Goal: Task Accomplishment & Management: Use online tool/utility

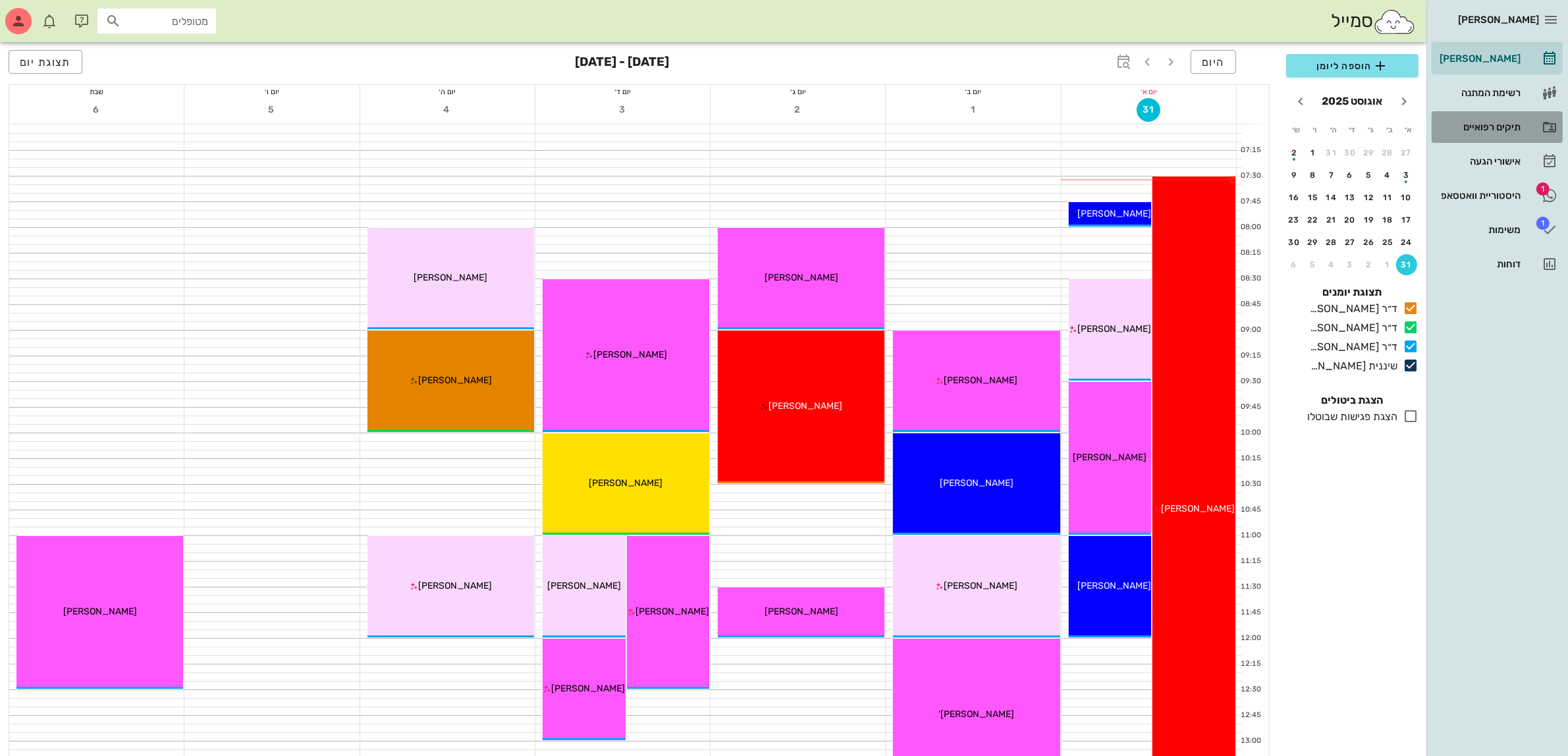
click at [1488, 120] on div "תיקים רפואיים" at bounding box center [1479, 127] width 84 height 21
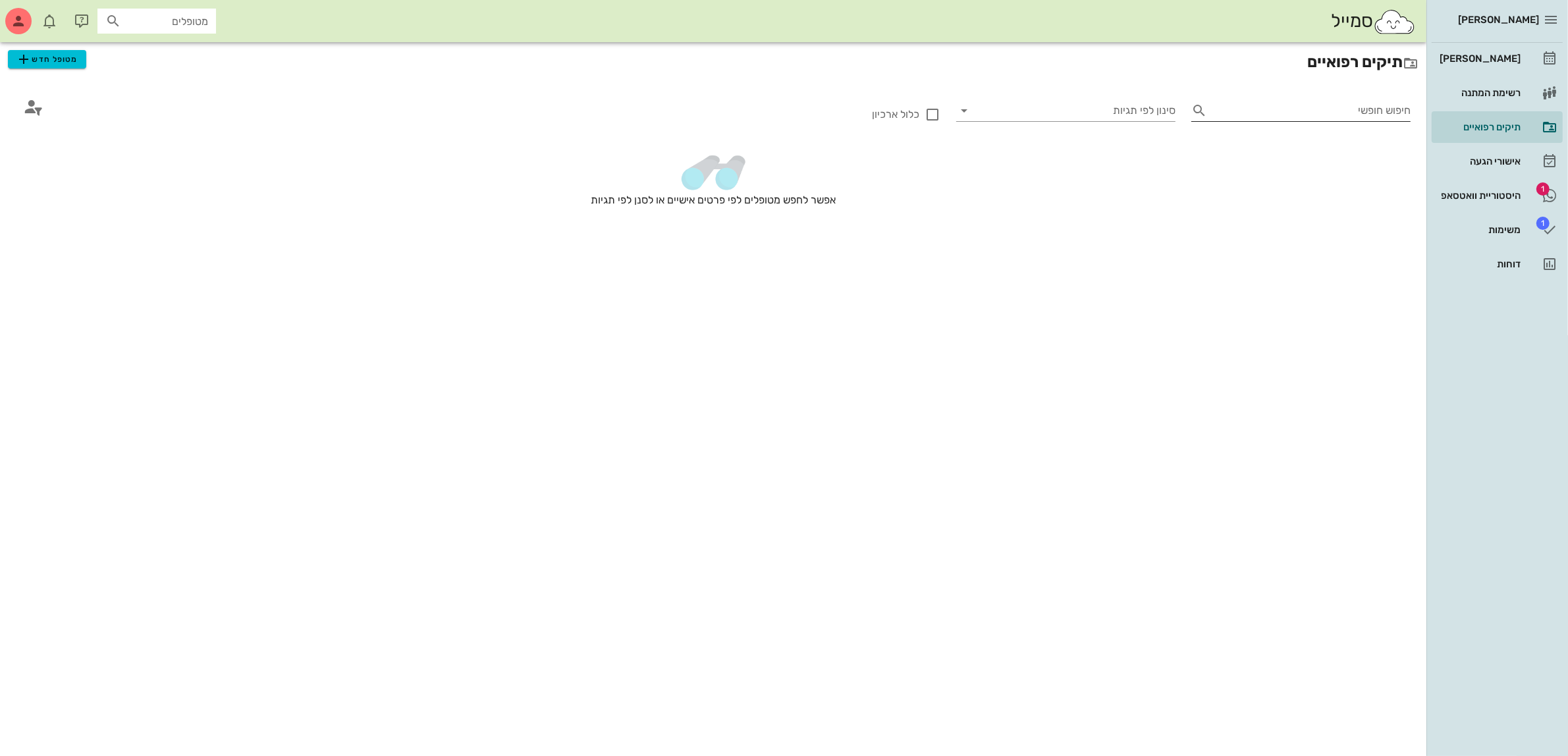
click at [1272, 104] on input "חיפוש חופשי" at bounding box center [1311, 110] width 198 height 21
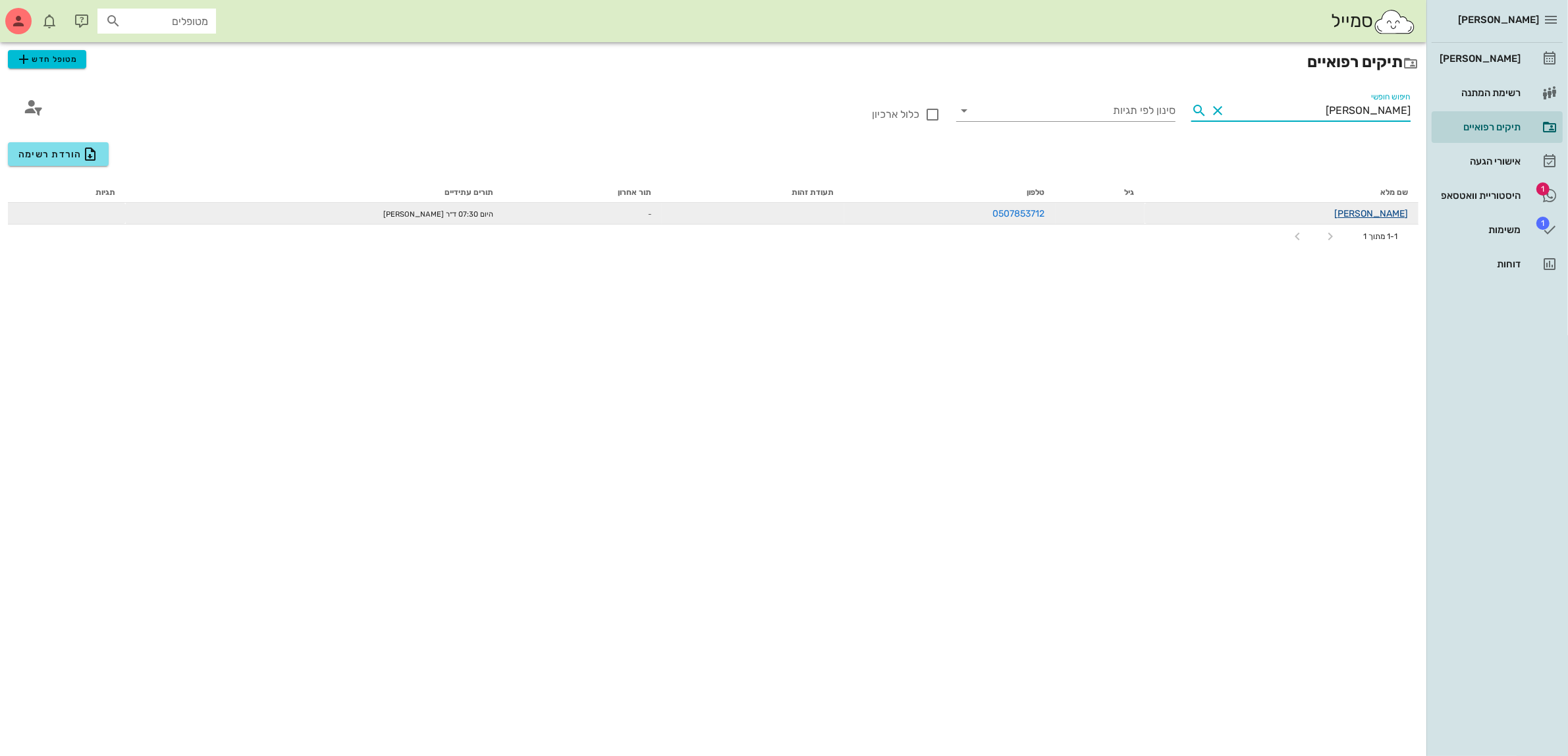
type input "[PERSON_NAME]"
click at [1377, 215] on link "בטי אפללו" at bounding box center [1371, 213] width 74 height 11
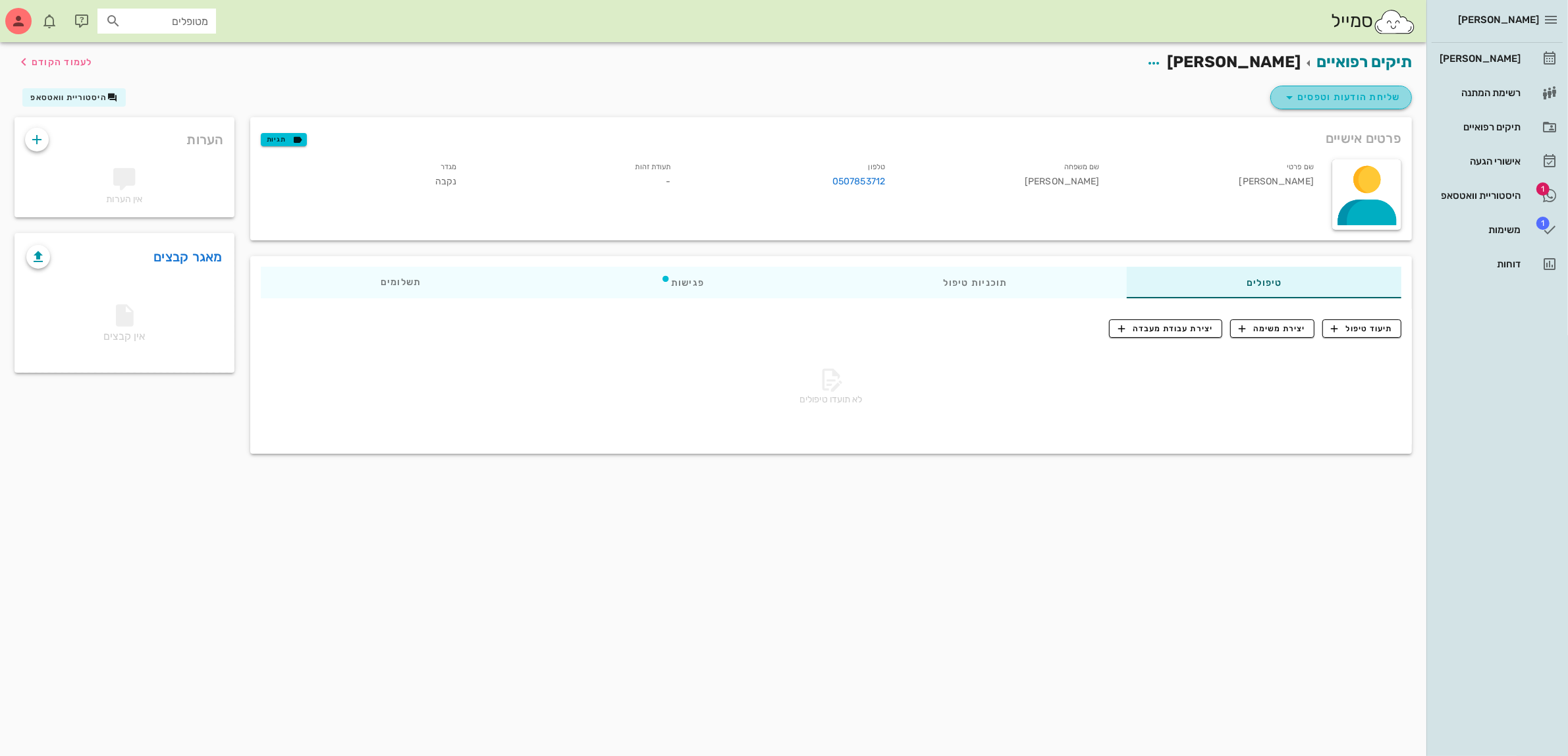
click at [1330, 99] on span "שליחת הודעות וטפסים" at bounding box center [1341, 97] width 120 height 16
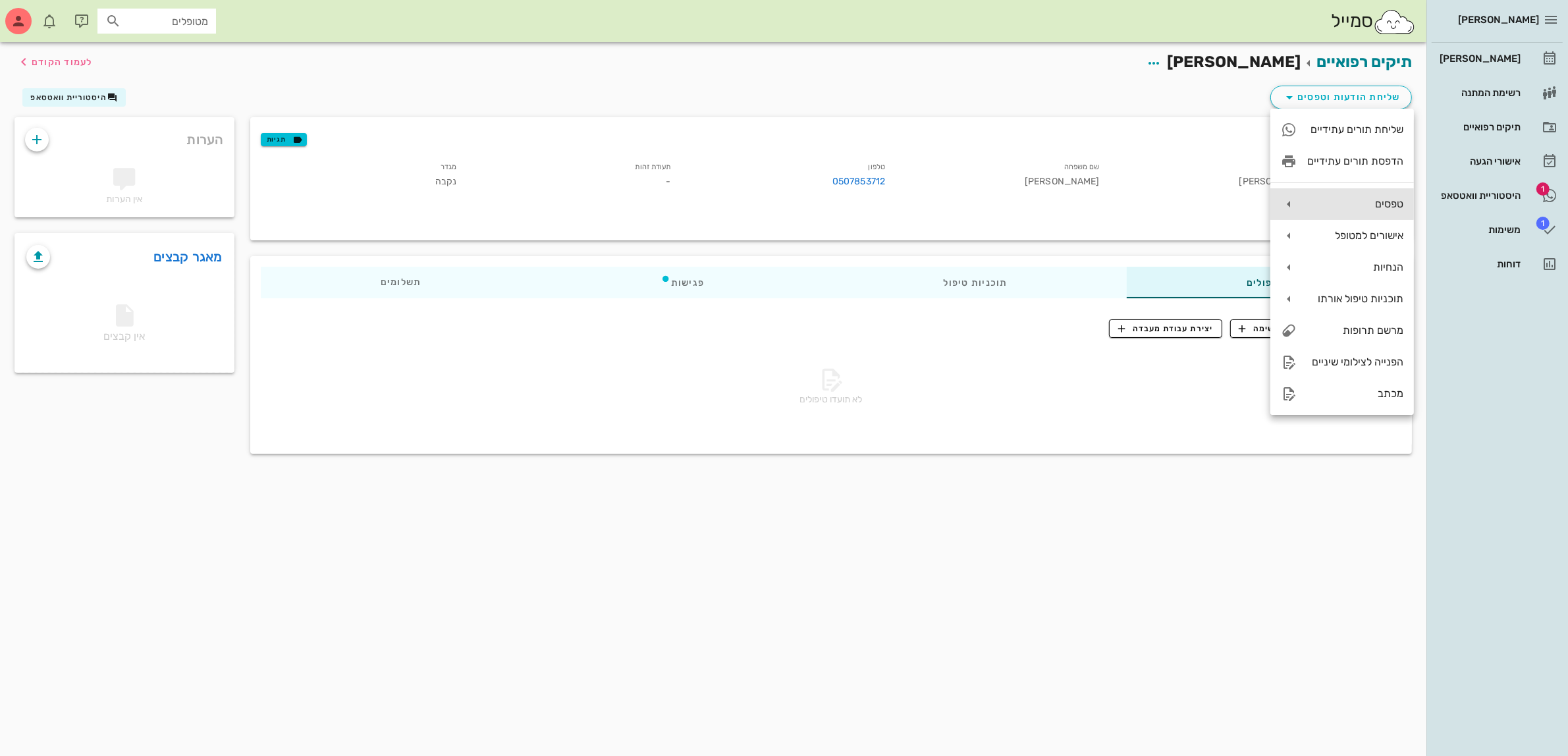
click at [1343, 199] on div "טפסים" at bounding box center [1356, 203] width 96 height 12
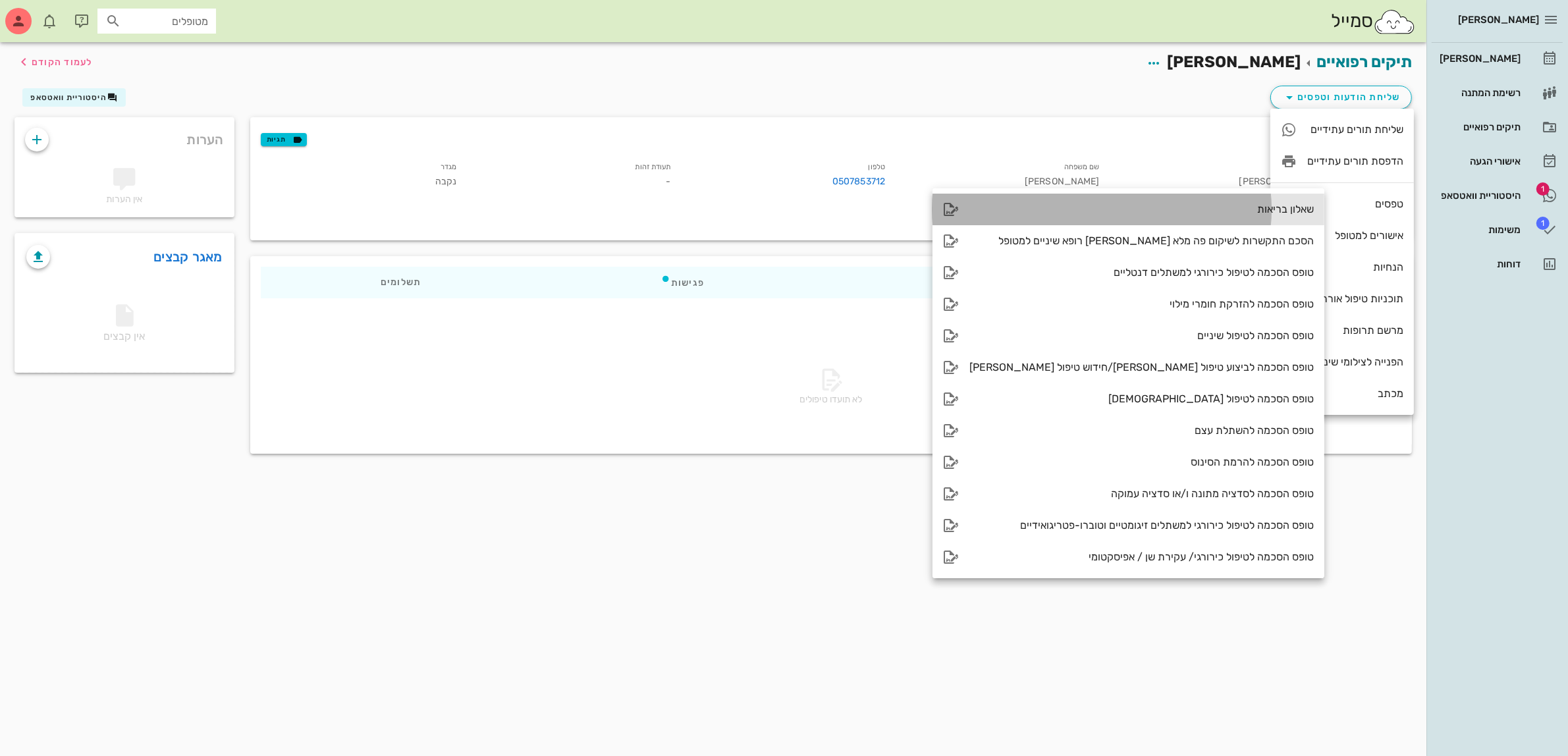
click at [1225, 214] on div "שאלון בריאות" at bounding box center [1142, 209] width 344 height 12
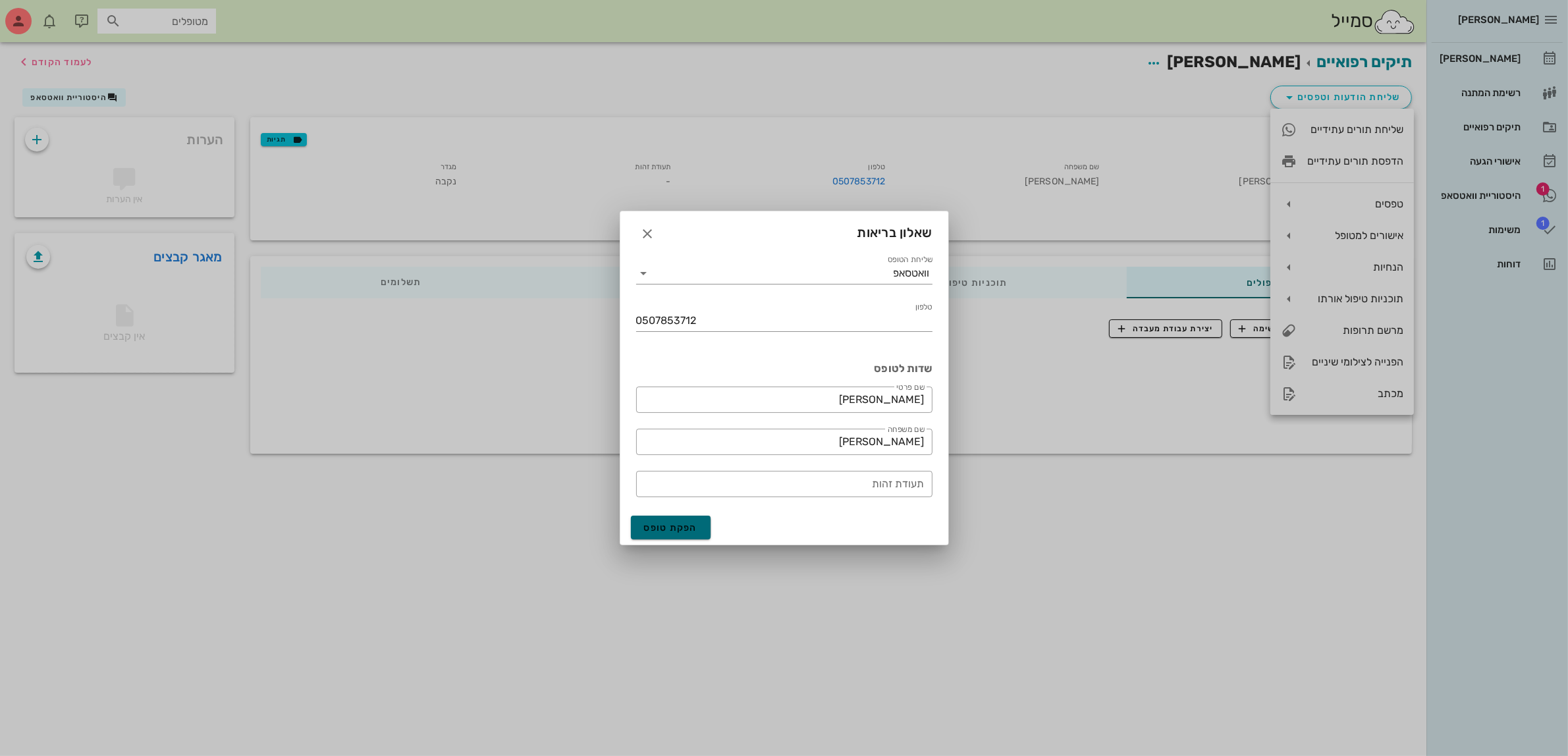
click at [672, 528] on span "הפקת טופס" at bounding box center [671, 528] width 54 height 11
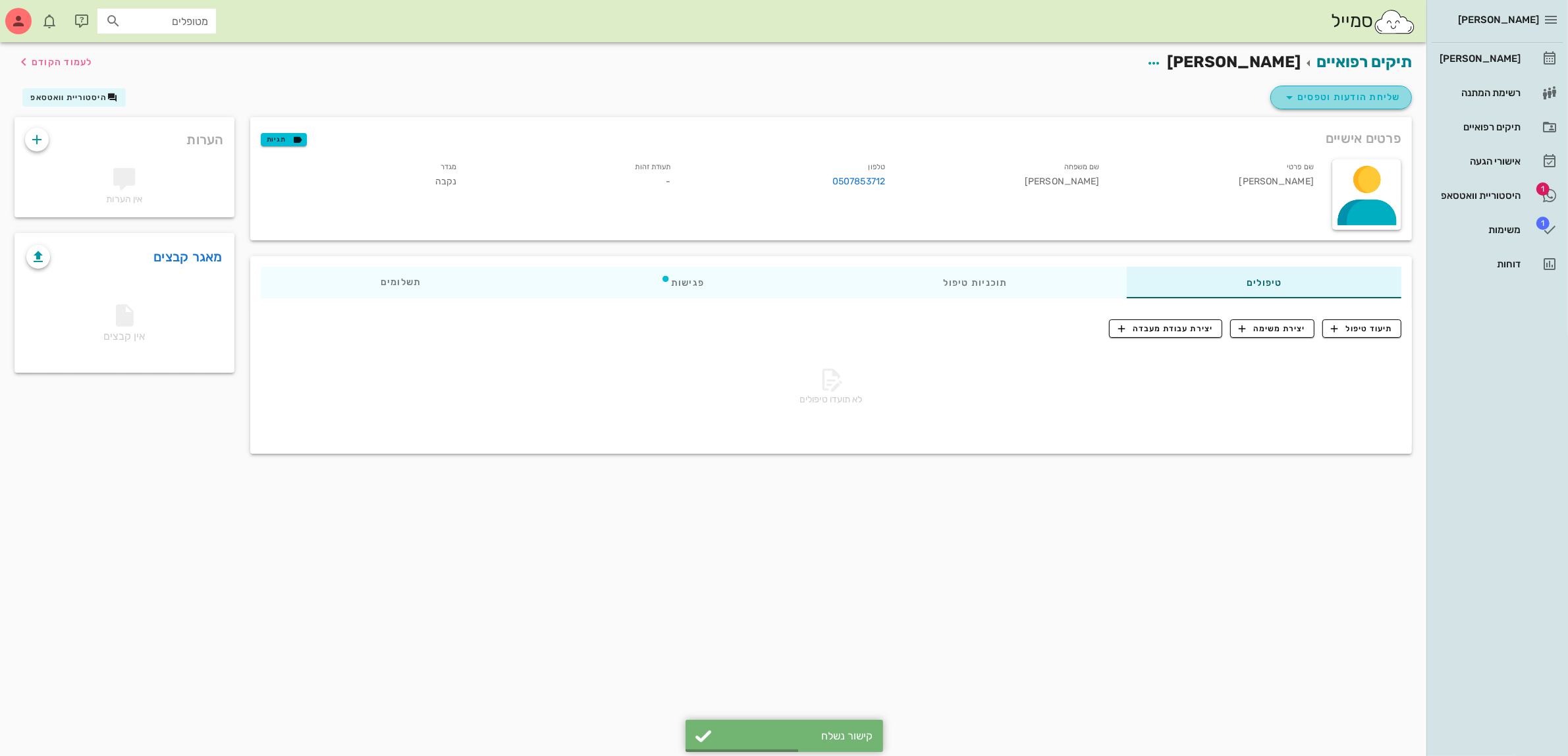
click at [1359, 100] on span "שליחת הודעות וטפסים" at bounding box center [1341, 97] width 120 height 16
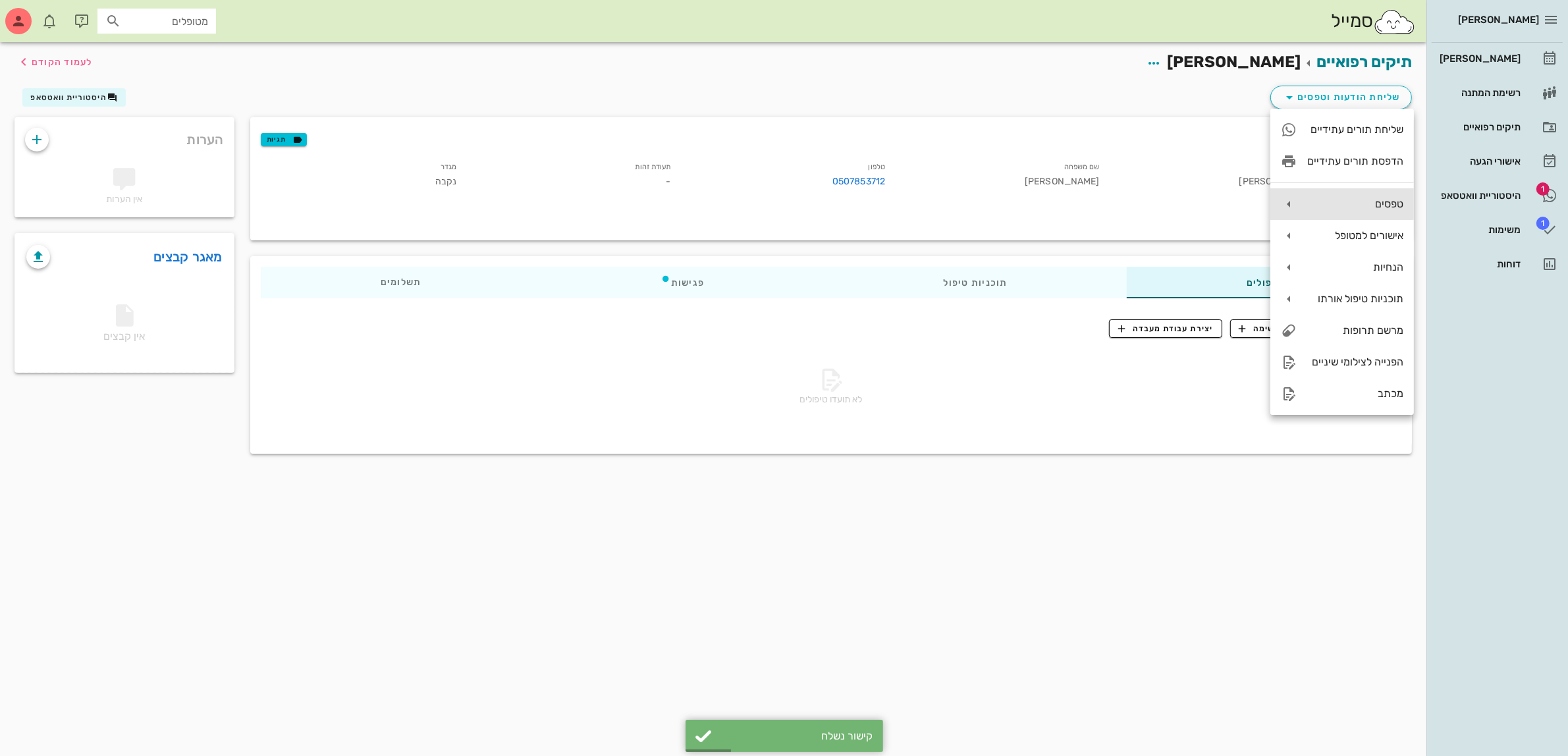
click at [1346, 199] on div "טפסים" at bounding box center [1356, 203] width 96 height 12
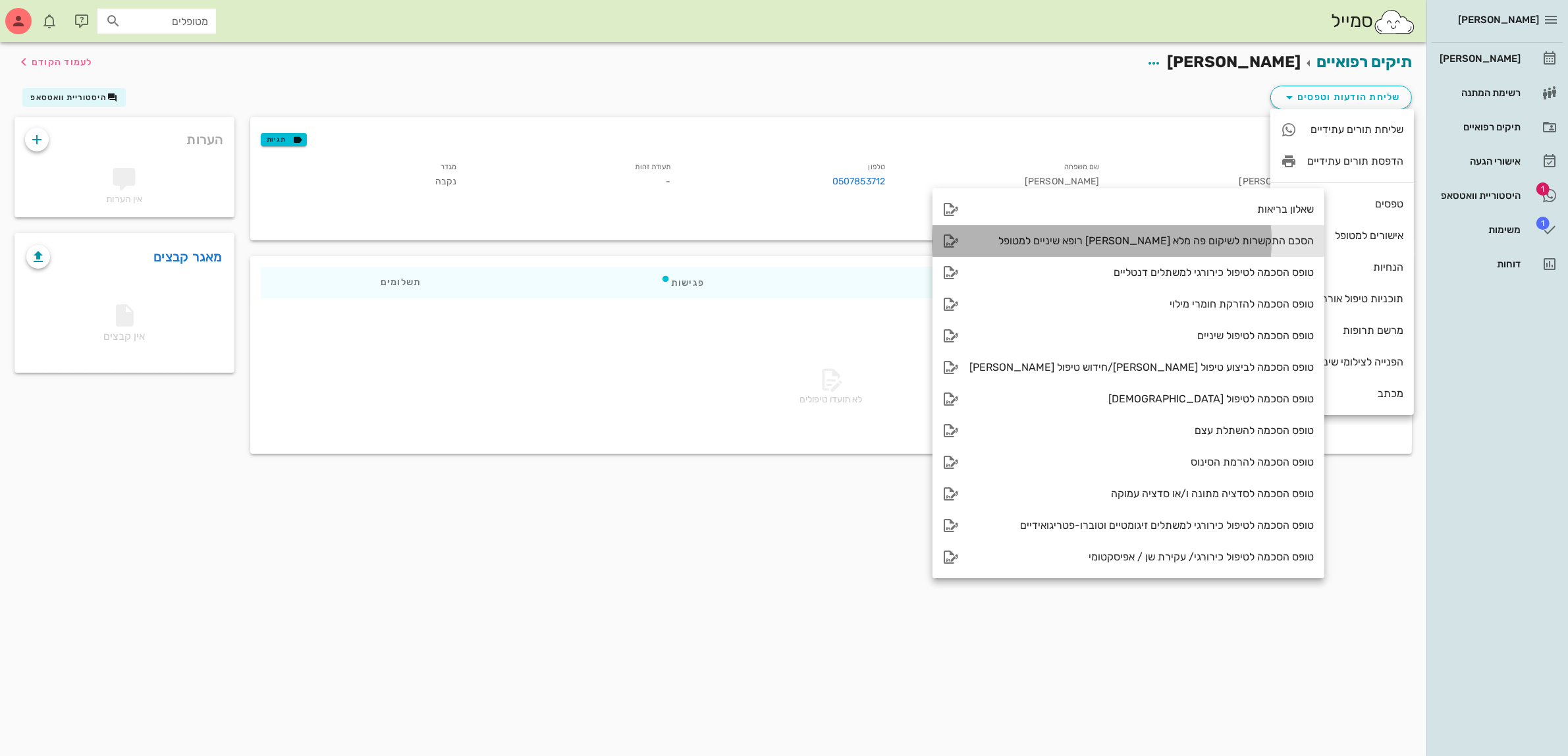
click at [1207, 238] on div "הסכם התקשרות לשיקום פה מלא [PERSON_NAME] רופא שיניים למטופל" at bounding box center [1142, 241] width 344 height 12
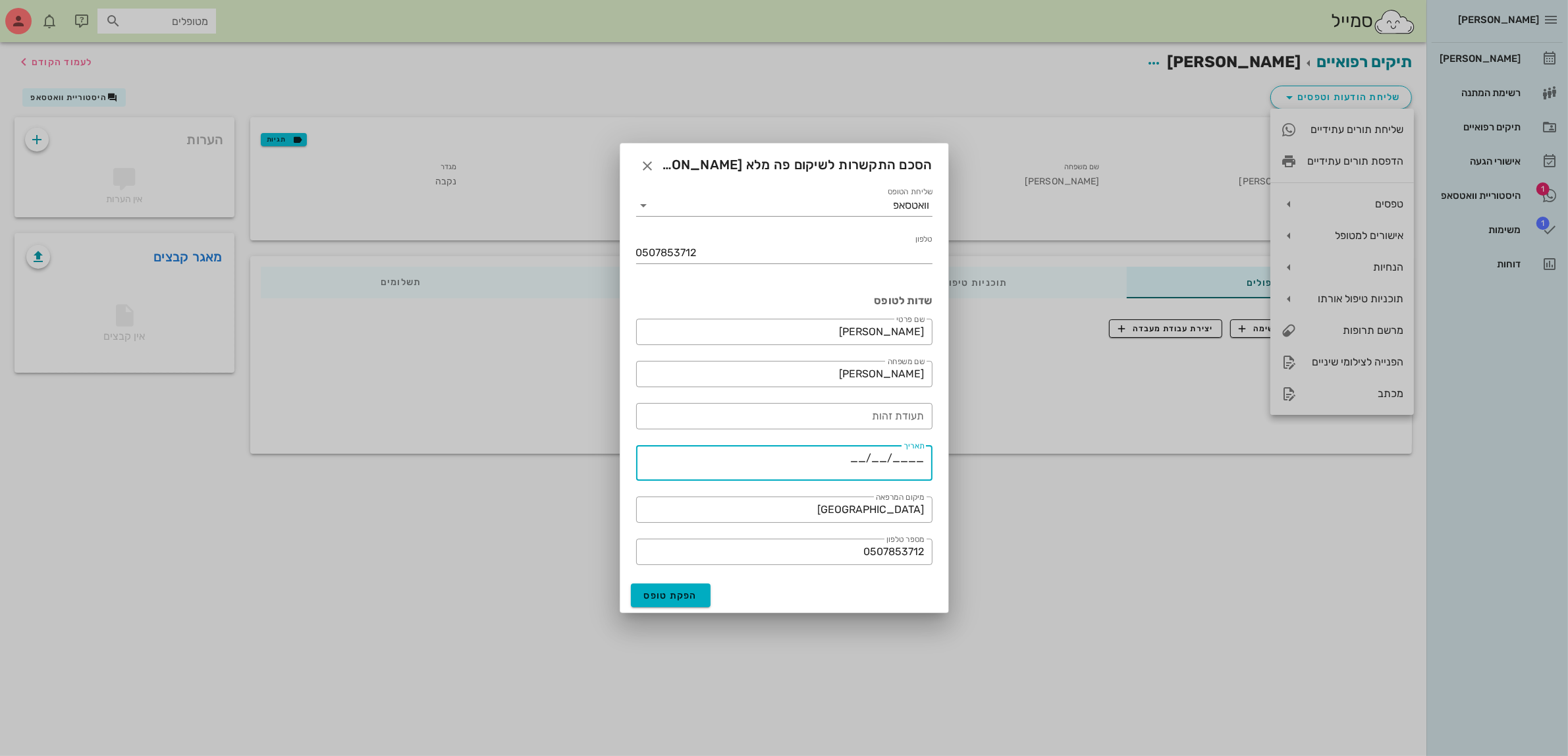
click at [861, 453] on textarea "____/__/__" at bounding box center [780, 465] width 289 height 32
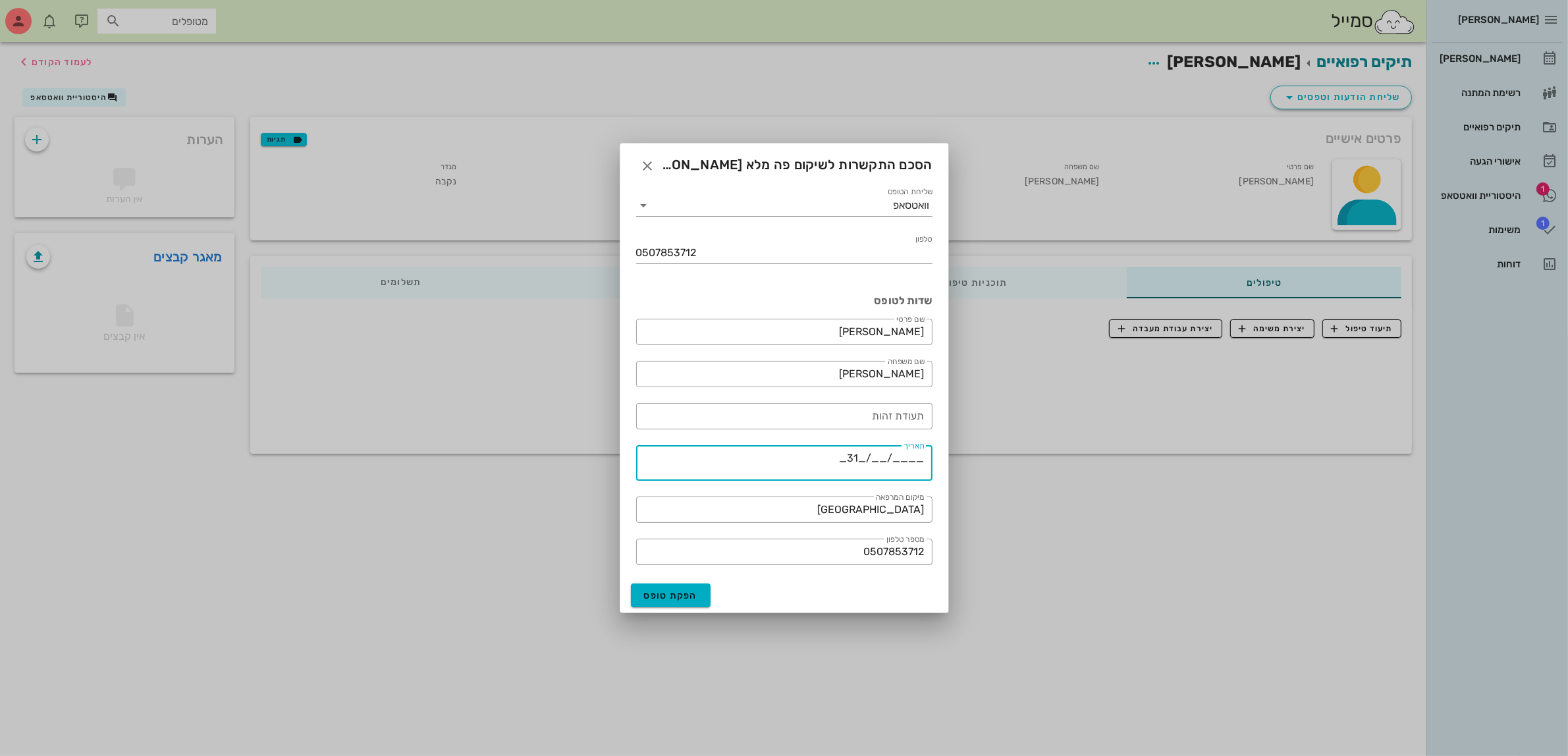
click at [883, 455] on textarea "____/__/_31_" at bounding box center [780, 465] width 289 height 32
click at [901, 461] on textarea "____/_08_/_31_" at bounding box center [780, 465] width 289 height 32
type textarea "___2025_/_08_/_31_"
click at [665, 594] on span "הפקת טופס" at bounding box center [671, 595] width 54 height 11
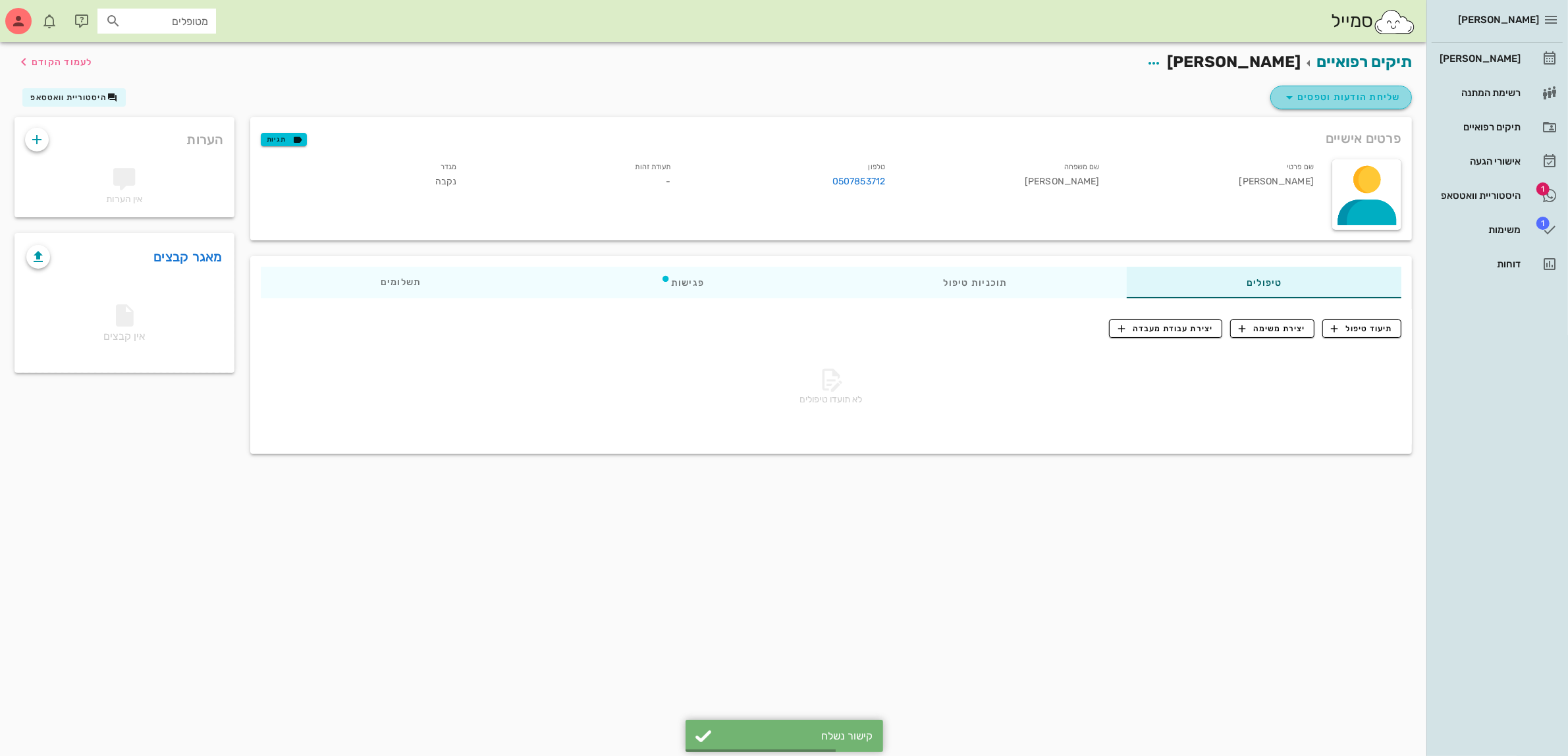
click at [1322, 95] on span "שליחת הודעות וטפסים" at bounding box center [1341, 97] width 120 height 16
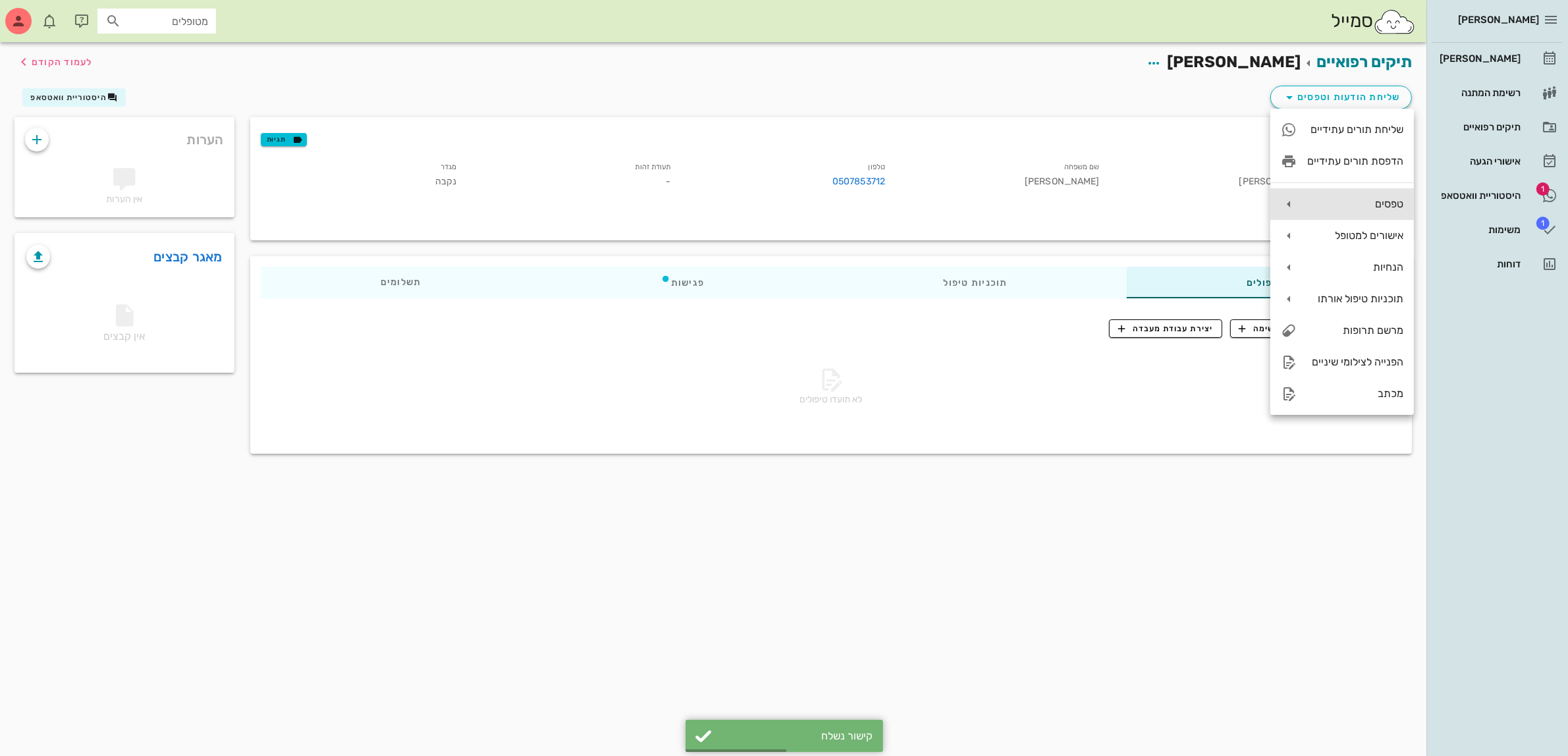
click at [1315, 199] on div "טפסים" at bounding box center [1356, 203] width 96 height 12
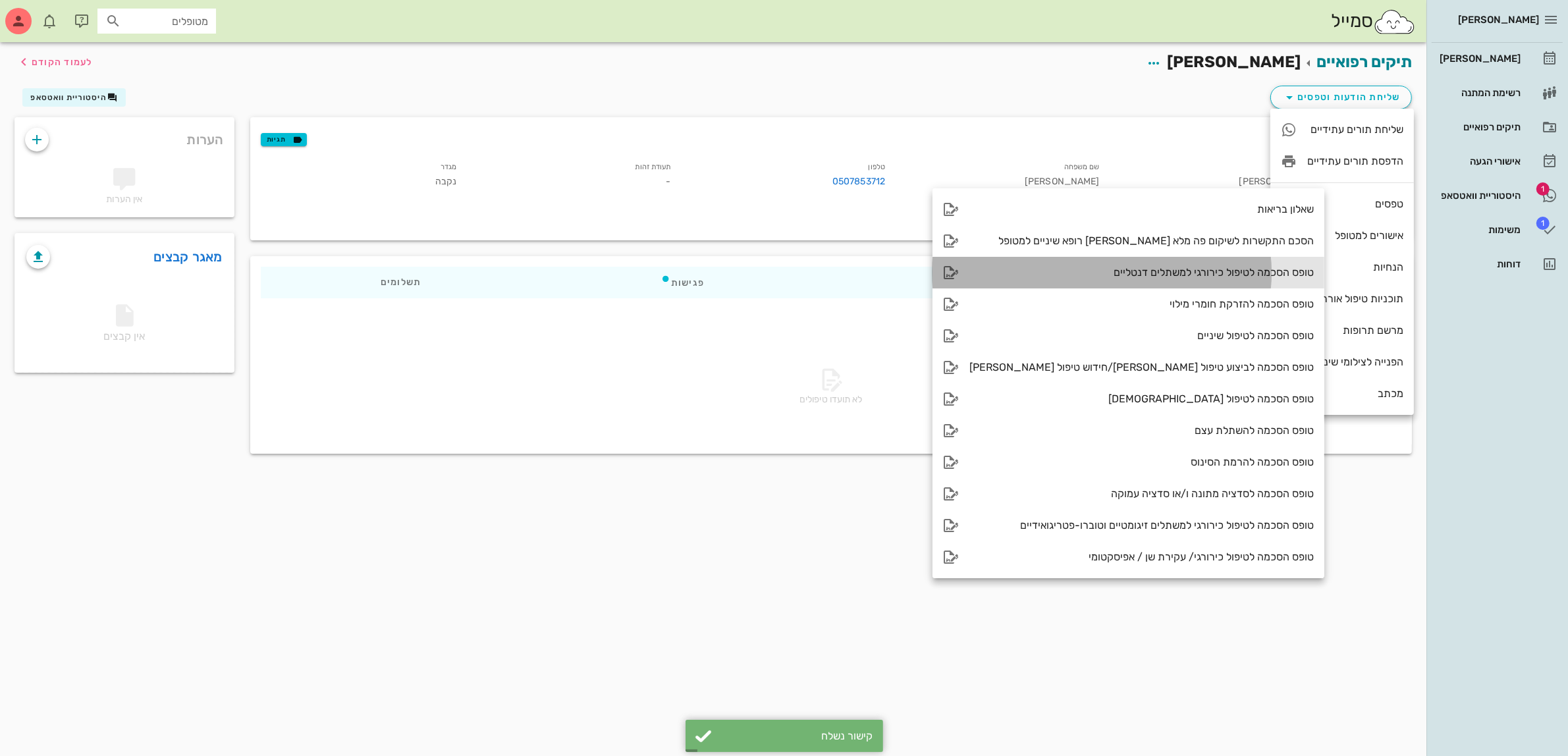
click at [1179, 273] on div "טופס הסכמה לטיפול כירורגי למשתלים דנטליים" at bounding box center [1142, 272] width 344 height 12
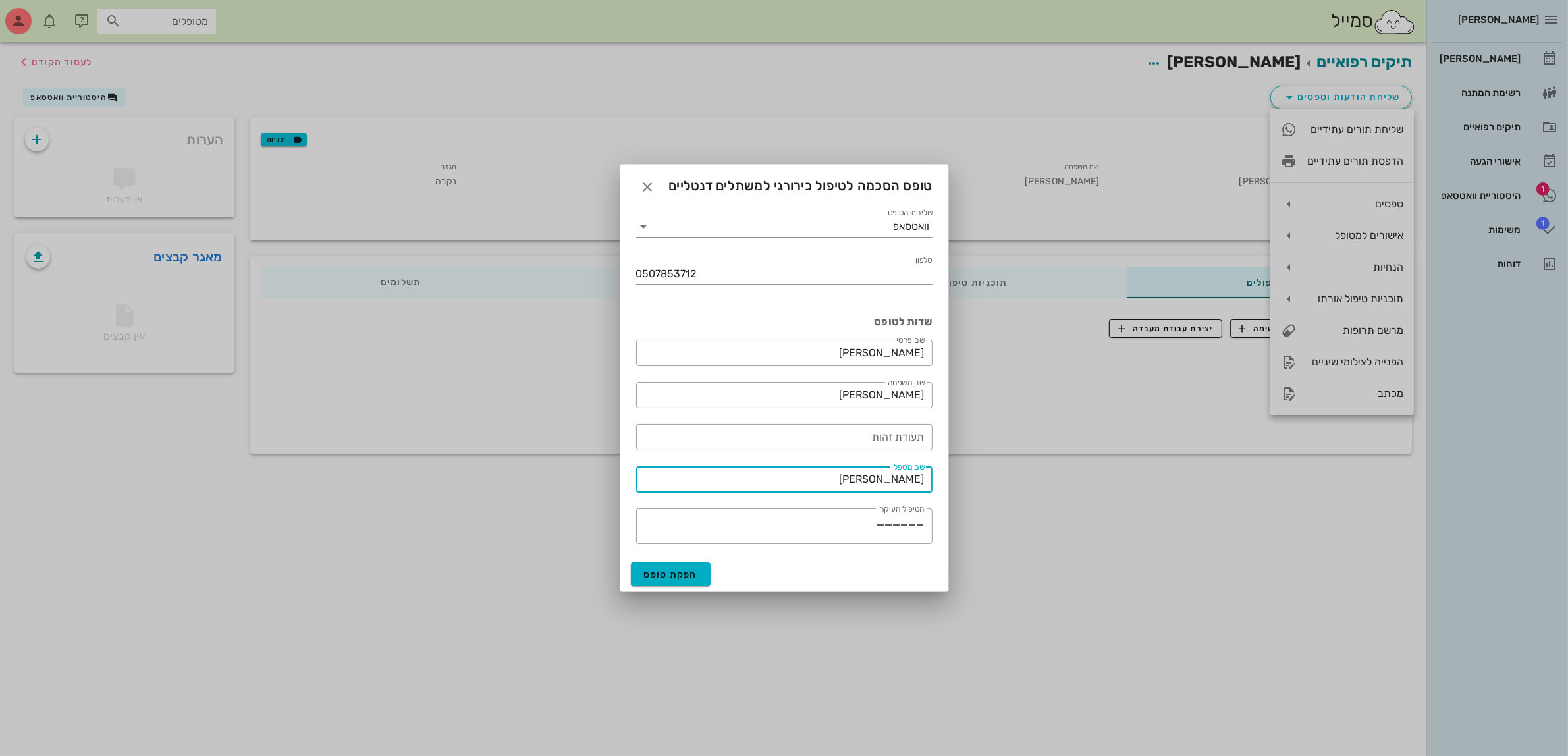
drag, startPoint x: 867, startPoint y: 484, endPoint x: 1040, endPoint y: 502, distance: 173.9
click at [1040, 502] on div "ביאדסה דנט יומן מרפאה רשימת המתנה תיקים רפואיים אישורי הגעה 1 היסטוריית וואטסאפ…" at bounding box center [784, 378] width 1568 height 756
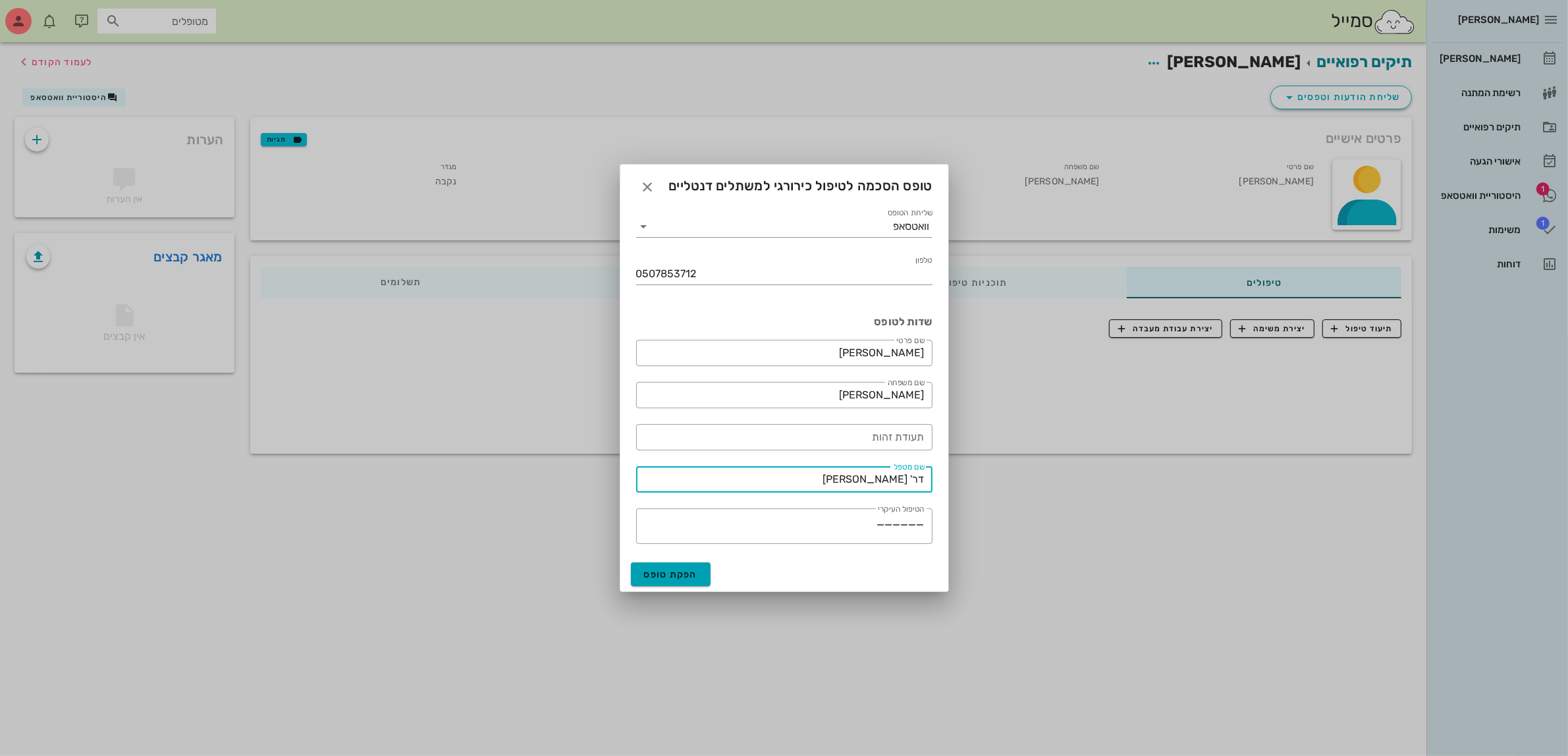
type input "דר' ג'מיל ביאדסה"
click at [676, 574] on span "הפקת טופס" at bounding box center [671, 574] width 54 height 11
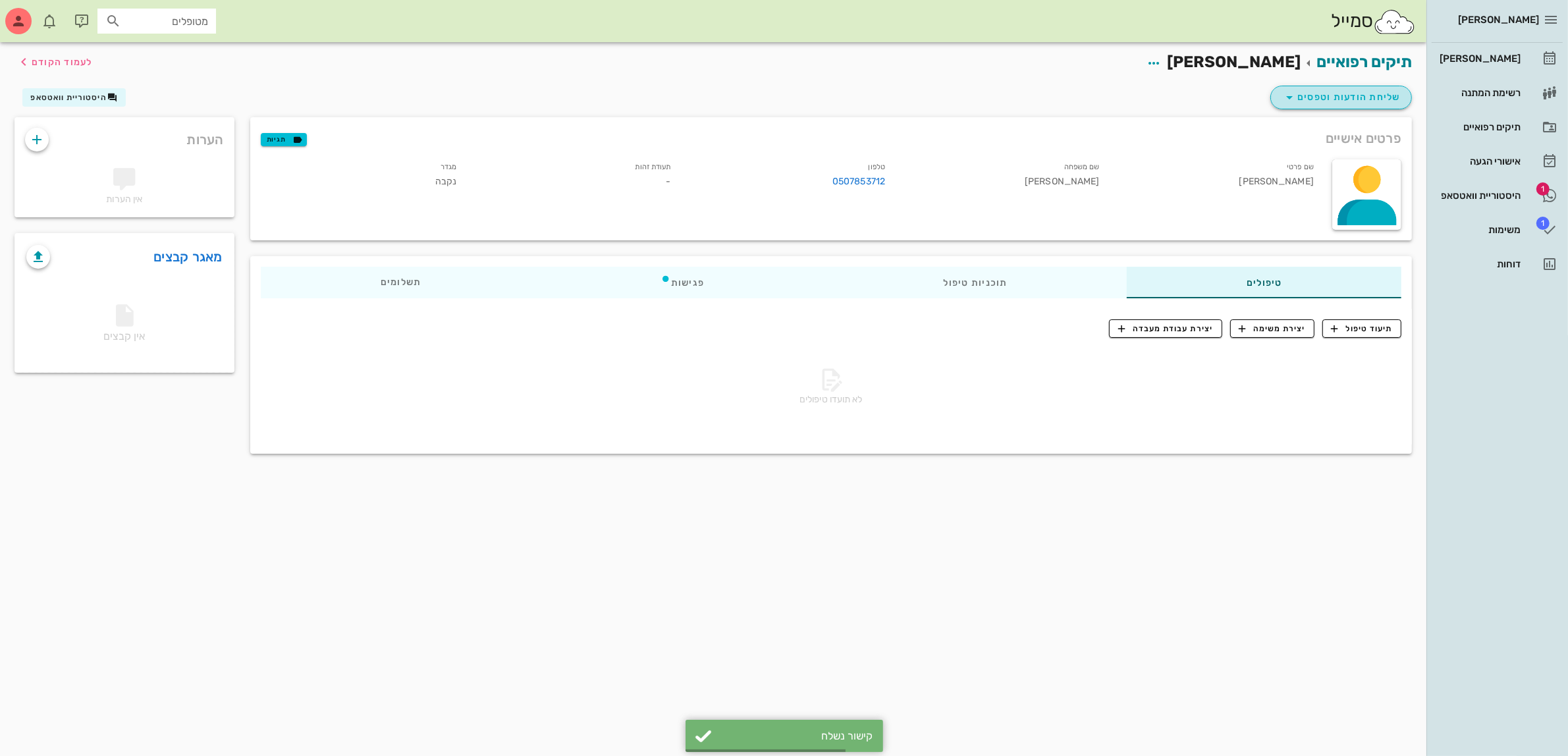
click at [1358, 97] on span "שליחת הודעות וטפסים" at bounding box center [1341, 97] width 120 height 16
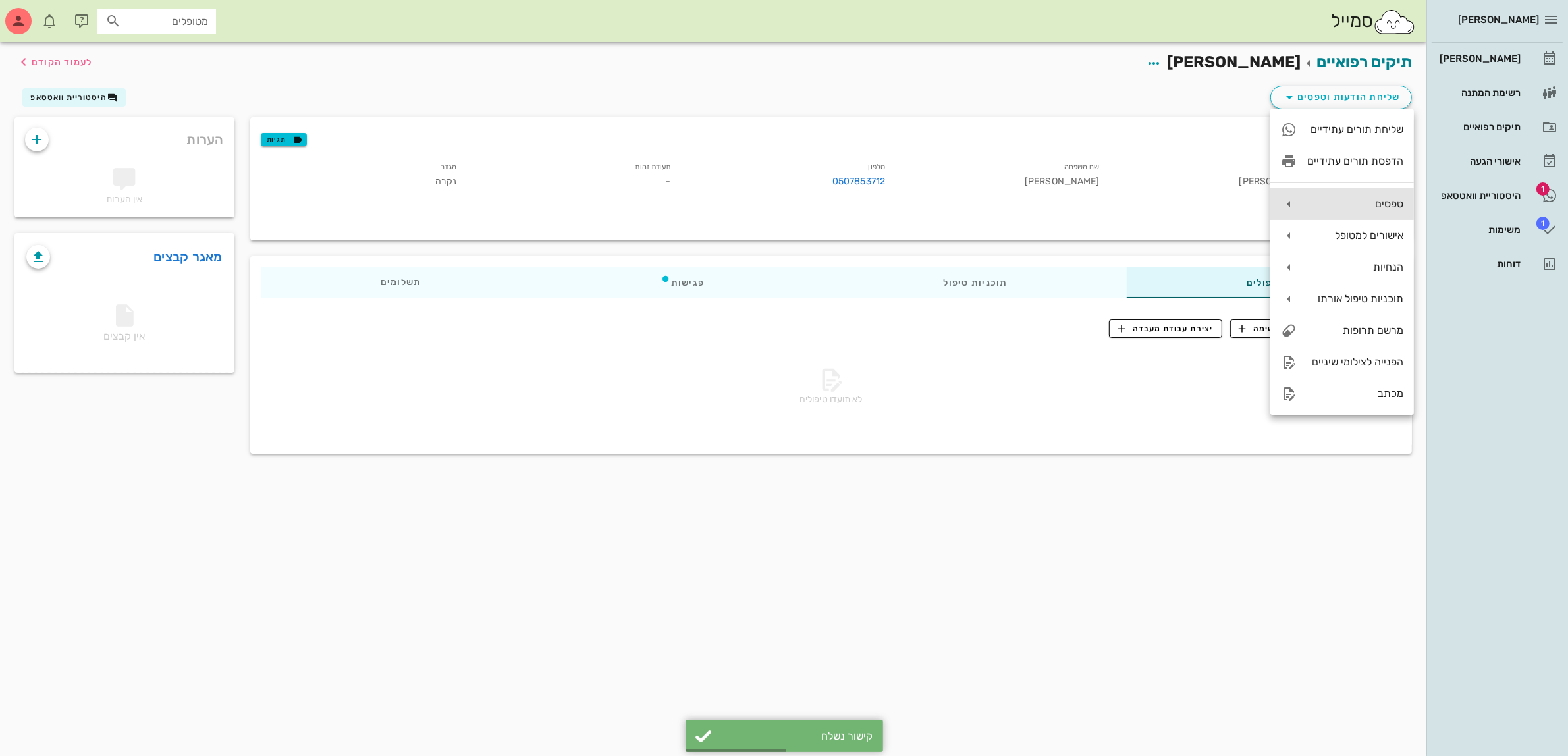
click at [1350, 207] on div "טפסים" at bounding box center [1356, 203] width 96 height 12
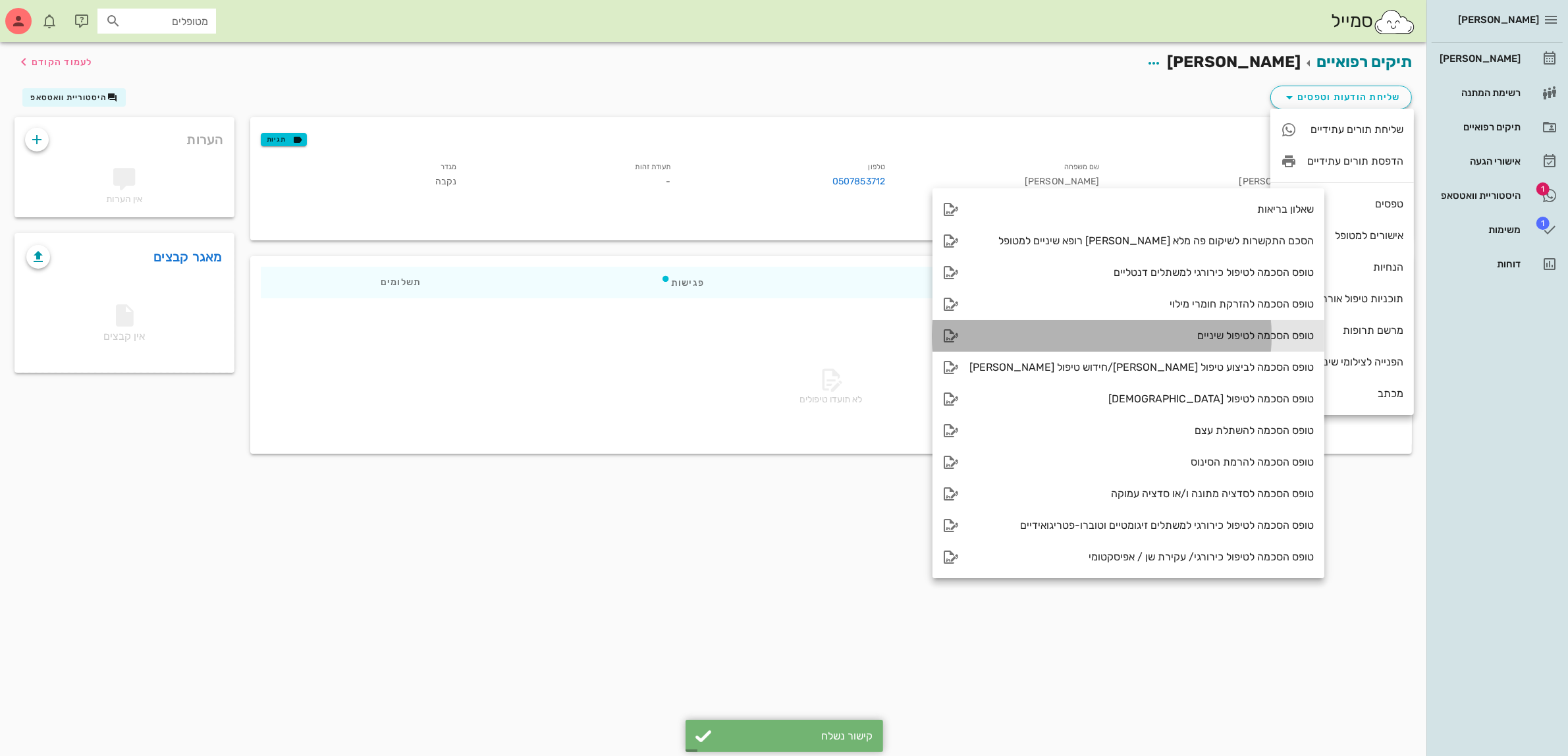
click at [1170, 336] on div "טופס הסכמה לטיפול שיניים" at bounding box center [1142, 335] width 344 height 12
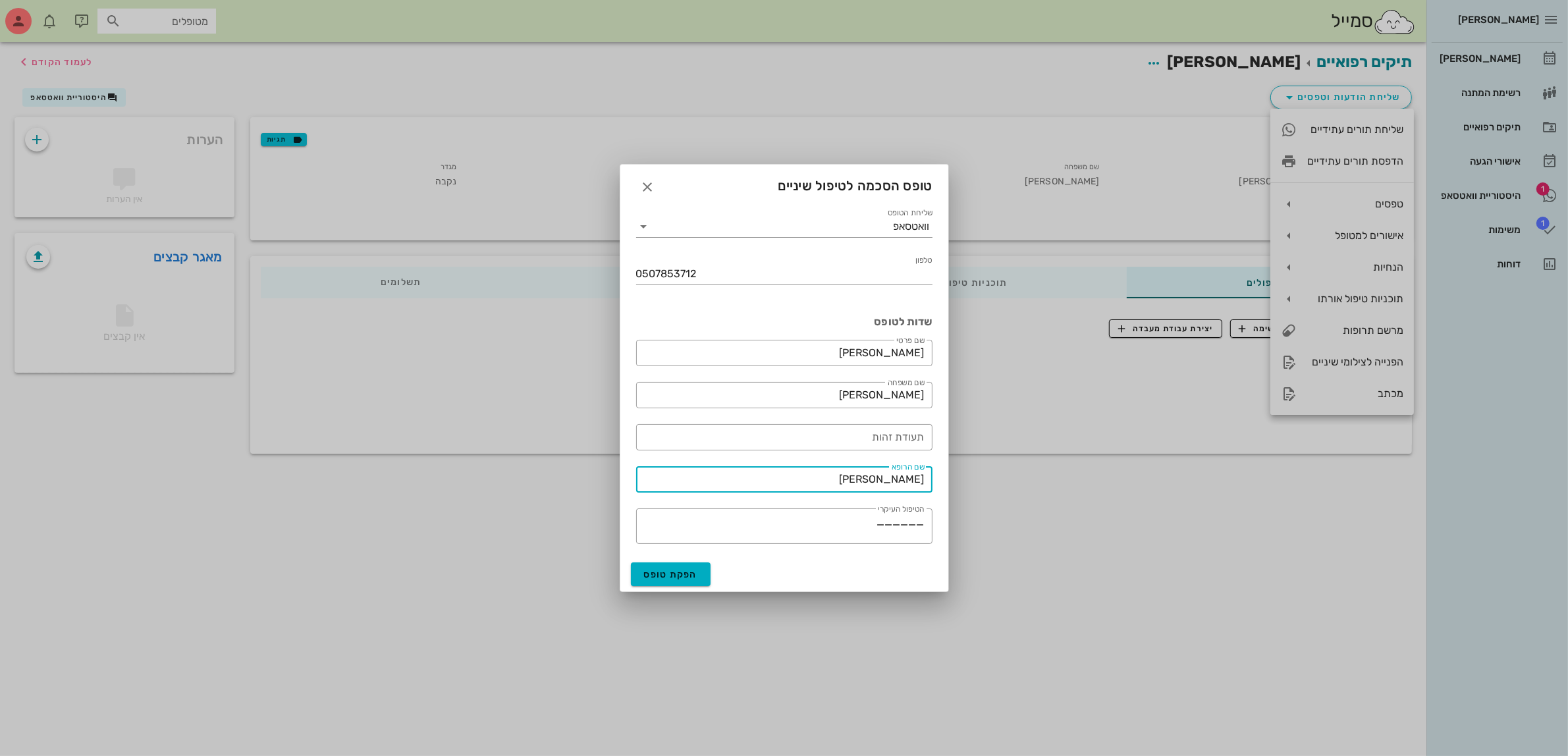
drag, startPoint x: 877, startPoint y: 480, endPoint x: 1005, endPoint y: 482, distance: 128.0
click at [1005, 482] on div "ביאדסה דנט יומן מרפאה רשימת המתנה תיקים רפואיים אישורי הגעה 1 היסטוריית וואטסאפ…" at bounding box center [784, 378] width 1568 height 756
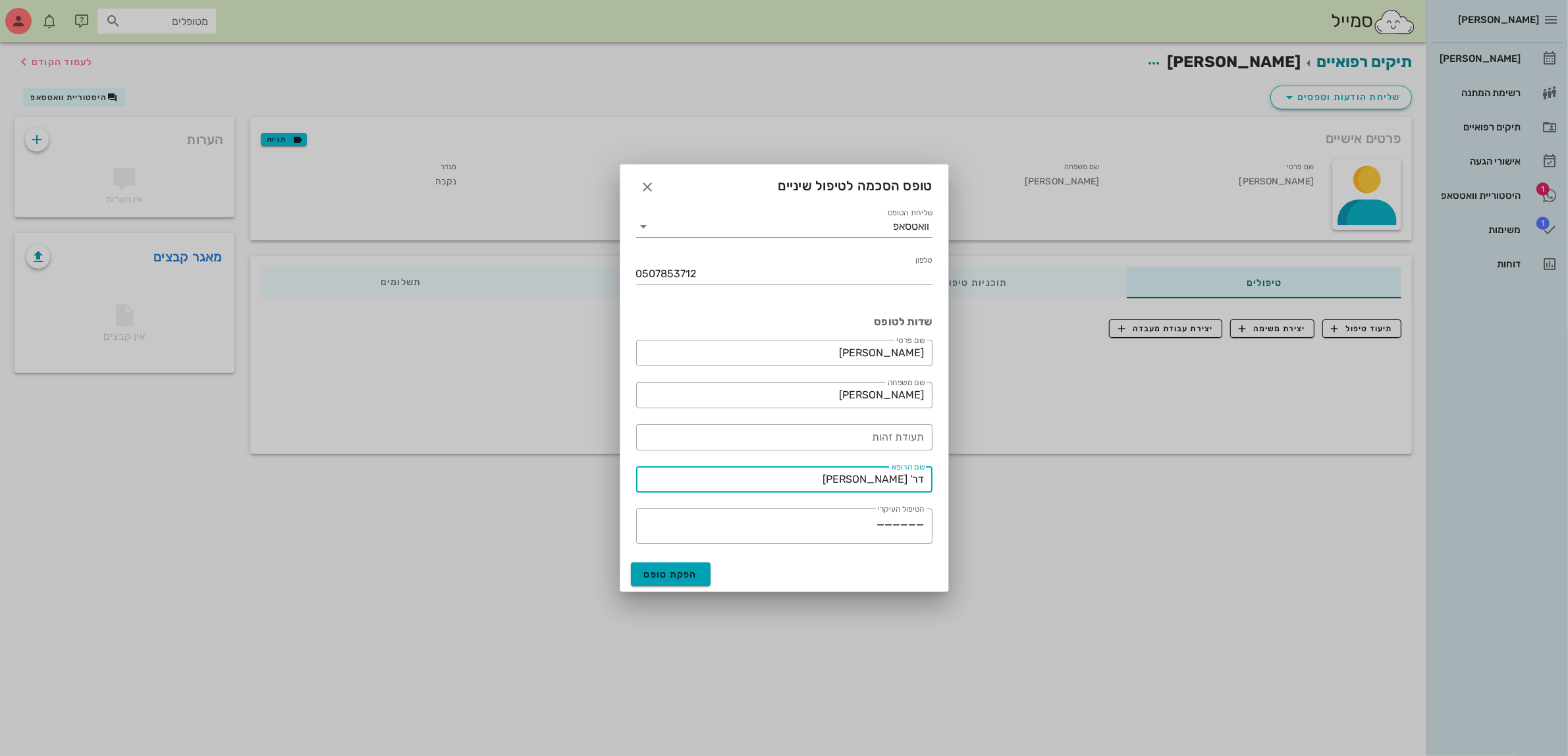
type input "דר' ג'מיל ביאדסה"
click at [679, 573] on span "הפקת טופס" at bounding box center [671, 574] width 54 height 11
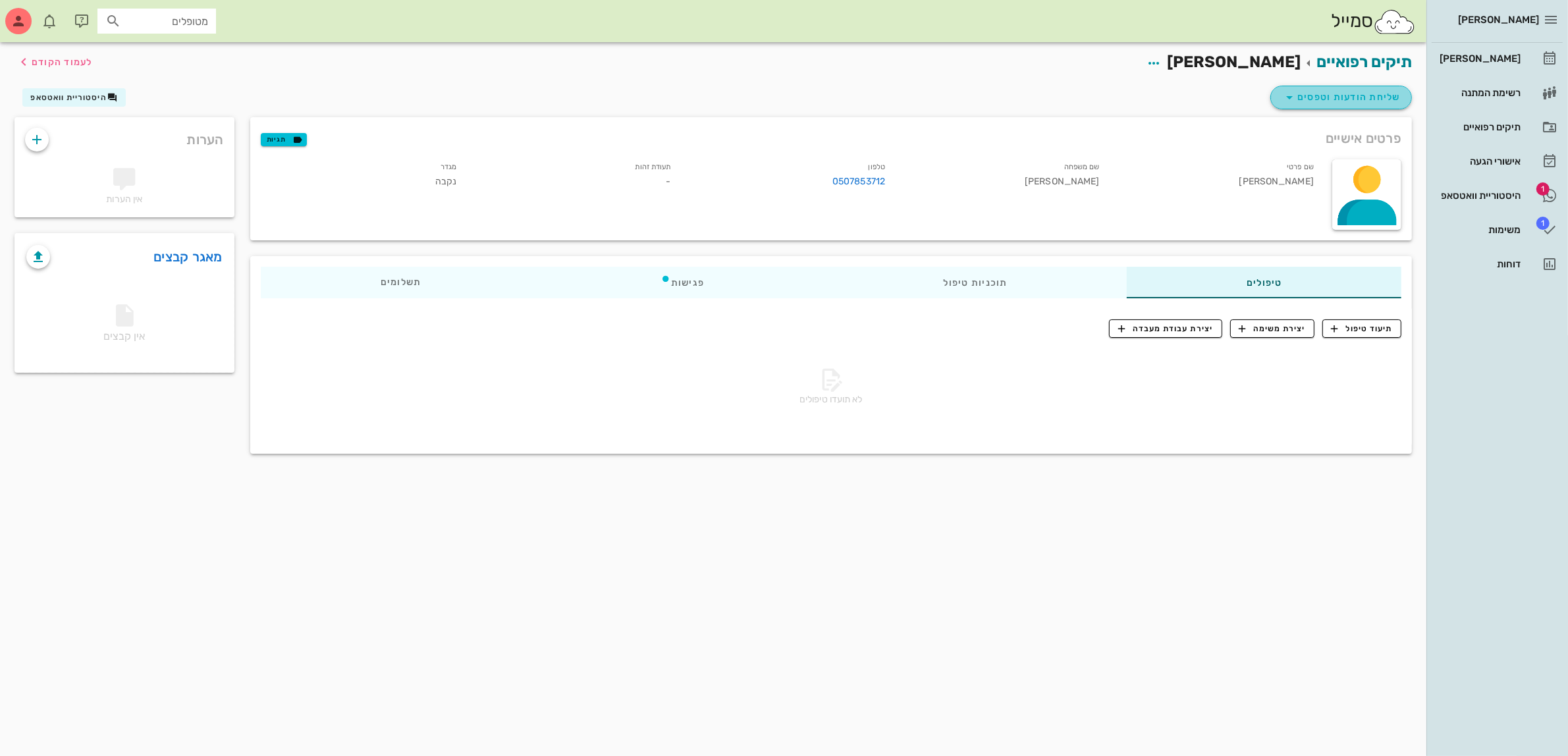
click at [1346, 99] on span "שליחת הודעות וטפסים" at bounding box center [1341, 97] width 120 height 16
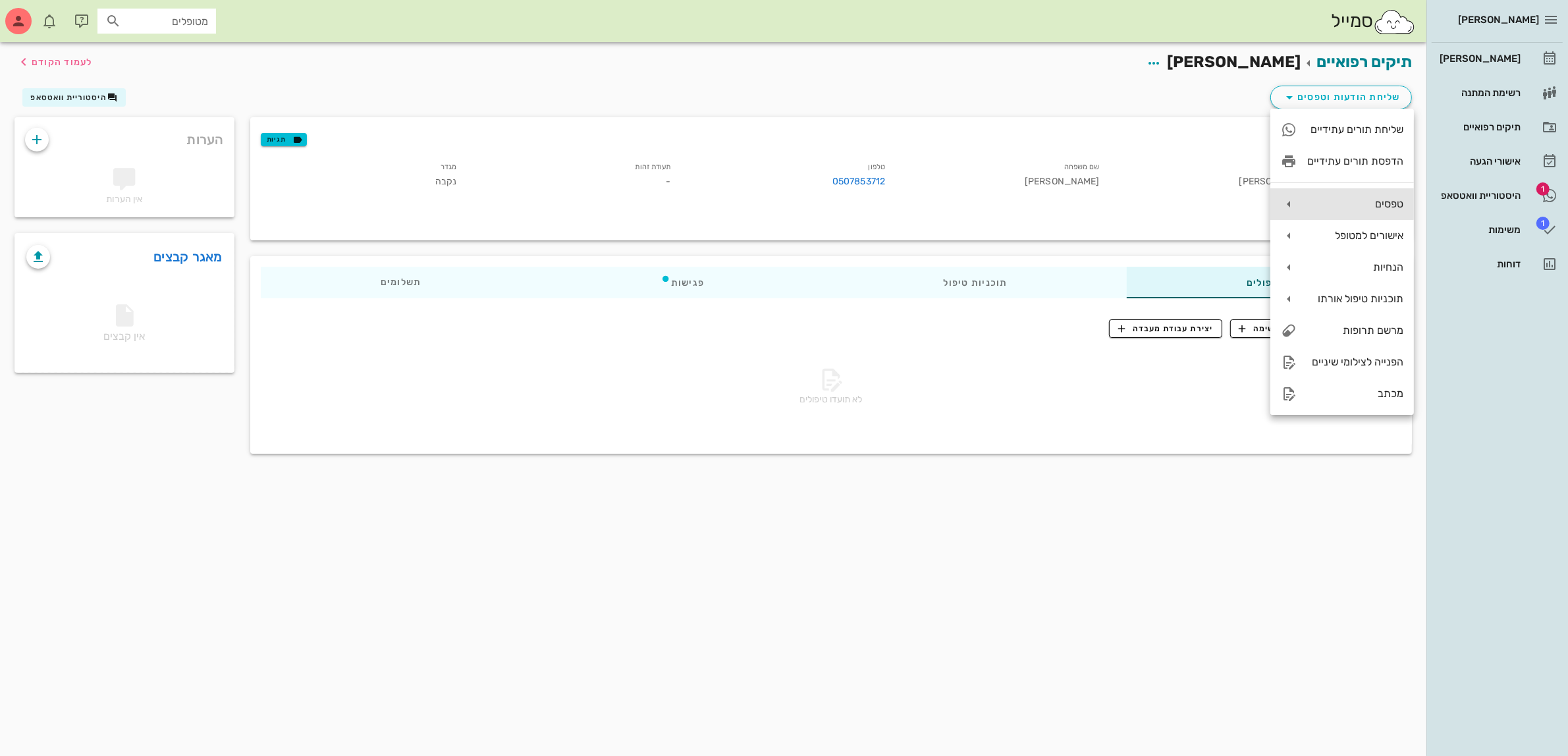
click at [1351, 204] on div "טפסים" at bounding box center [1356, 203] width 96 height 12
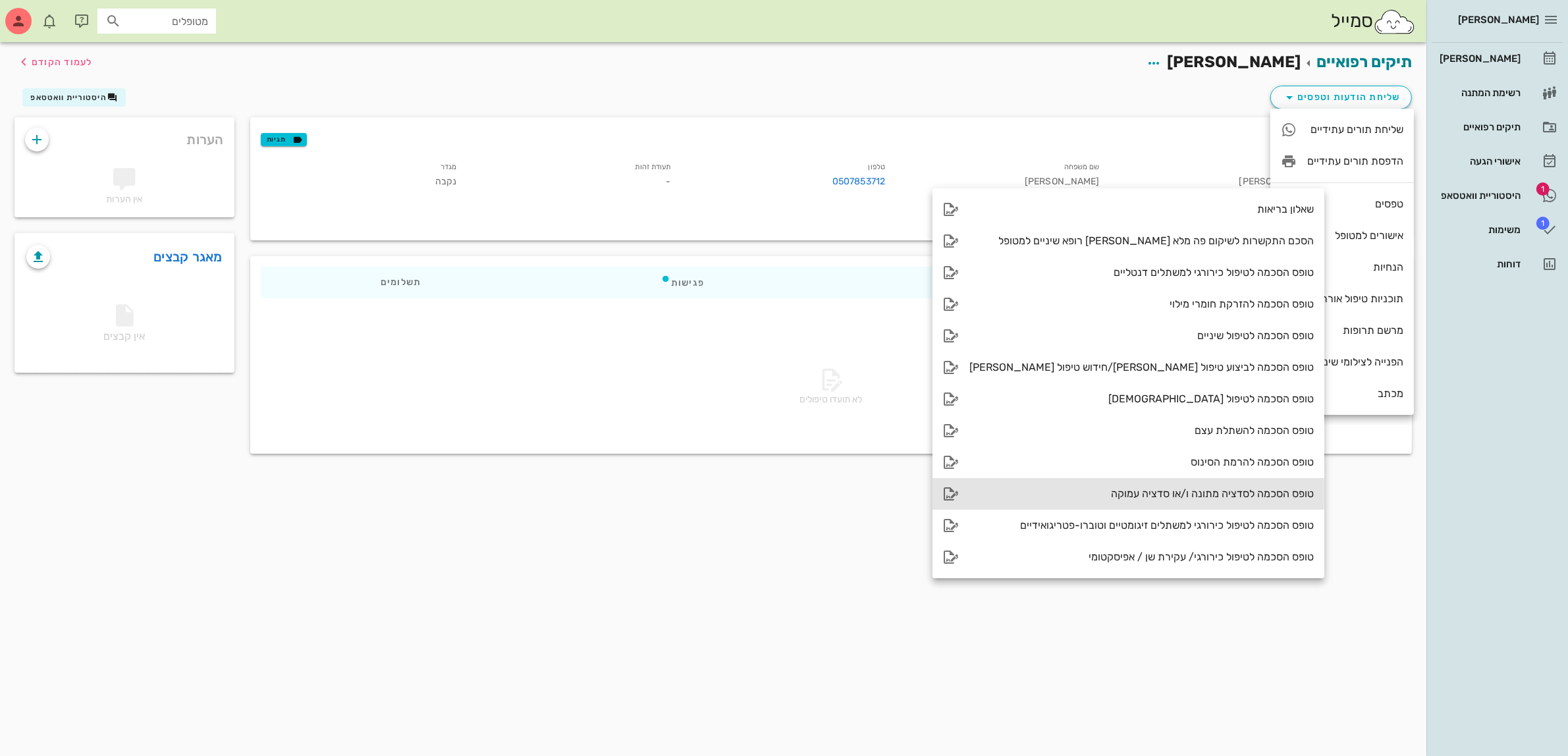
click at [1166, 490] on div "טופס הסכמה לסדציה מתונה ו/או סדציה עמוקה" at bounding box center [1142, 493] width 344 height 12
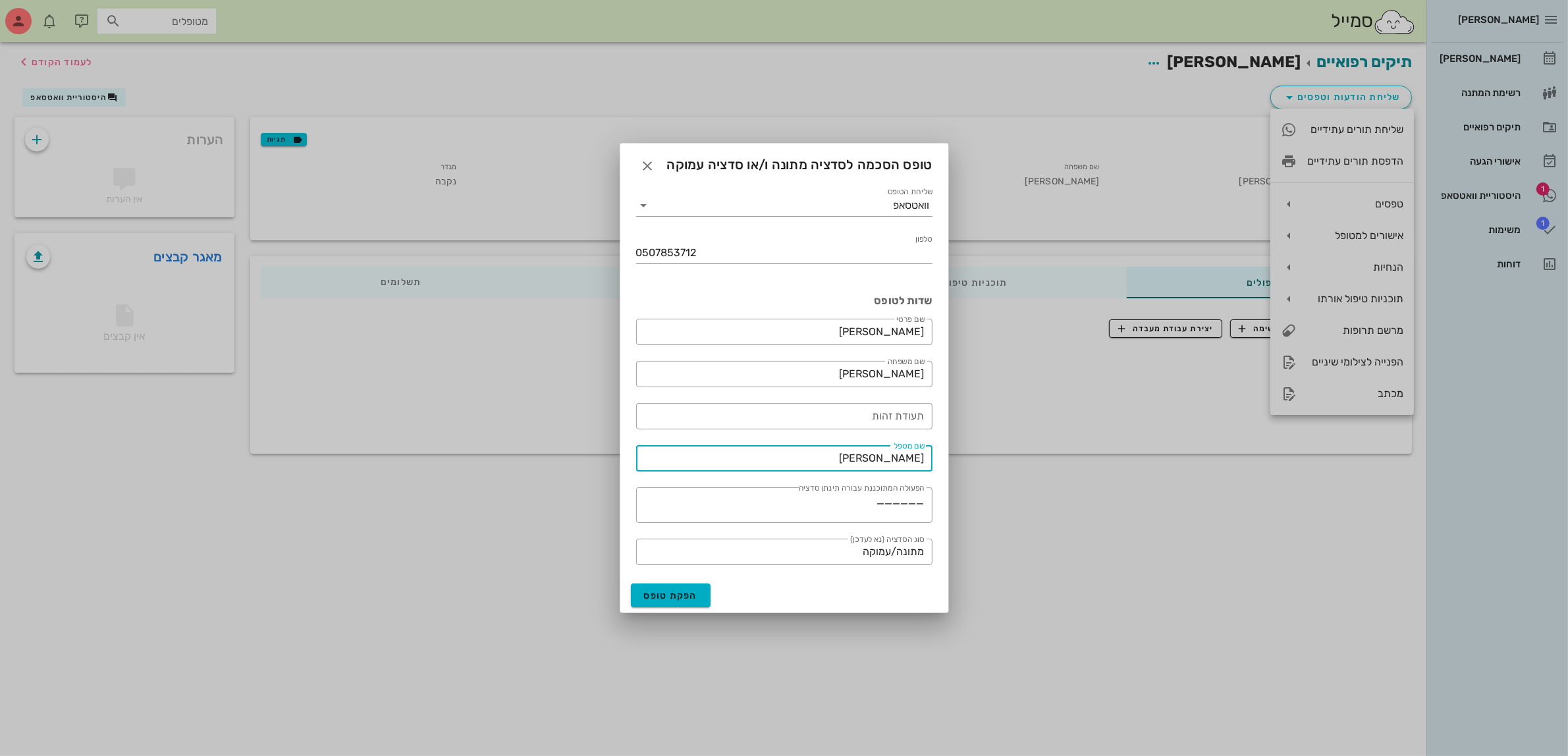
drag, startPoint x: 877, startPoint y: 459, endPoint x: 940, endPoint y: 455, distance: 63.1
click at [940, 455] on div "שליחת הטופס וואטסאפ טלפון 0507853712 שדות לטופס ​ שם פרטי בטי ​ שם משפחה אפללו …" at bounding box center [784, 377] width 328 height 401
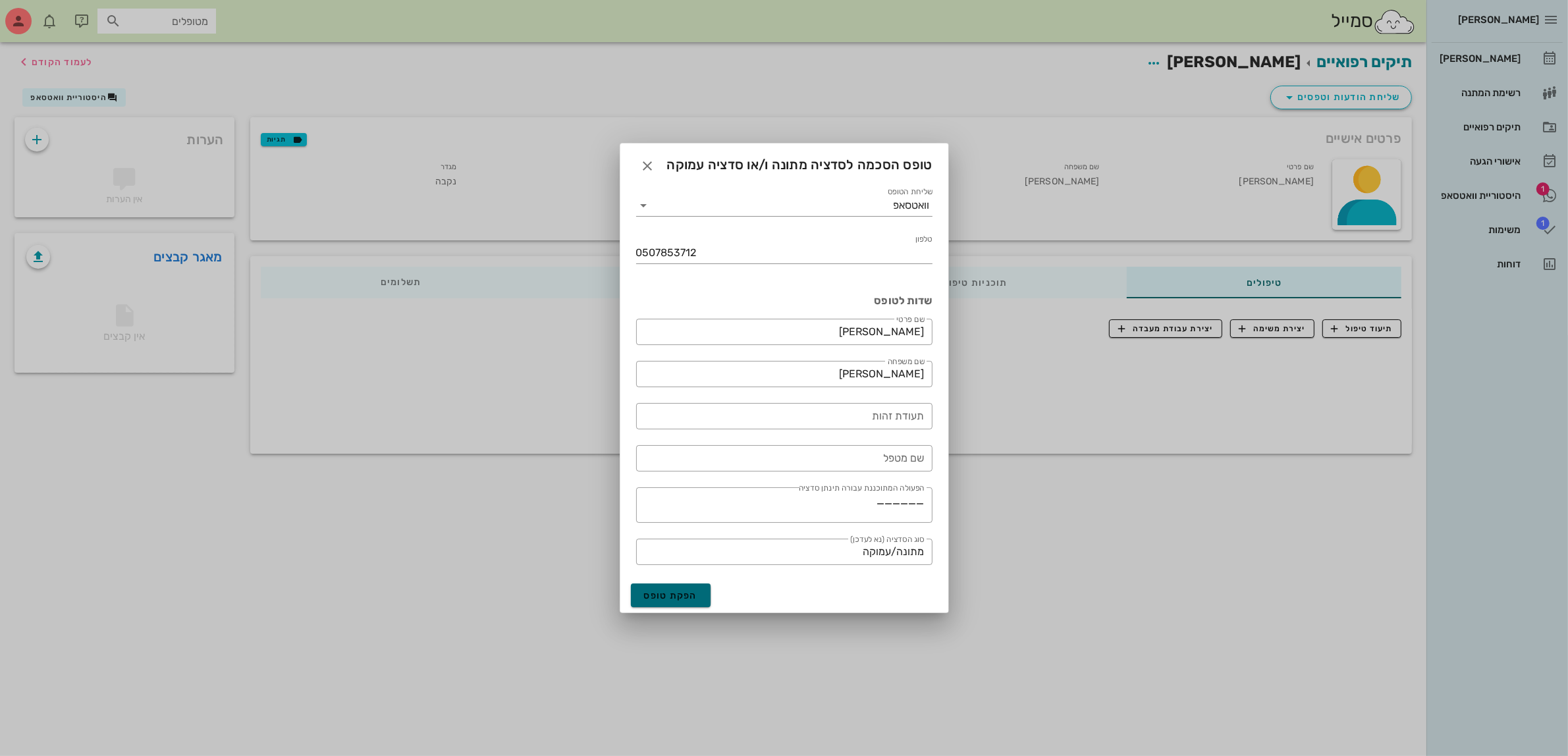
click at [674, 596] on span "הפקת טופס" at bounding box center [671, 595] width 54 height 11
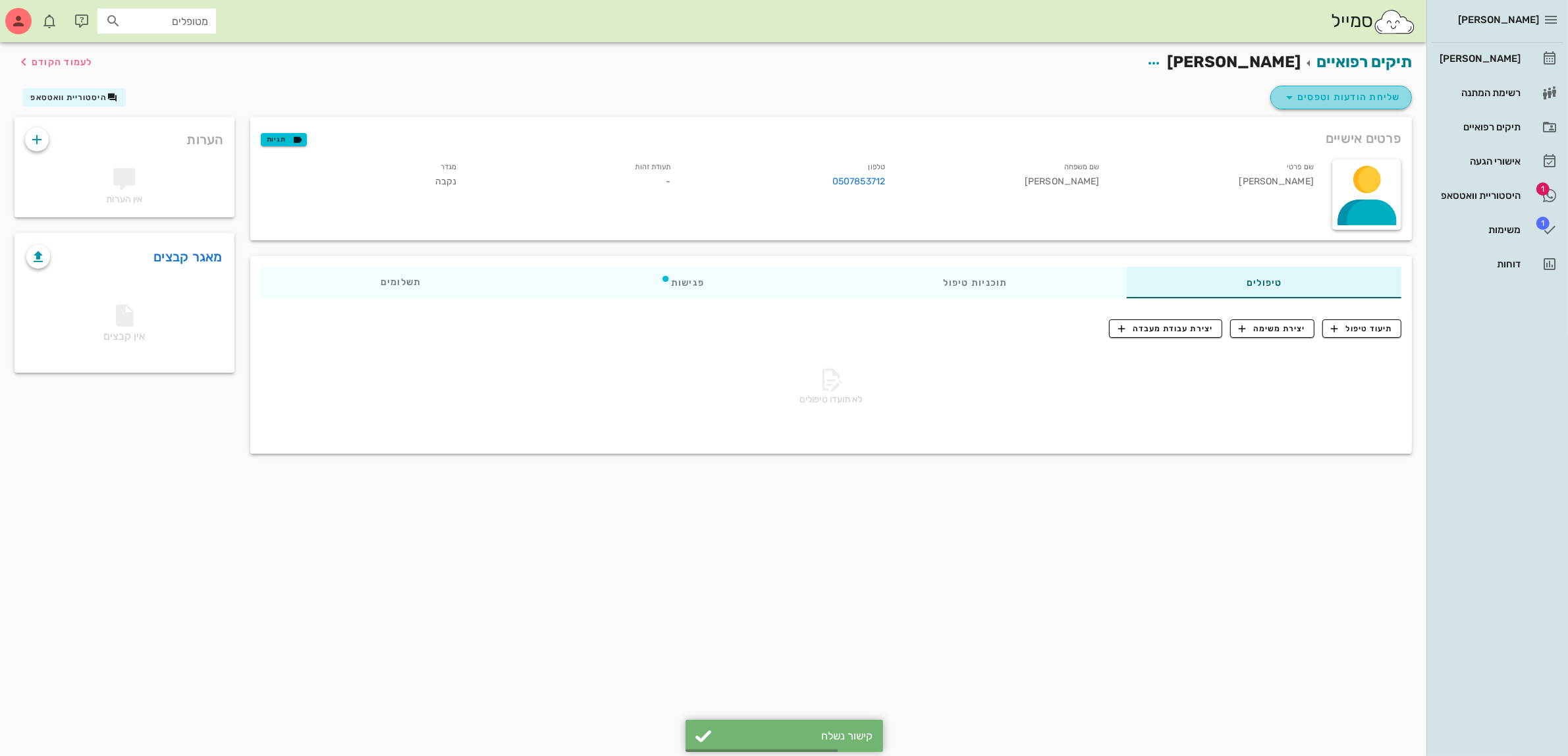
click at [1341, 93] on span "שליחת הודעות וטפסים" at bounding box center [1341, 97] width 120 height 16
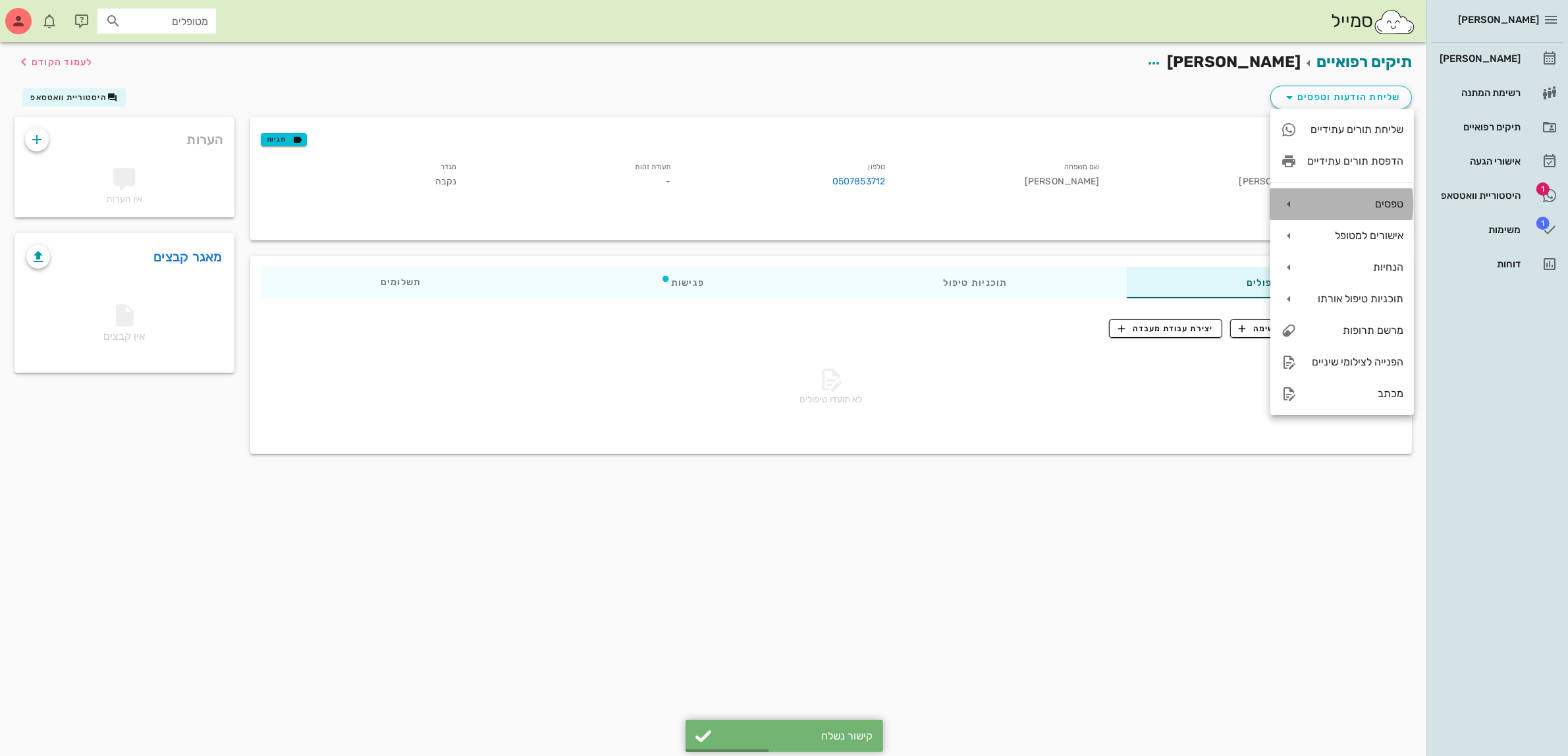
click at [1344, 209] on div "טפסים" at bounding box center [1356, 203] width 96 height 12
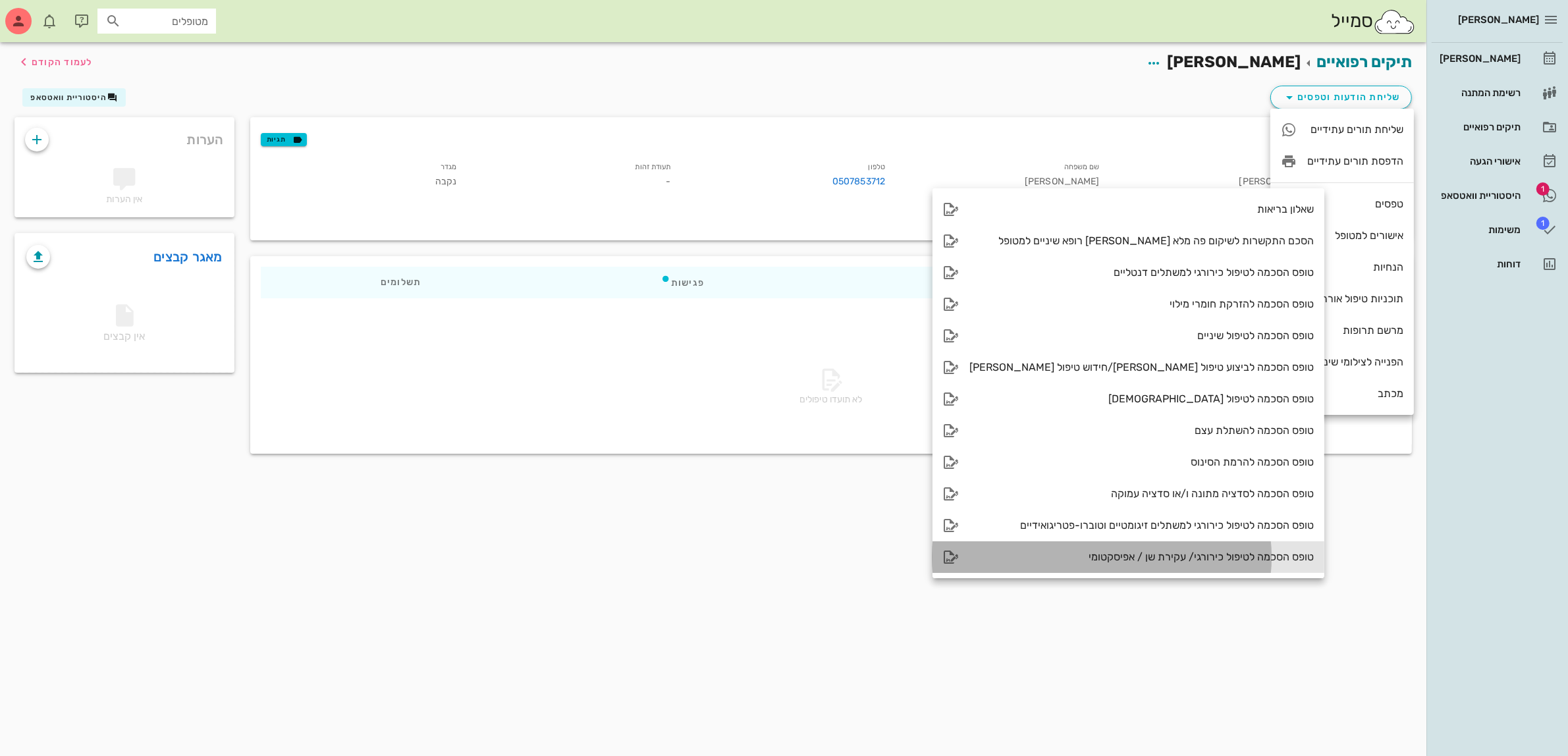
click at [1206, 557] on div "טופס הסכמה לטיפול כירורגי/ עקירת שן / אפיסקטומי" at bounding box center [1142, 557] width 344 height 12
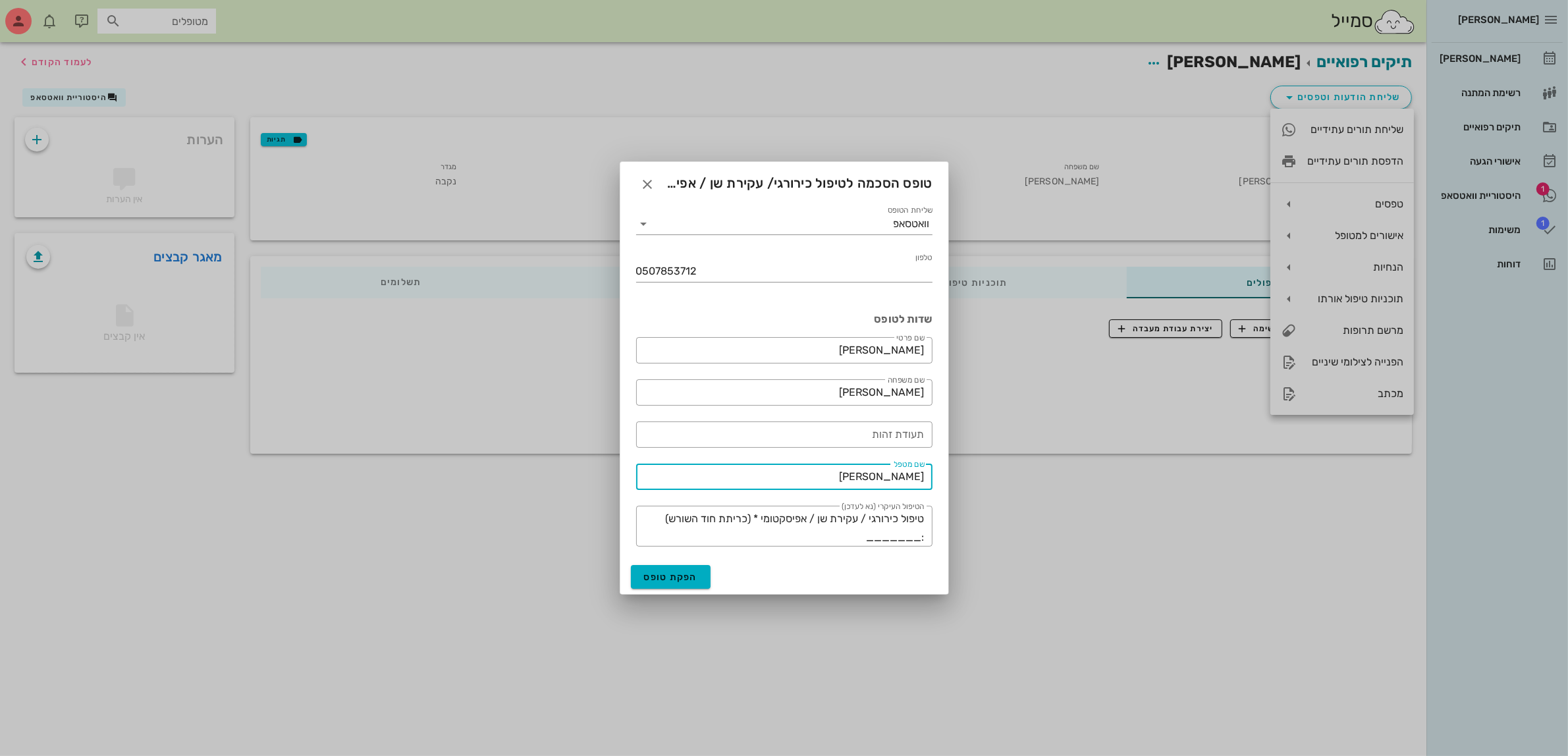
drag, startPoint x: 880, startPoint y: 474, endPoint x: 1005, endPoint y: 463, distance: 125.5
click at [1005, 463] on div "ביאדסה דנט יומן מרפאה רשימת המתנה תיקים רפואיים אישורי הגעה 1 היסטוריית וואטסאפ…" at bounding box center [784, 378] width 1568 height 756
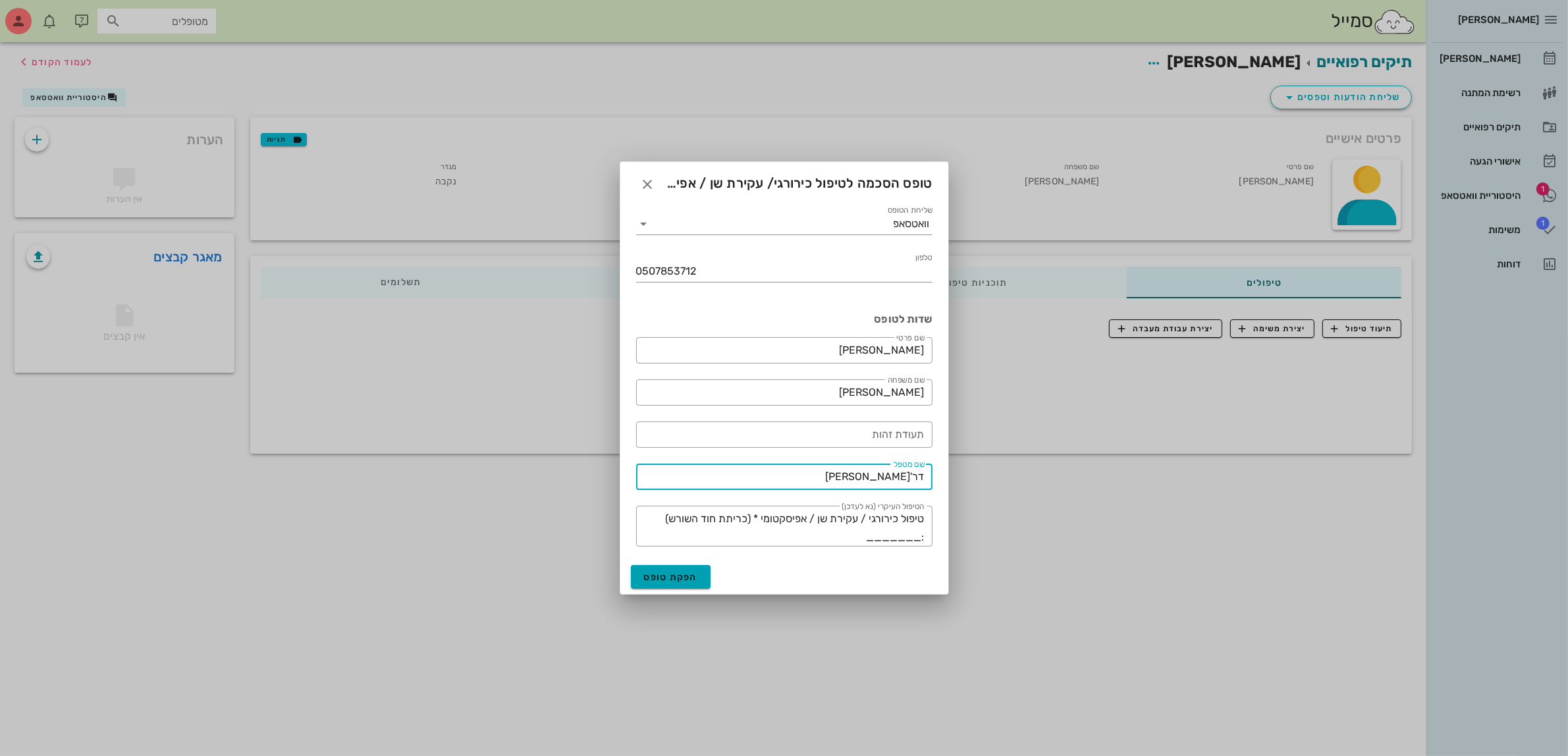
type input "דר'ג'מיל ביאדסה"
click at [682, 573] on span "הפקת טופס" at bounding box center [671, 577] width 54 height 11
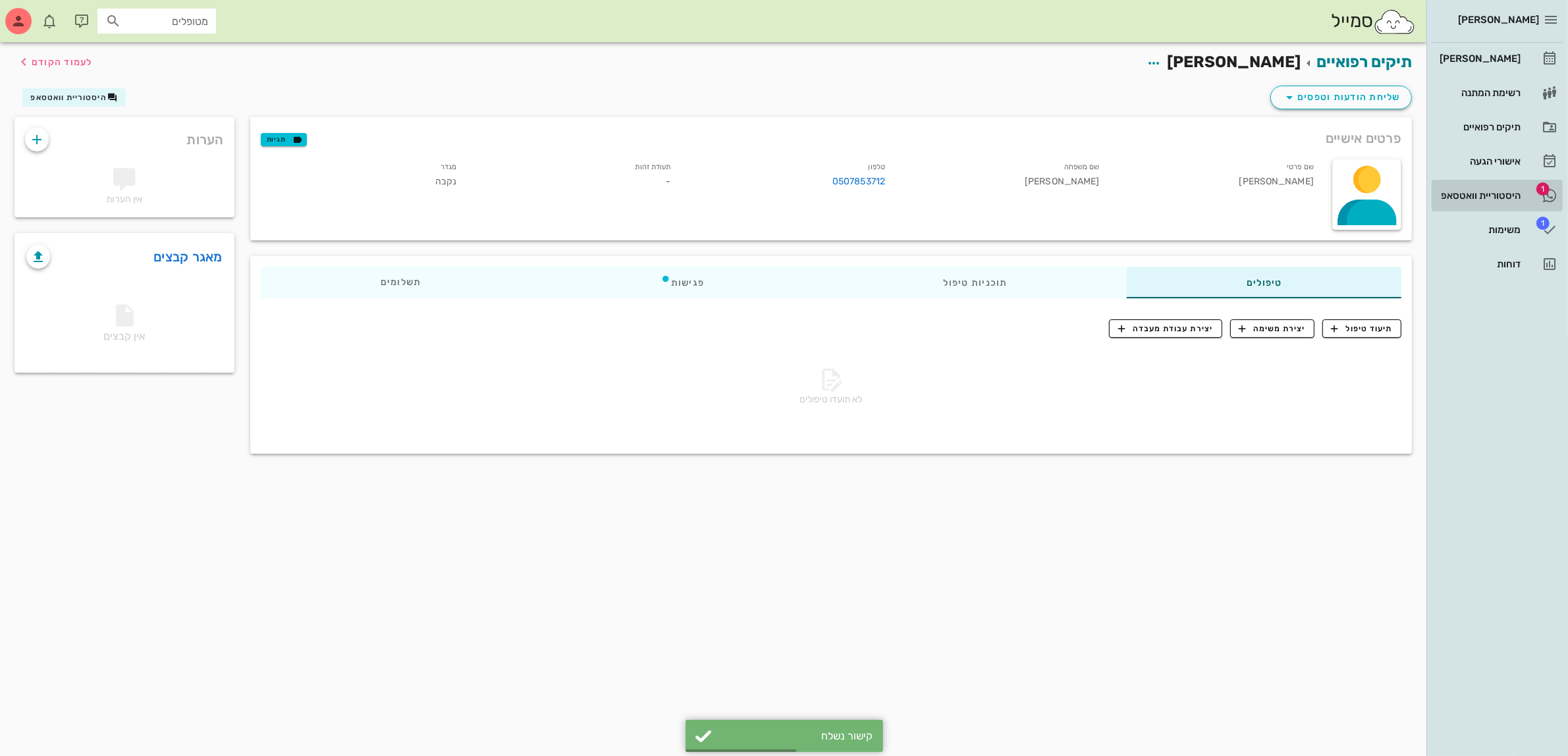
click at [1473, 193] on div "היסטוריית וואטסאפ" at bounding box center [1479, 196] width 84 height 11
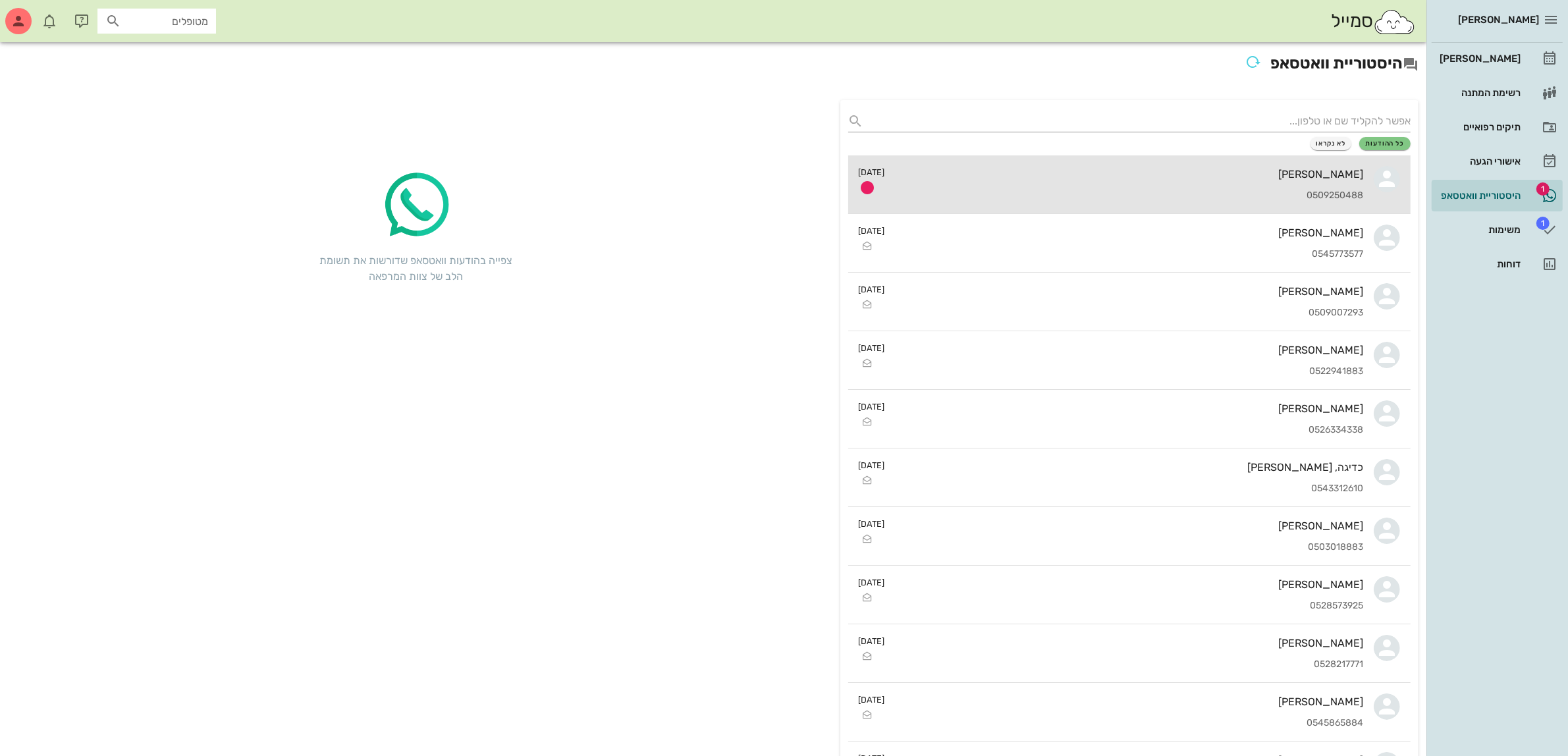
click at [1311, 188] on div "ציפי סלע 0509250488" at bounding box center [1129, 184] width 468 height 58
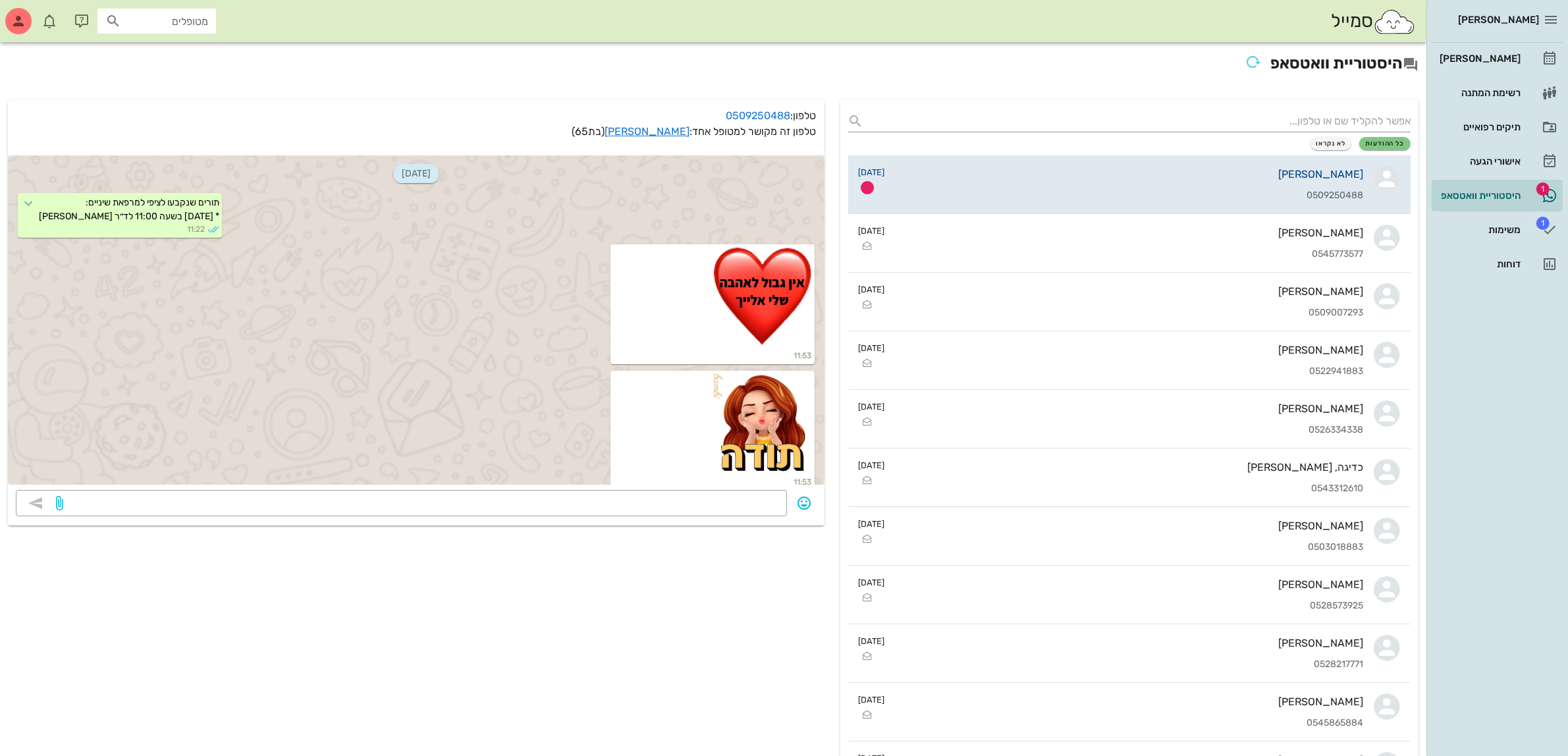
scroll to position [3491, 0]
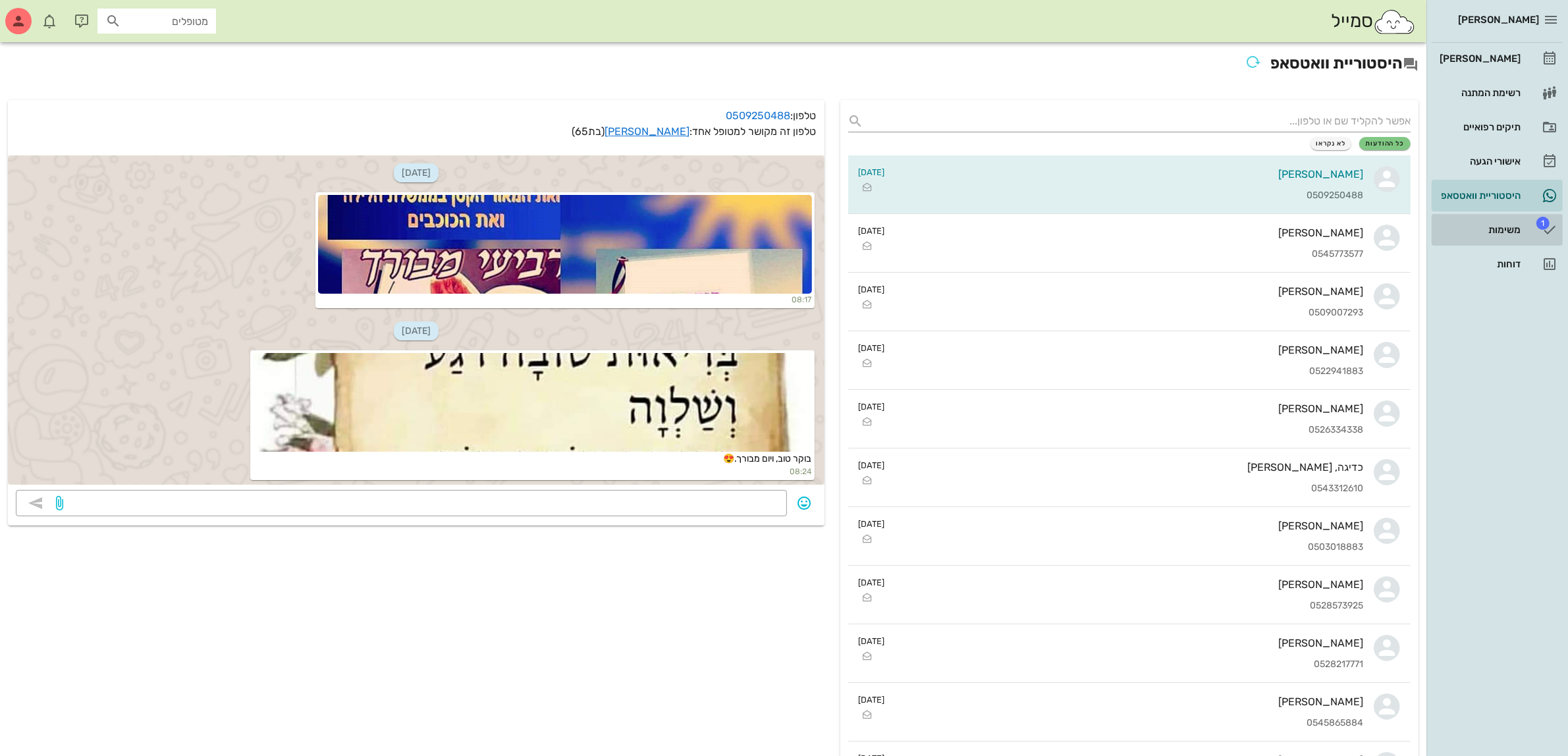
click at [1489, 222] on div "משימות" at bounding box center [1479, 230] width 84 height 21
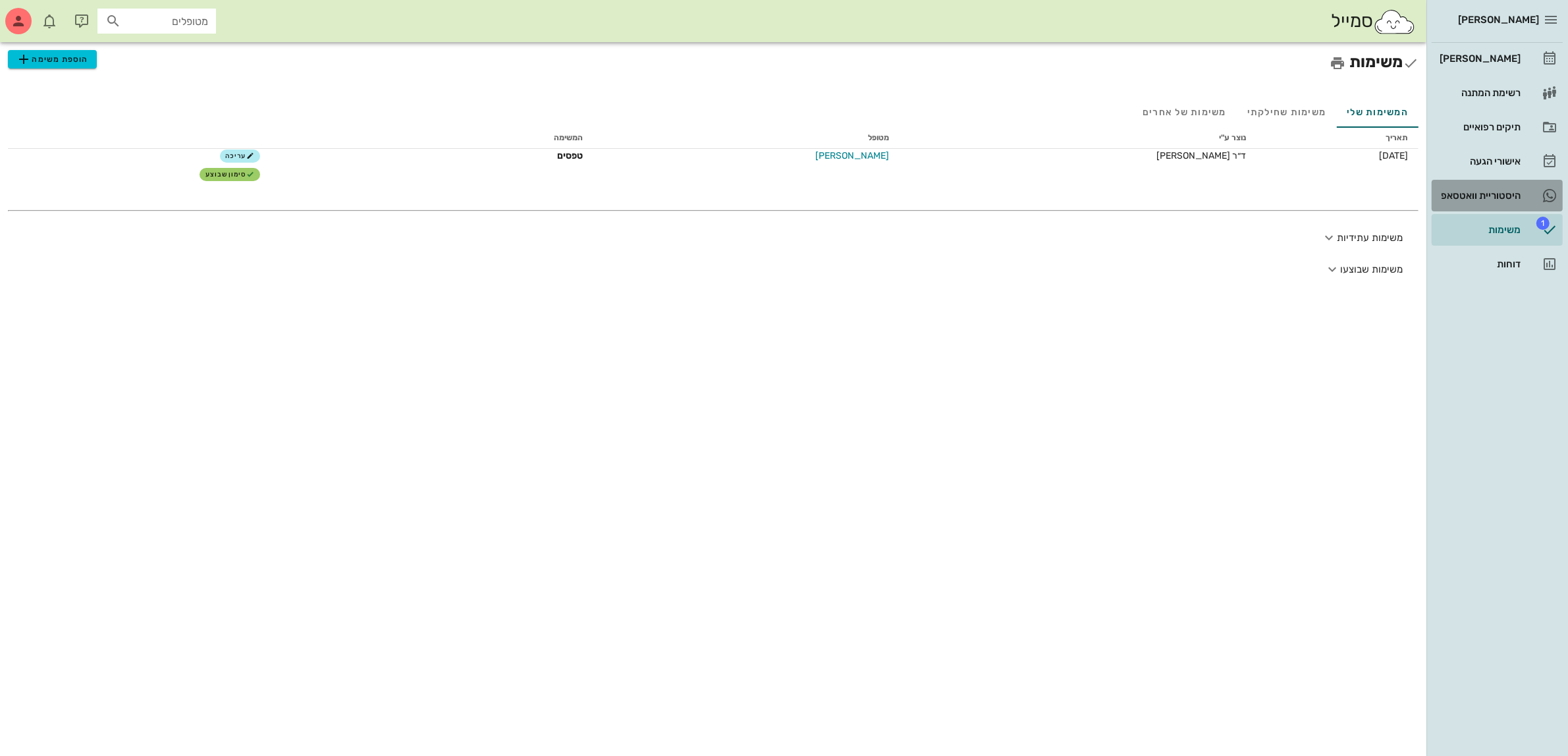
click at [1510, 196] on div "היסטוריית וואטסאפ" at bounding box center [1479, 196] width 84 height 11
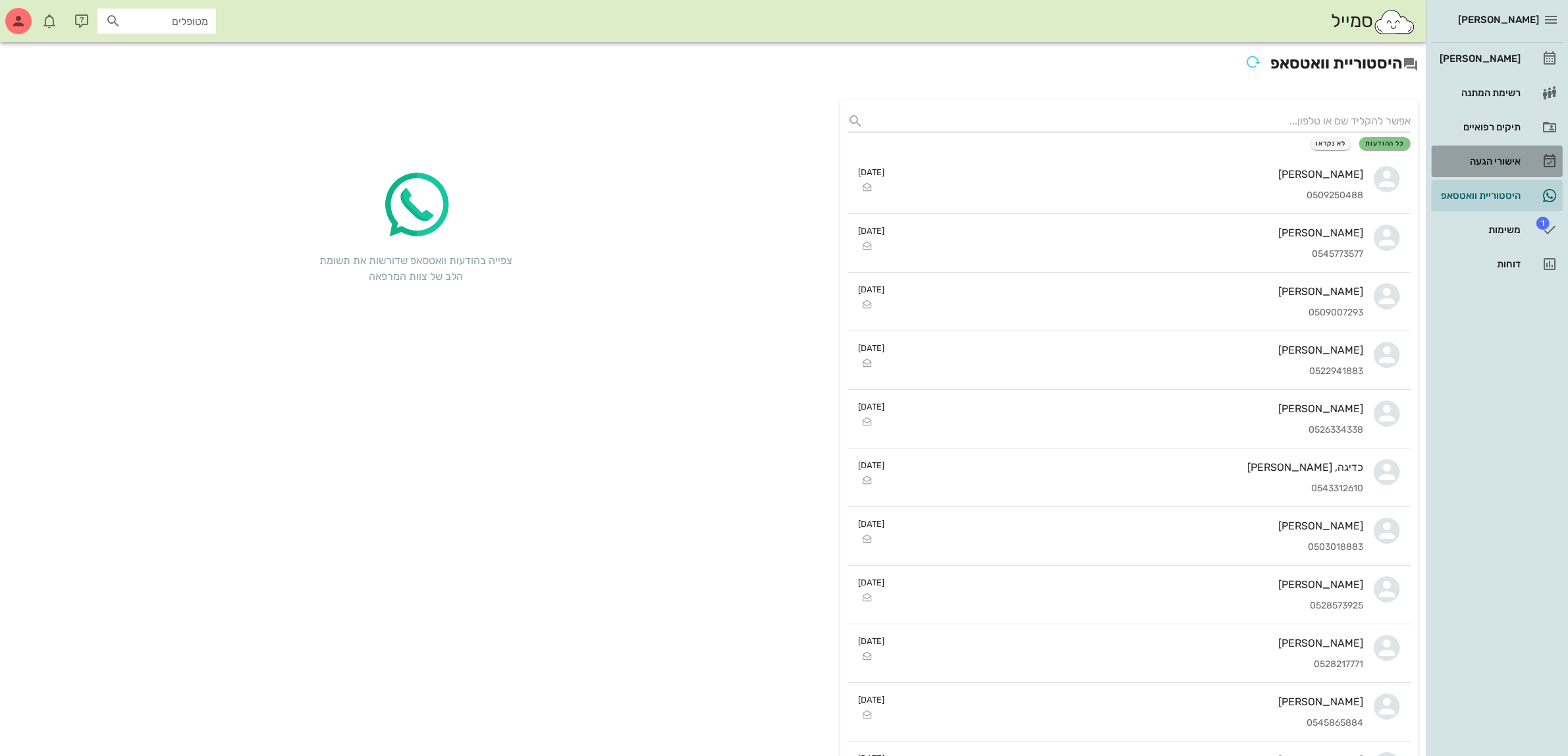
click at [1495, 153] on div "אישורי הגעה" at bounding box center [1479, 161] width 84 height 21
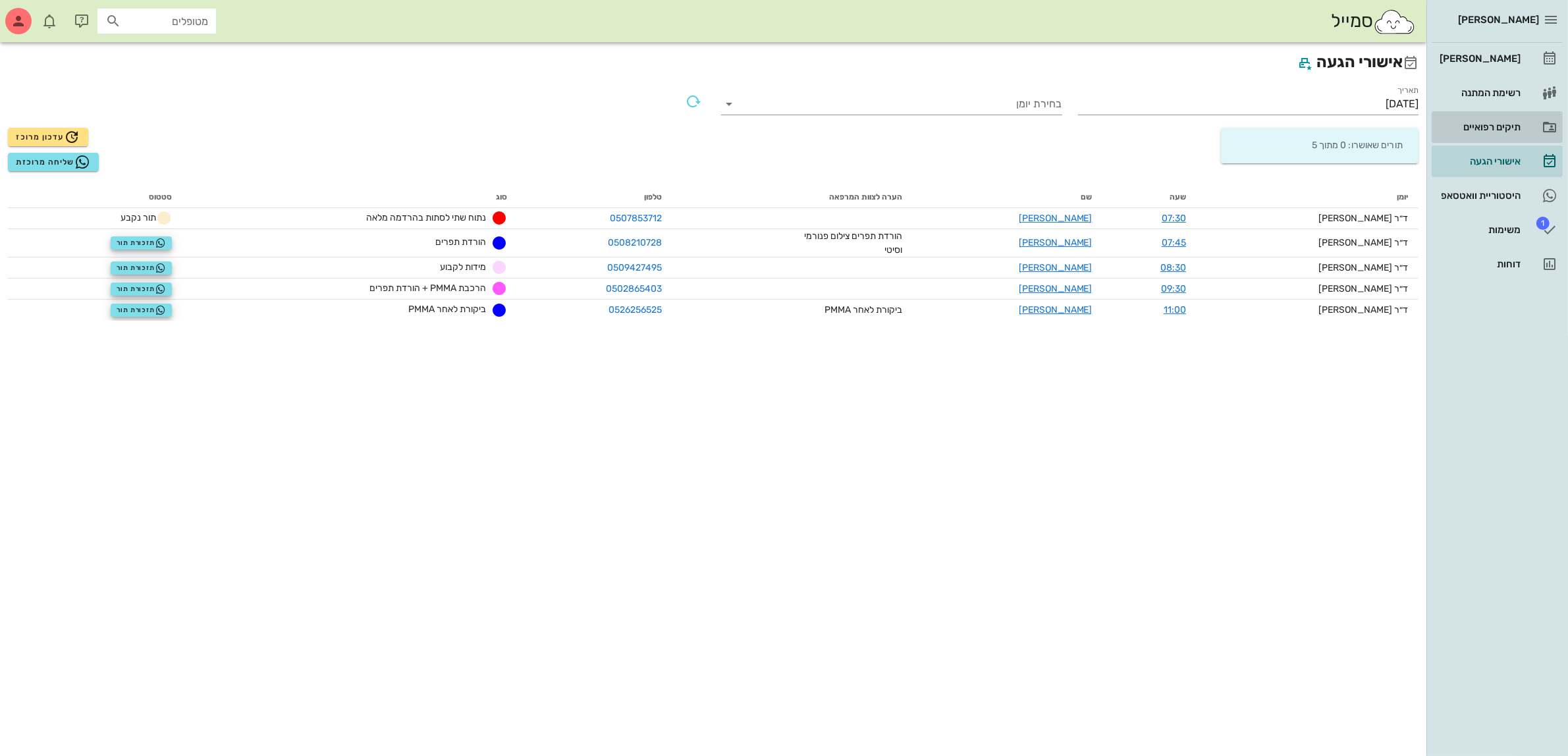
click at [1488, 129] on div "תיקים רפואיים" at bounding box center [1479, 127] width 84 height 11
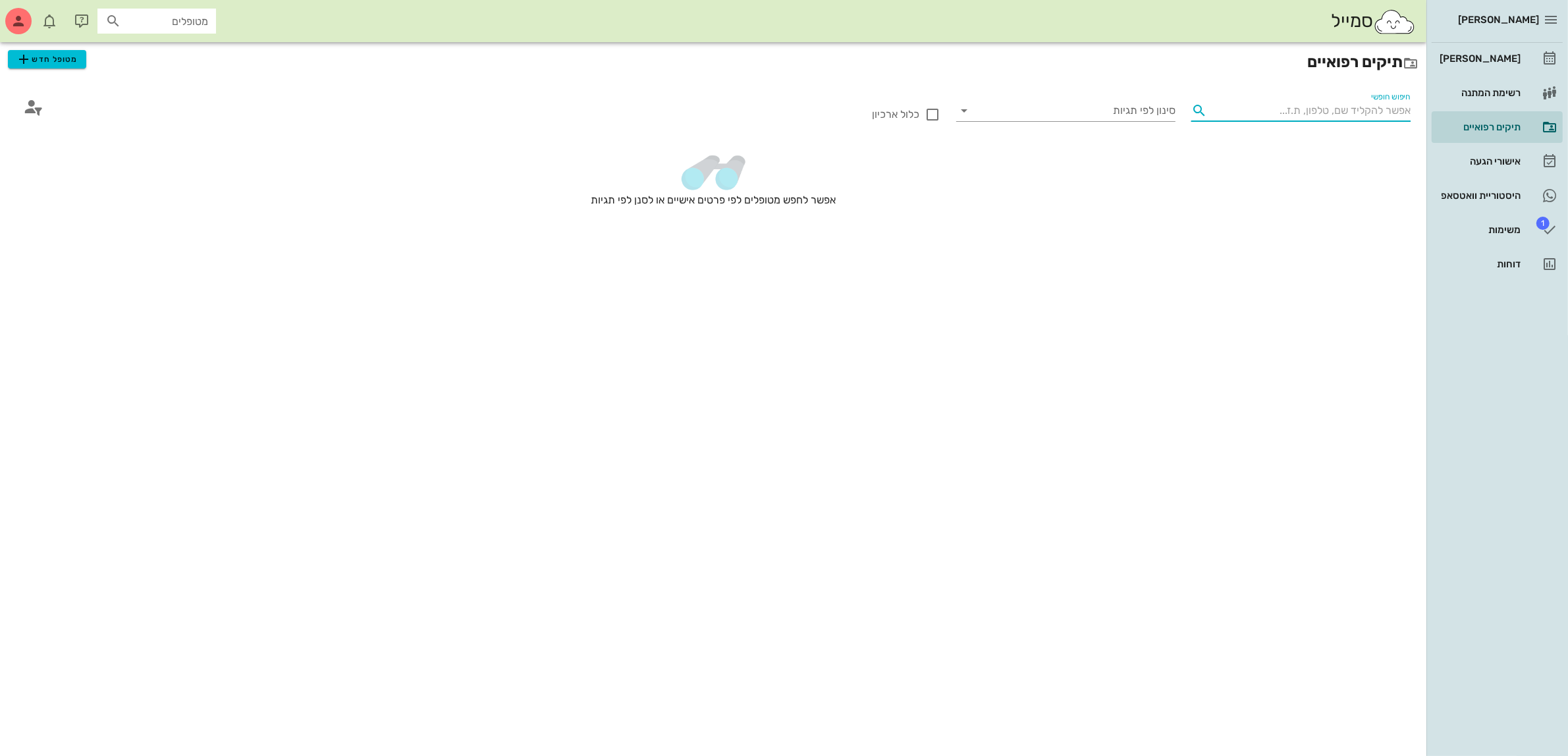
click at [1333, 104] on input "חיפוש חופשי" at bounding box center [1311, 110] width 198 height 21
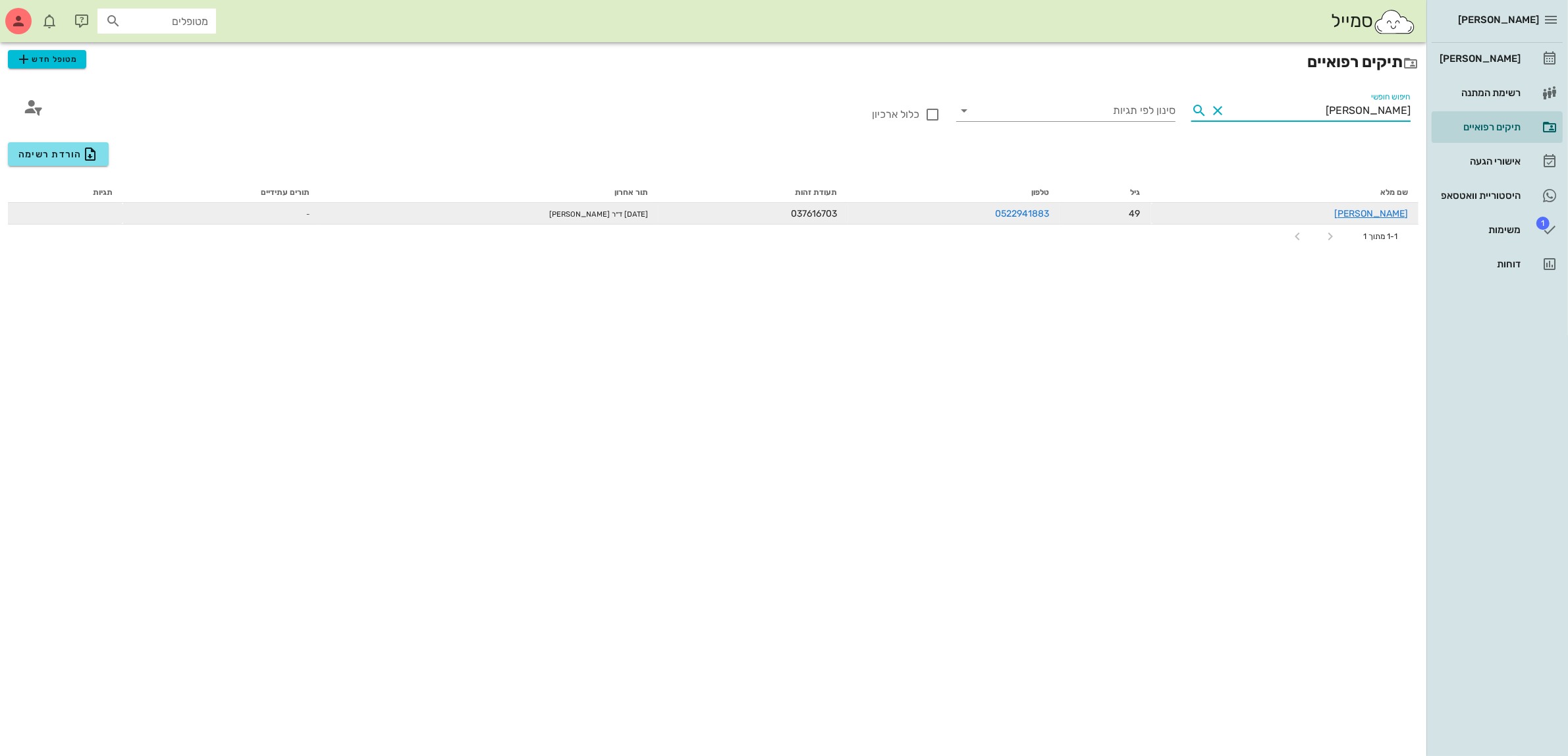
type input "צחי"
click at [838, 208] on span "037616703" at bounding box center [814, 213] width 46 height 11
click at [1397, 217] on link "צחי אנקר" at bounding box center [1371, 213] width 74 height 11
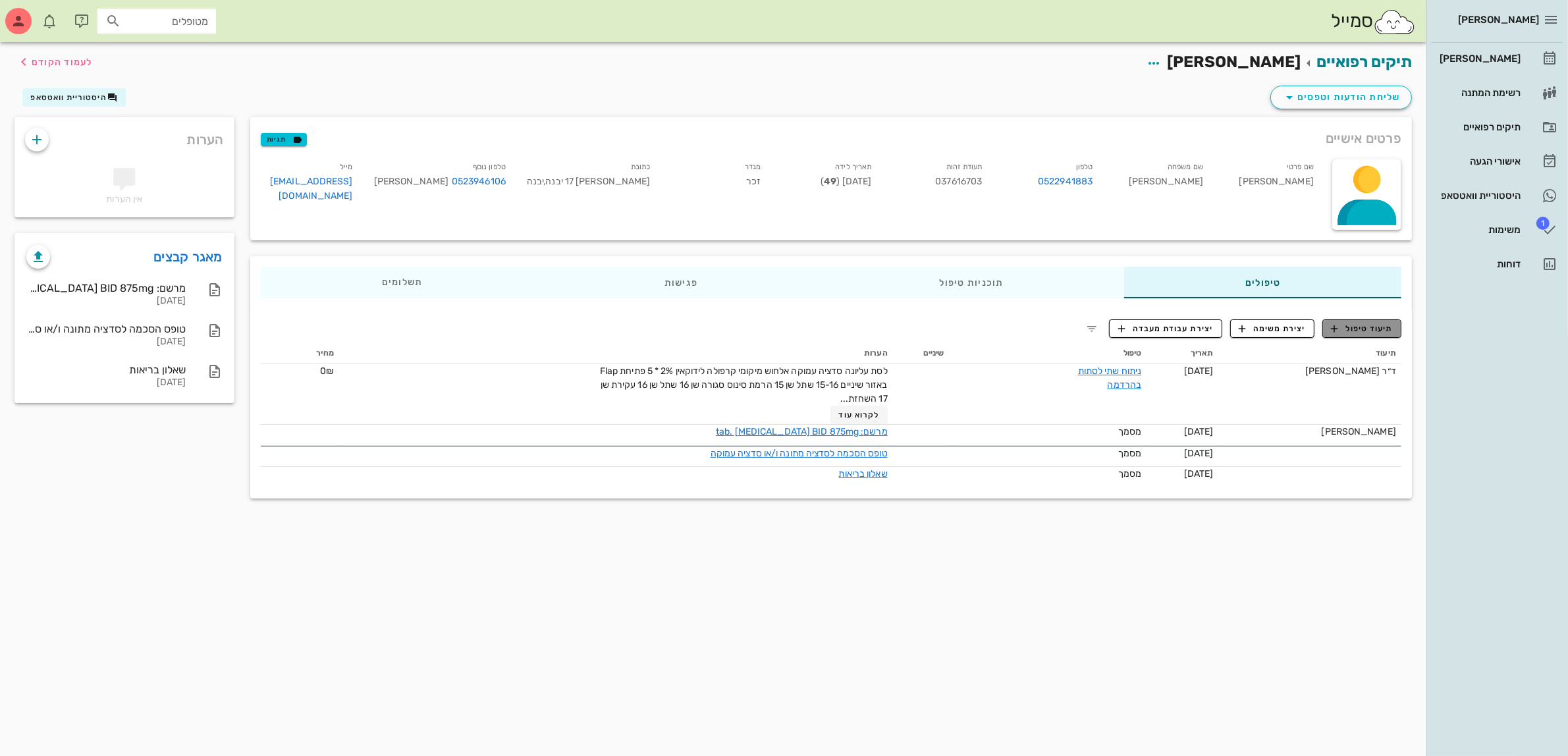
click at [1381, 326] on span "תיעוד טיפול" at bounding box center [1362, 329] width 61 height 12
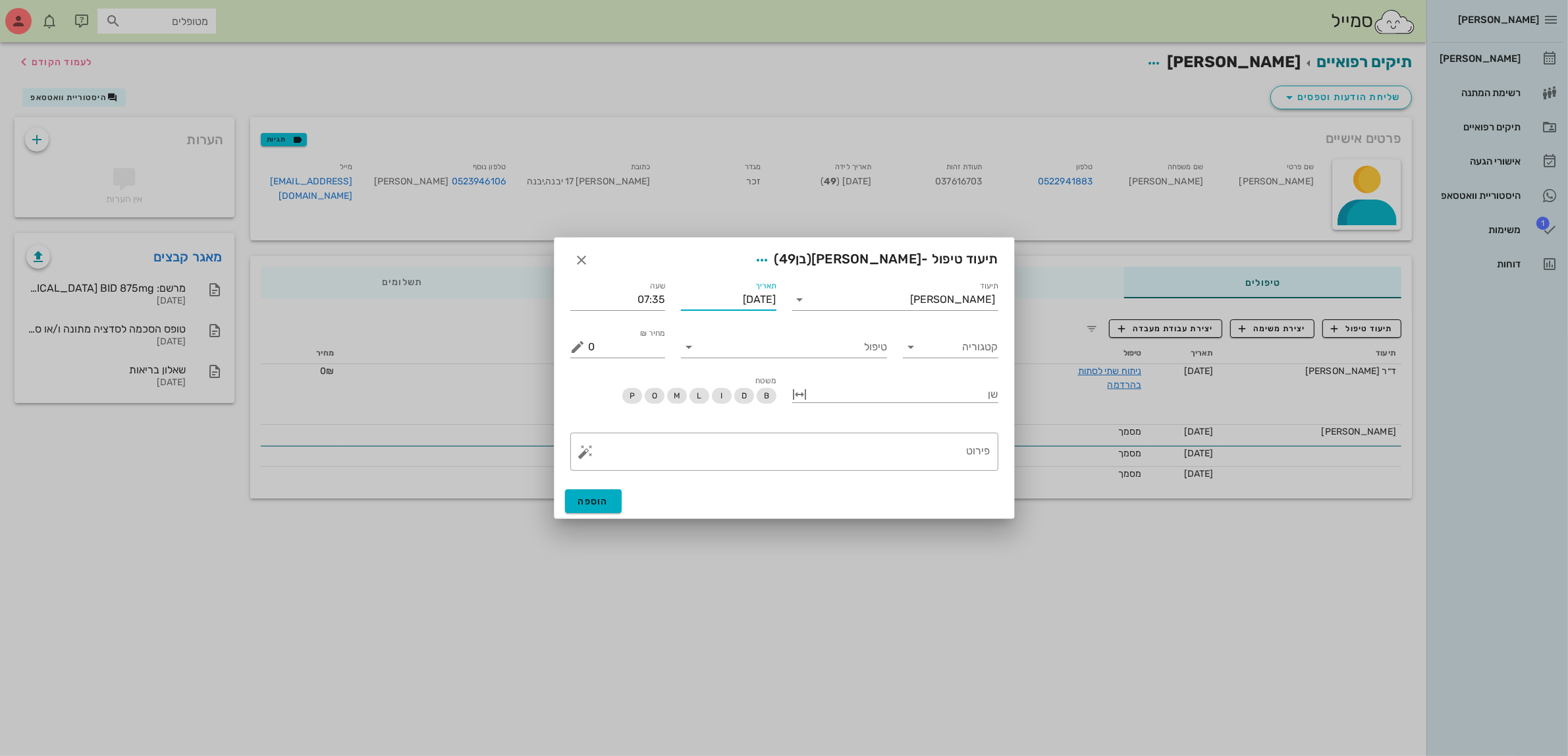
click at [710, 295] on input "[DATE]" at bounding box center [728, 300] width 95 height 21
click at [679, 464] on div "28" at bounding box center [682, 467] width 21 height 9
type input "28-08-2025"
click at [926, 338] on input "קטגוריה" at bounding box center [961, 347] width 75 height 21
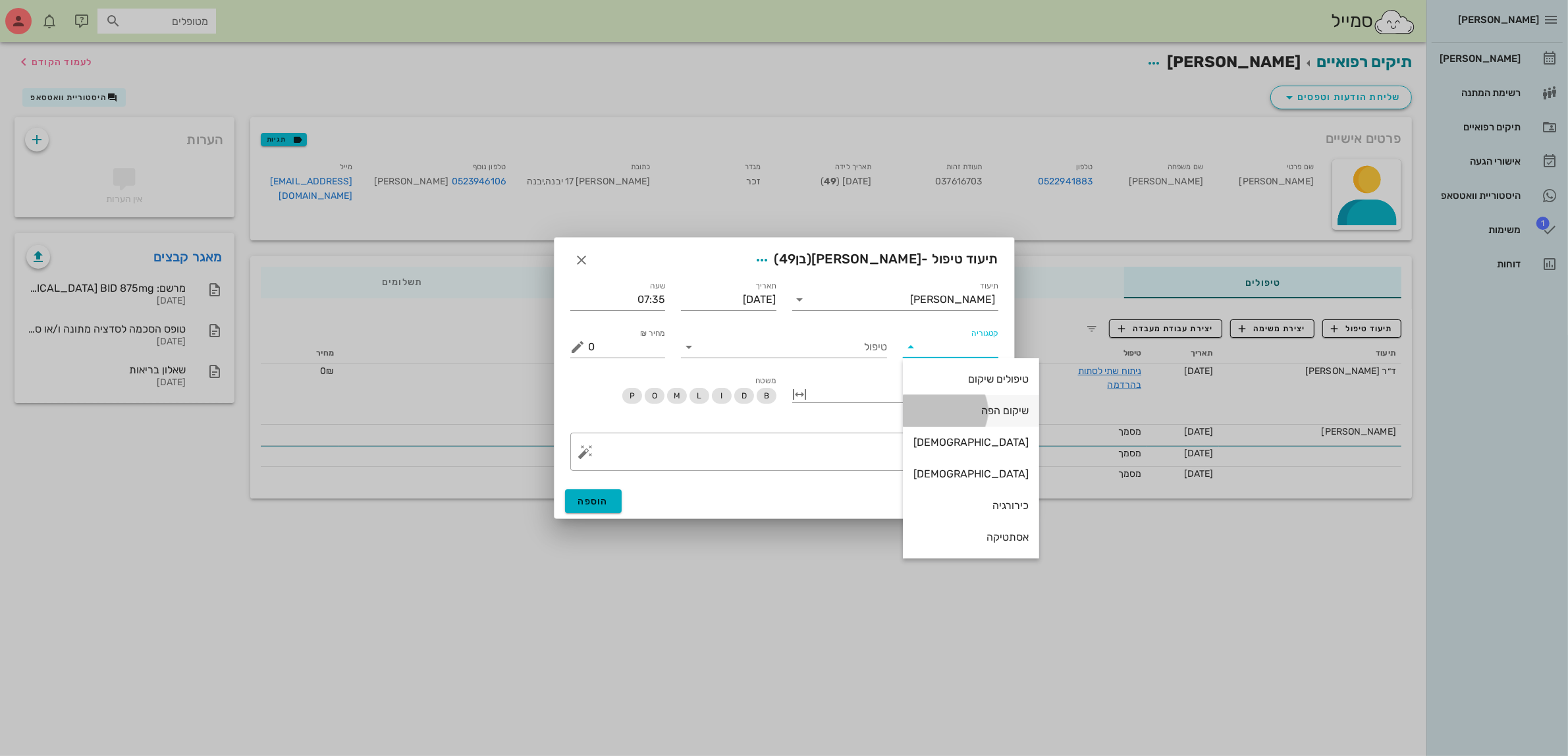
click at [944, 406] on div "שיקום הפה" at bounding box center [970, 410] width 115 height 12
type input "שיקום הפה"
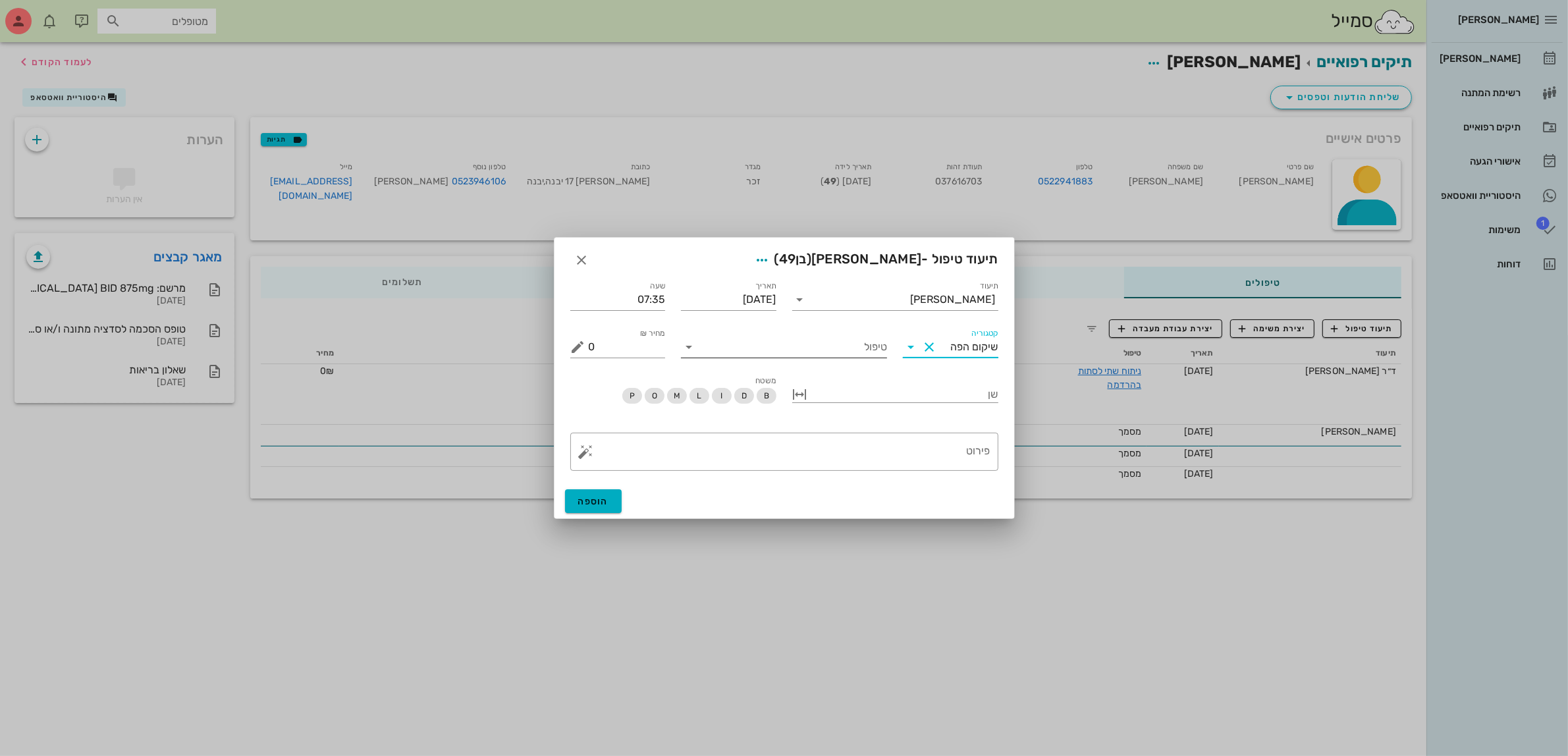
click at [781, 349] on input "טיפול" at bounding box center [793, 347] width 187 height 21
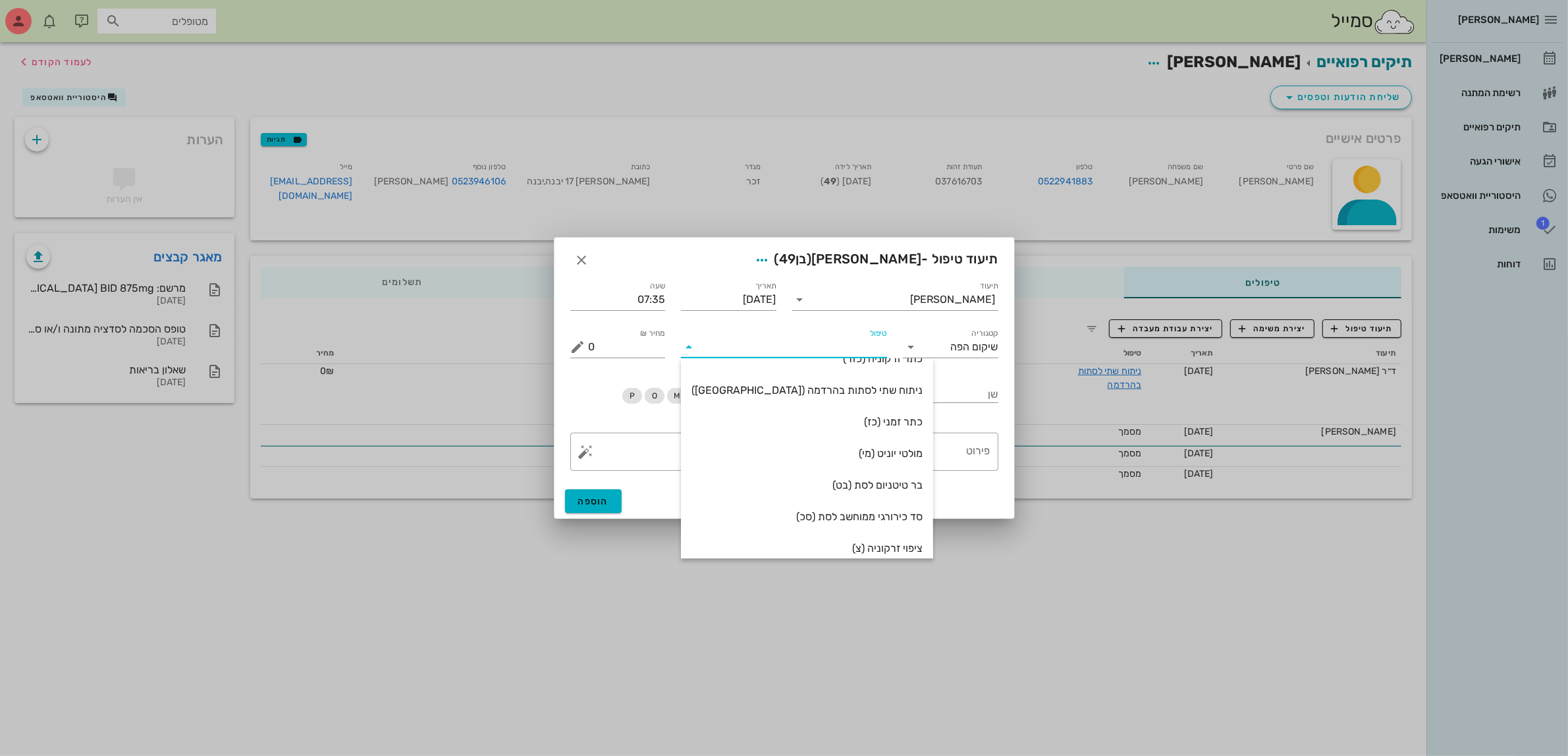
scroll to position [164, 0]
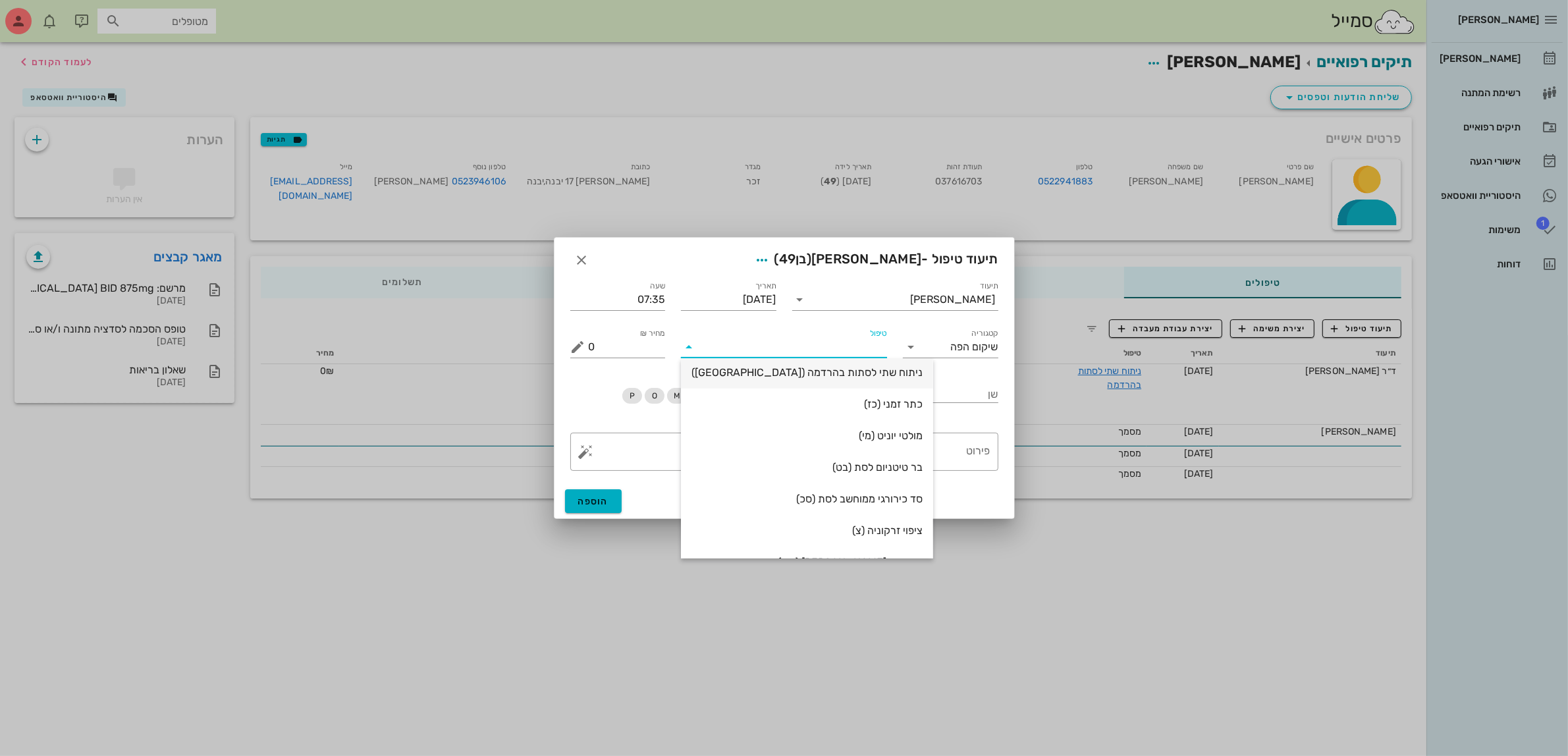
click at [826, 364] on div "ניתוח שתי לסתות בהרדמה (הר)" at bounding box center [807, 372] width 232 height 28
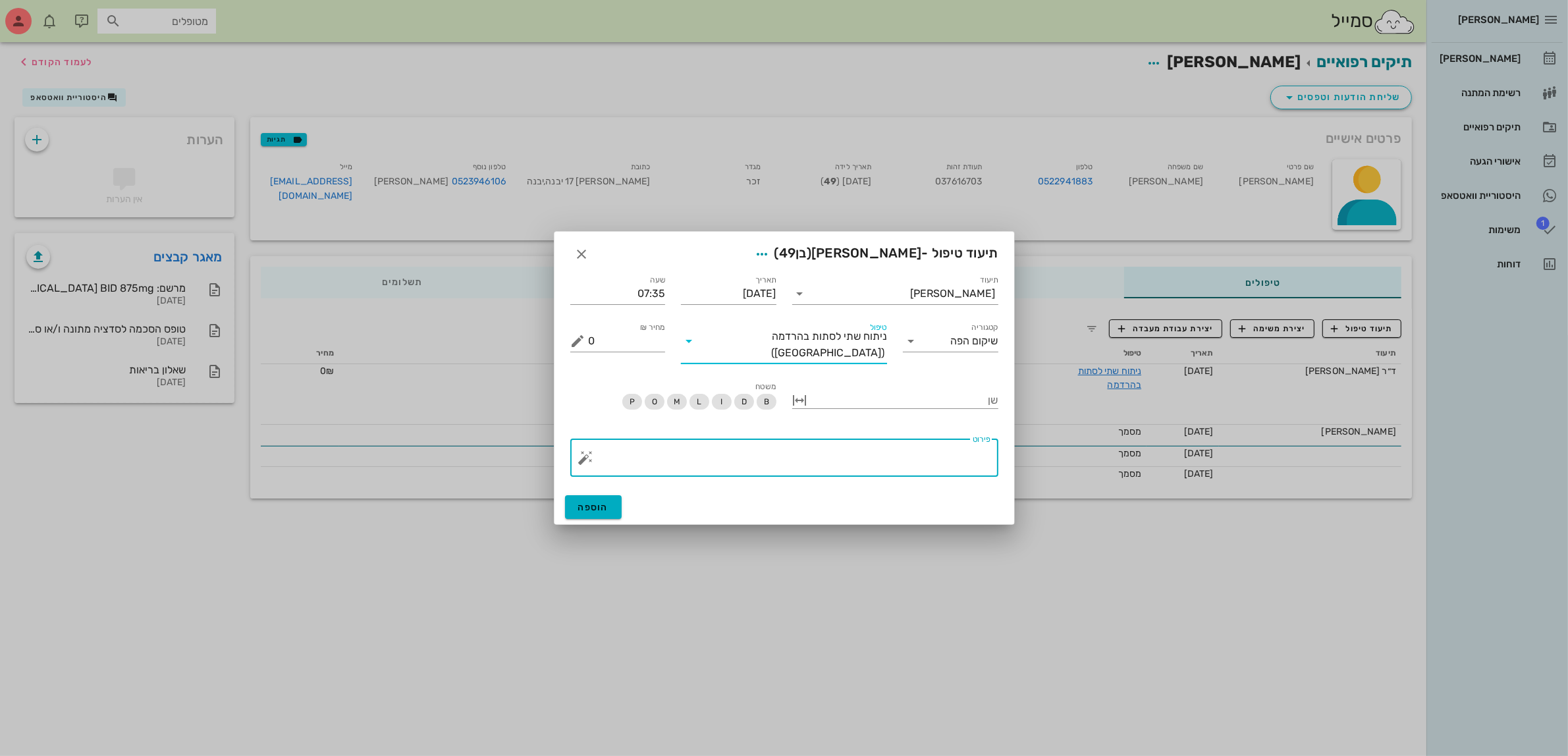
click at [960, 458] on textarea "פירוט" at bounding box center [789, 461] width 401 height 32
click at [592, 451] on button "button" at bounding box center [586, 455] width 16 height 16
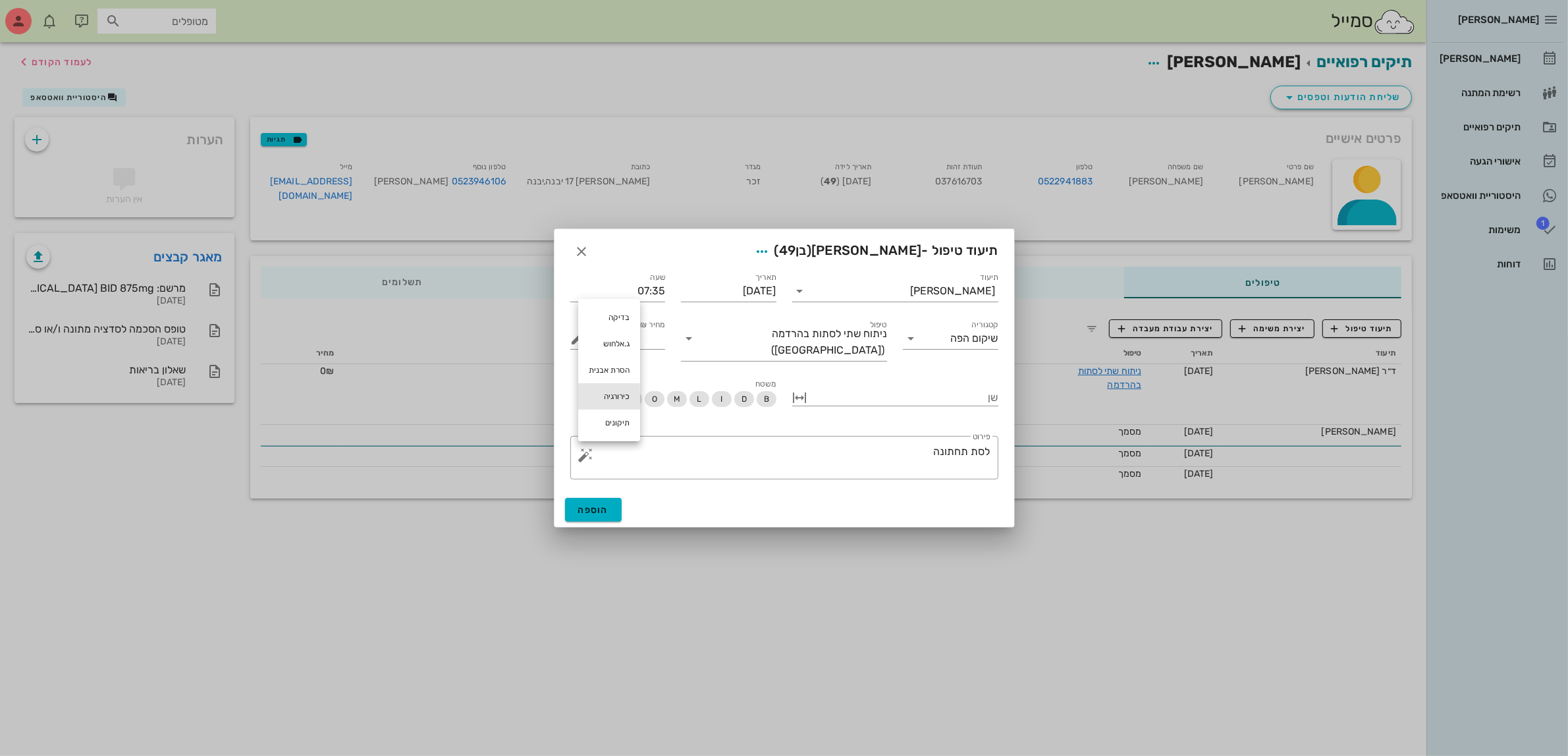
click at [611, 398] on div "כירורגיה" at bounding box center [608, 396] width 62 height 27
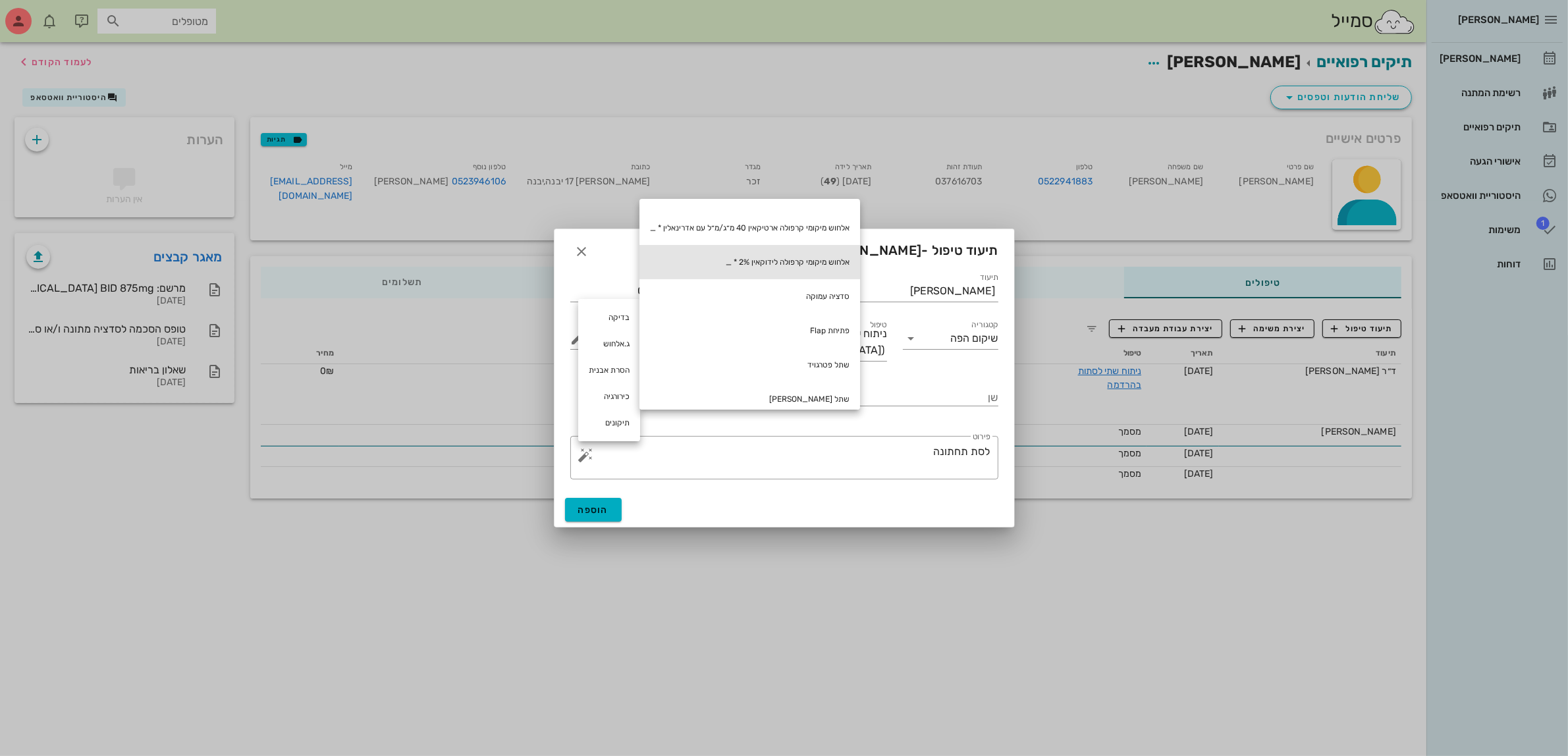
click at [807, 258] on div "אלחוש מיקומי קרפולה לידוקאין 2% * _" at bounding box center [750, 262] width 221 height 34
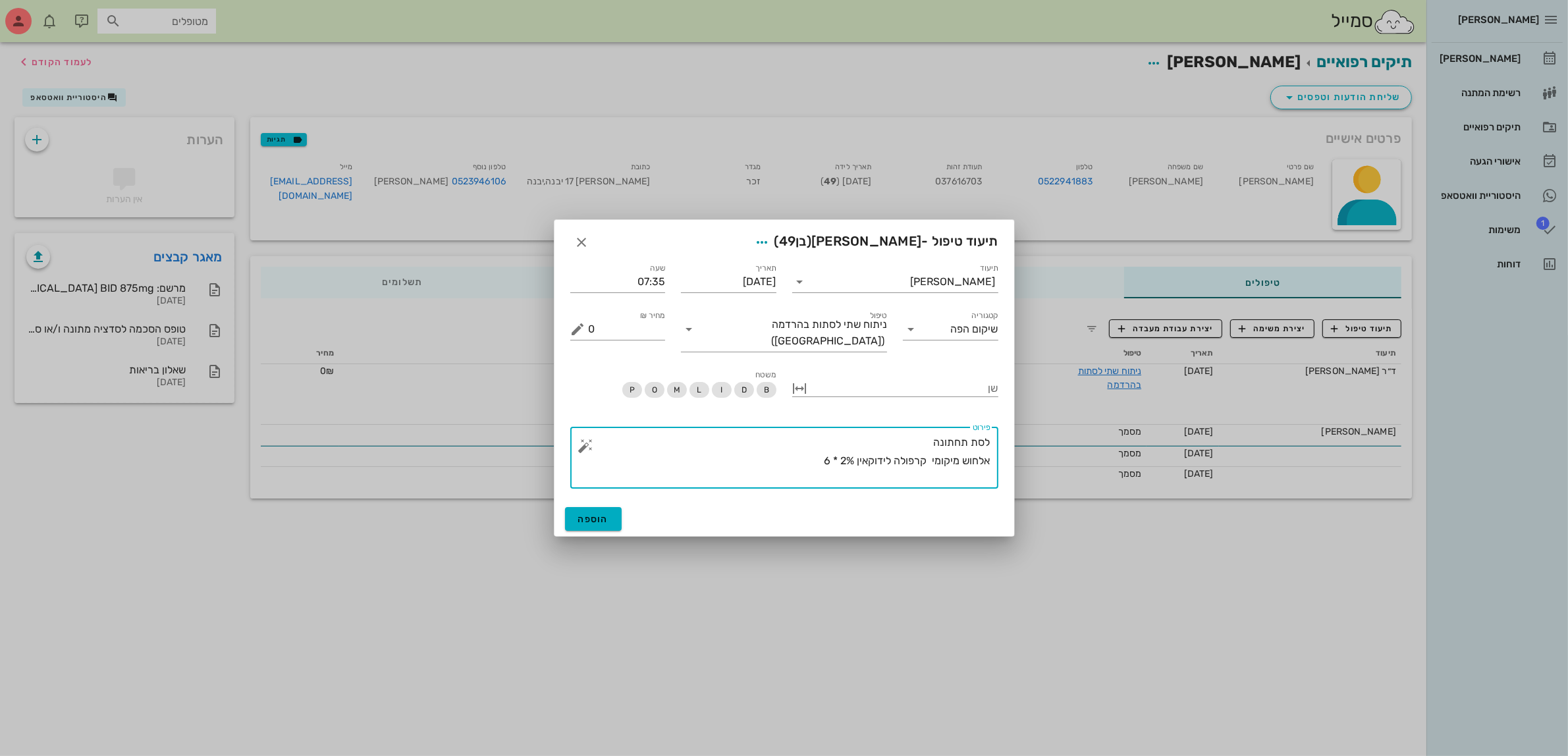
click at [577, 440] on div "​ פירוט לסת תחתונה אלחוש מיקומי קרפולה לידוקאין 2% * 6" at bounding box center [784, 457] width 428 height 62
click at [925, 435] on textarea "לסת תחתונה אלחוש מיקומי קרפולה לידוקאין 2% * 6" at bounding box center [789, 461] width 401 height 56
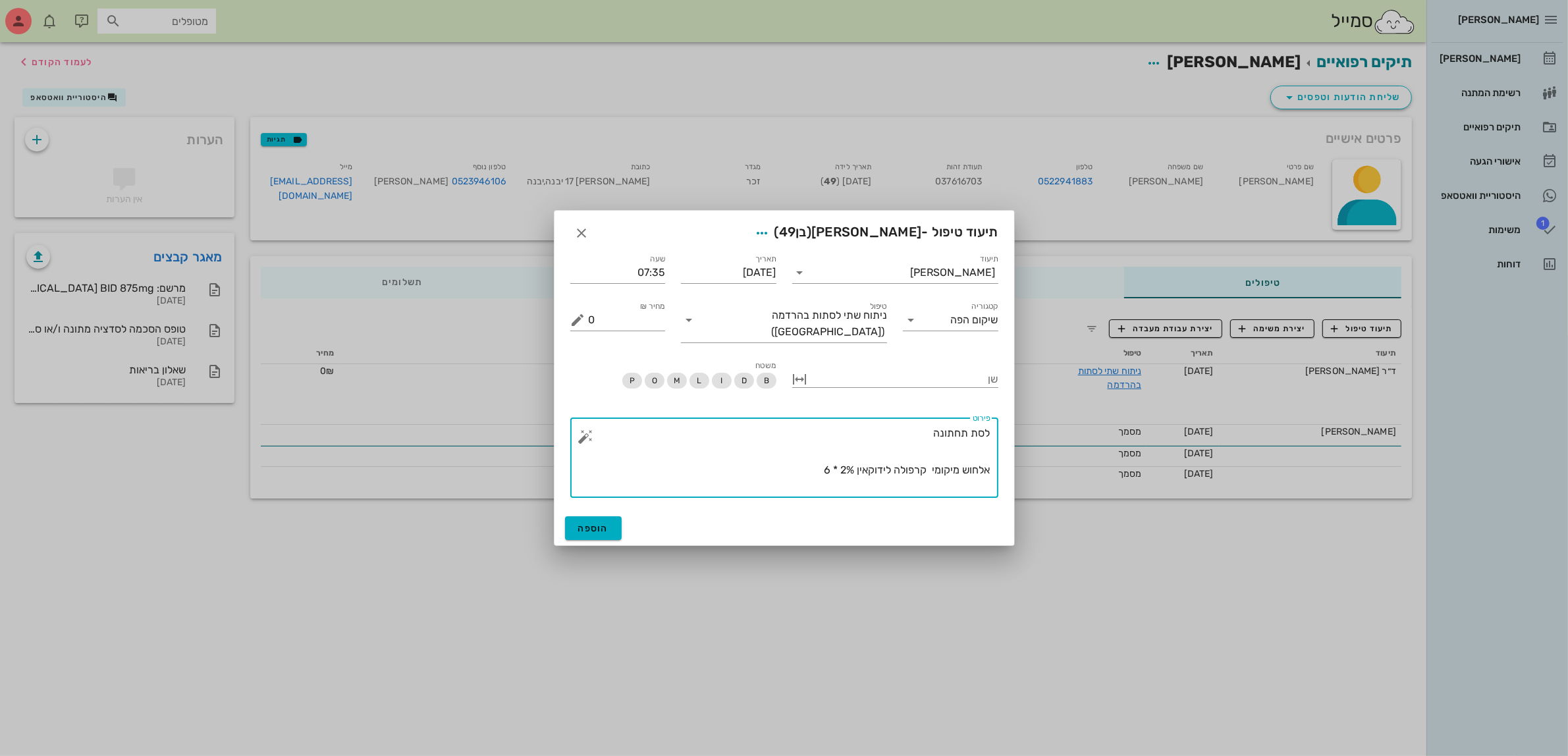
click at [578, 429] on button "button" at bounding box center [586, 436] width 16 height 16
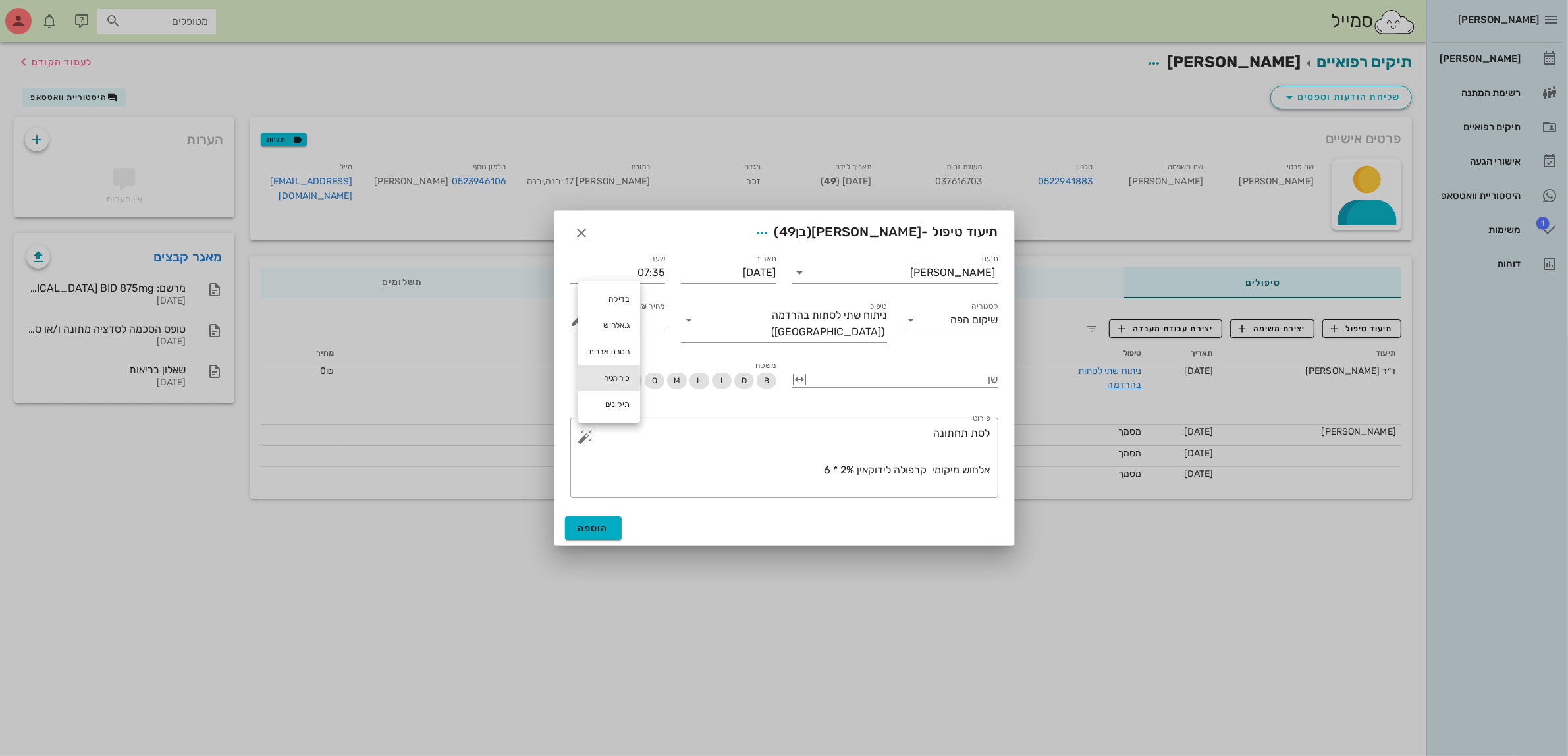
click at [621, 378] on div "כירורגיה" at bounding box center [608, 378] width 62 height 27
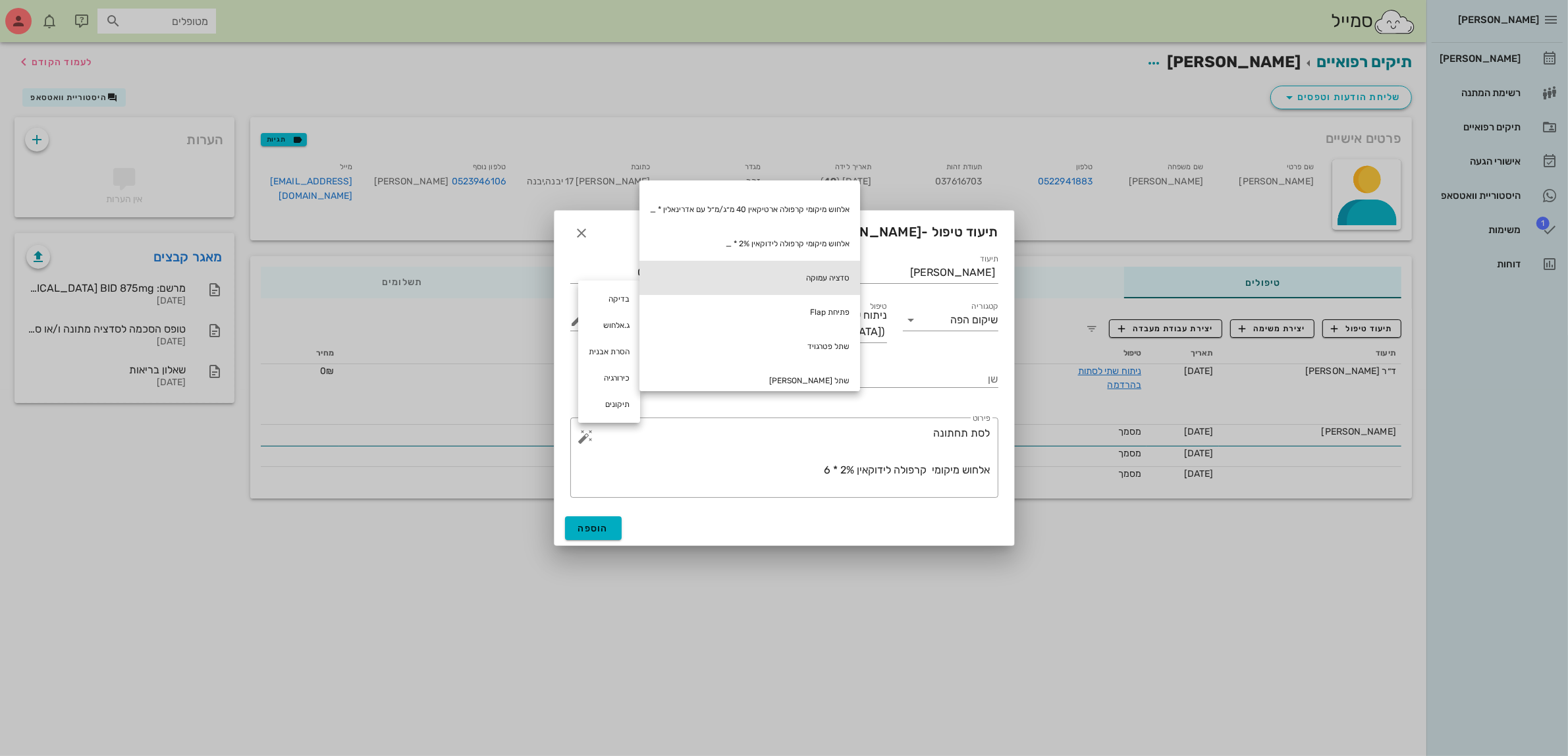
click at [810, 281] on div "סדציה עמוקה" at bounding box center [750, 277] width 221 height 34
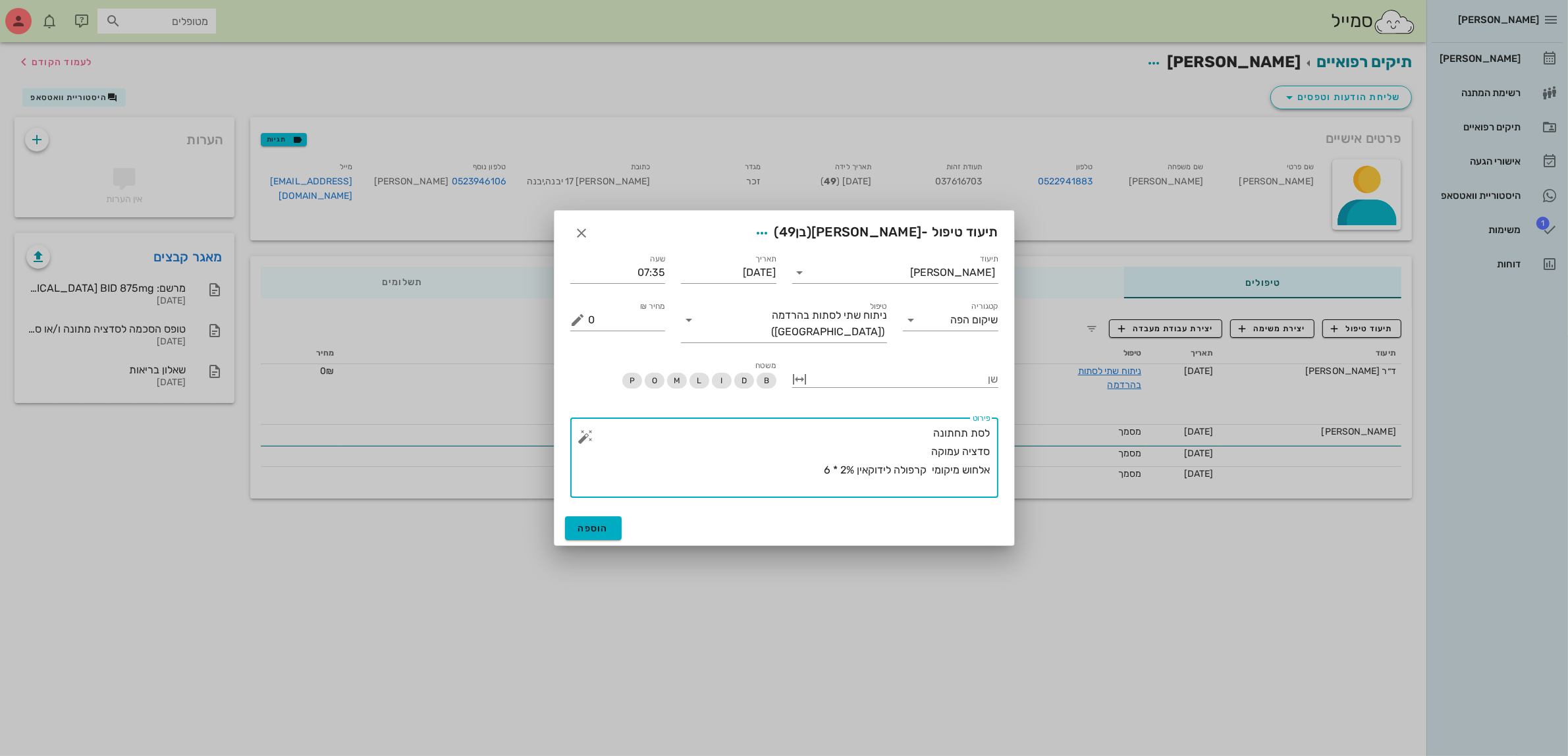
click at [738, 468] on textarea "לסת תחתונה סדציה עמוקה אלחוש מיקומי קרפולה לידוקאין 2% * 6" at bounding box center [789, 461] width 401 height 74
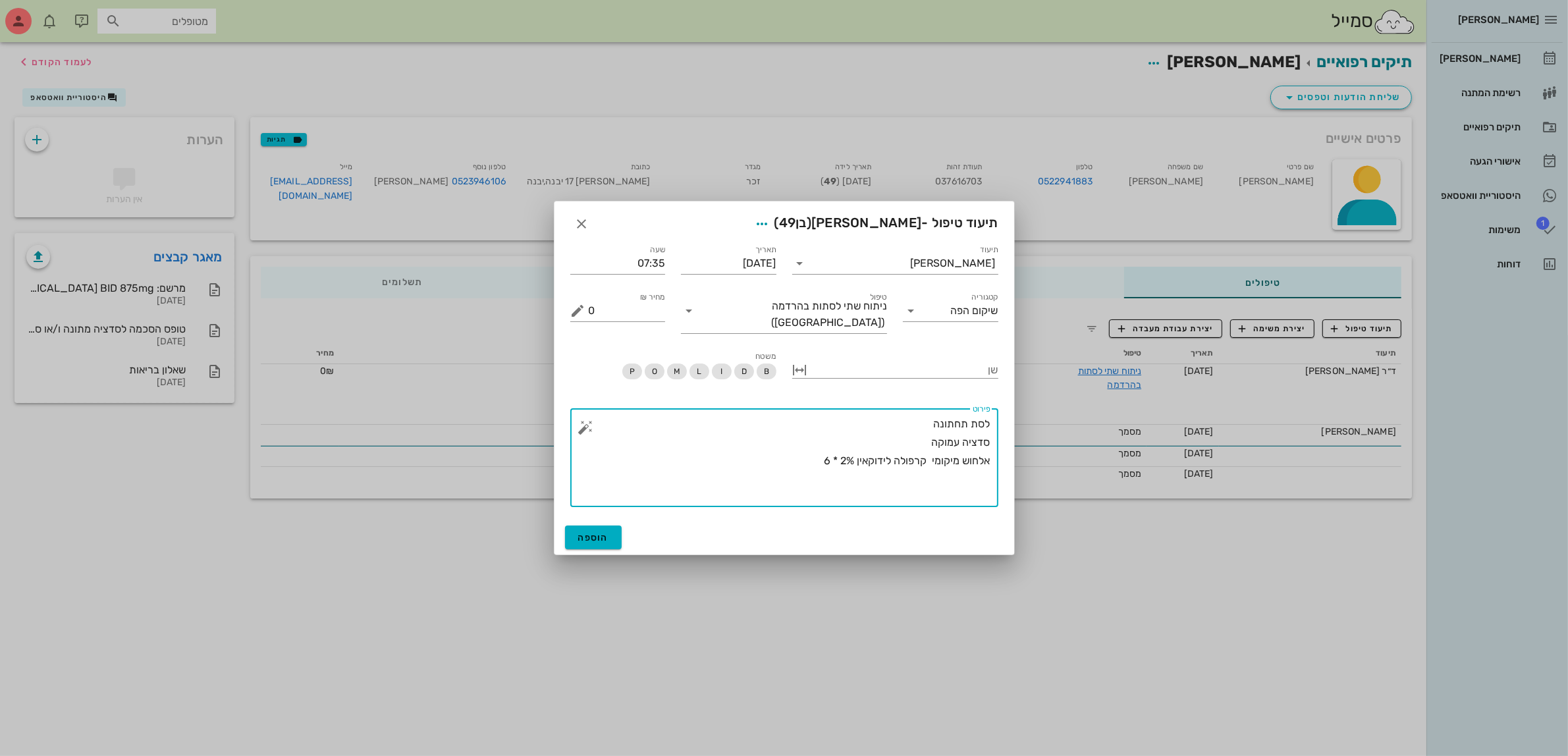
click at [586, 421] on button "button" at bounding box center [586, 427] width 16 height 16
click at [622, 371] on div "כירורגיה" at bounding box center [608, 368] width 62 height 27
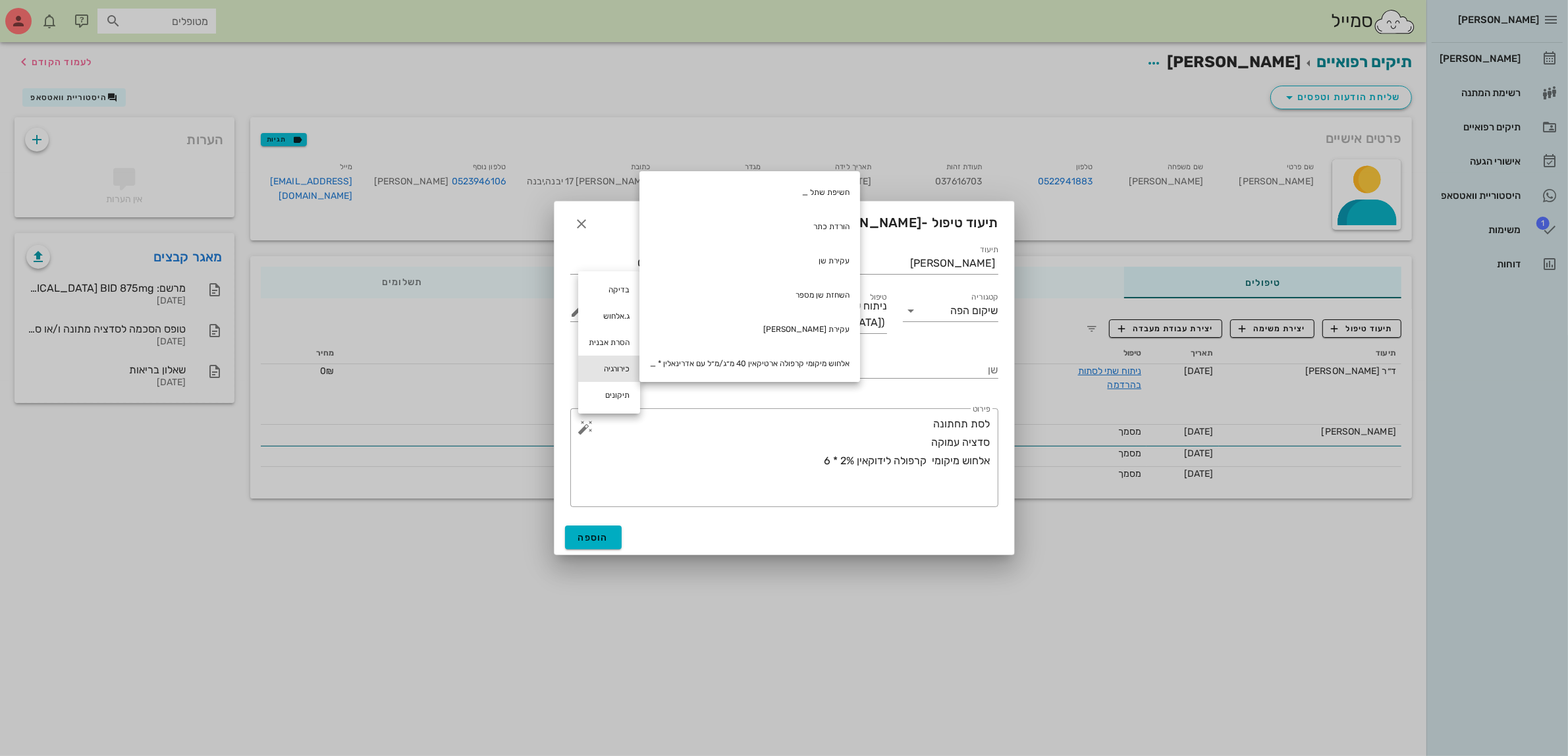
scroll to position [0, 0]
click at [801, 260] on div "עקירת שן" at bounding box center [750, 262] width 221 height 34
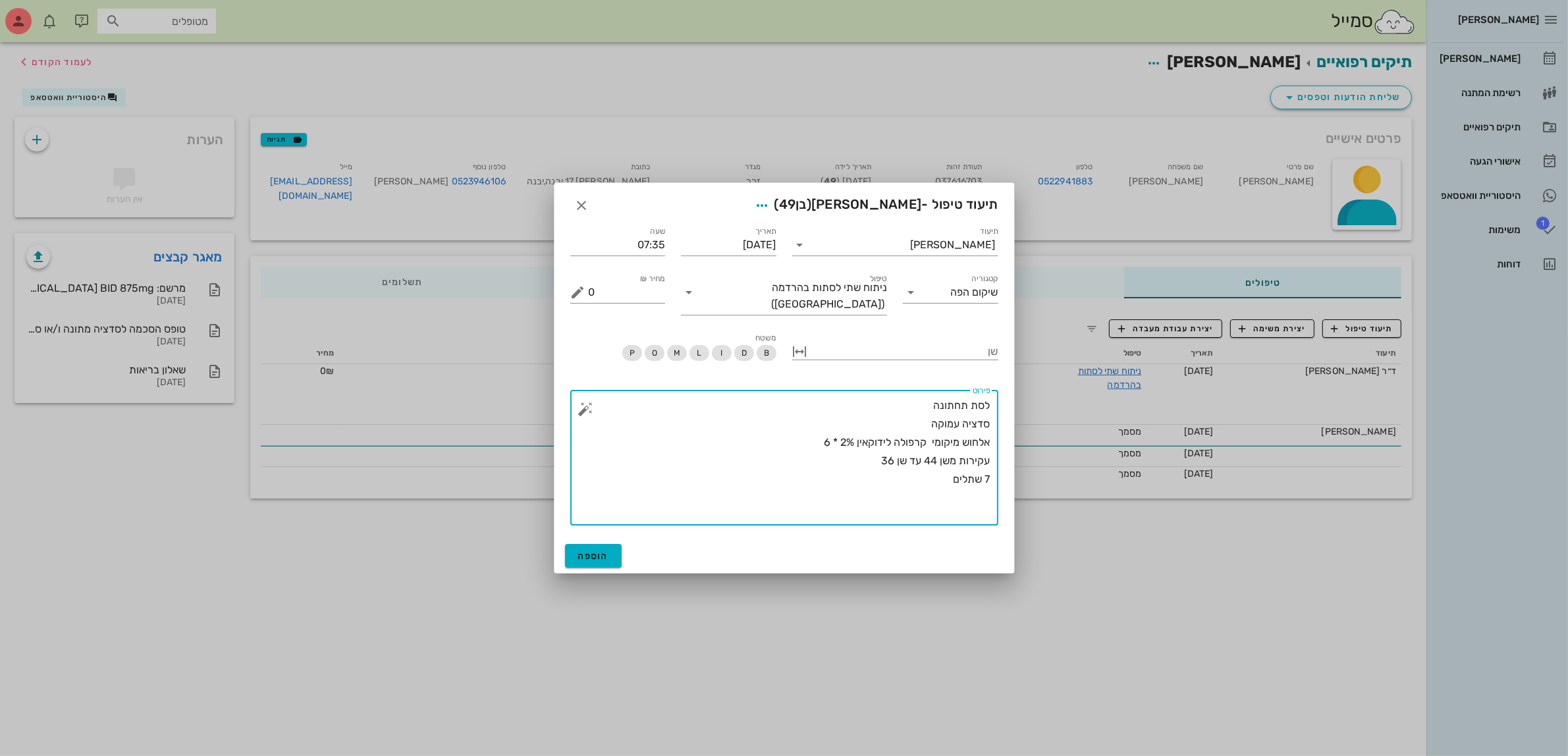
click at [586, 403] on button "button" at bounding box center [586, 409] width 16 height 16
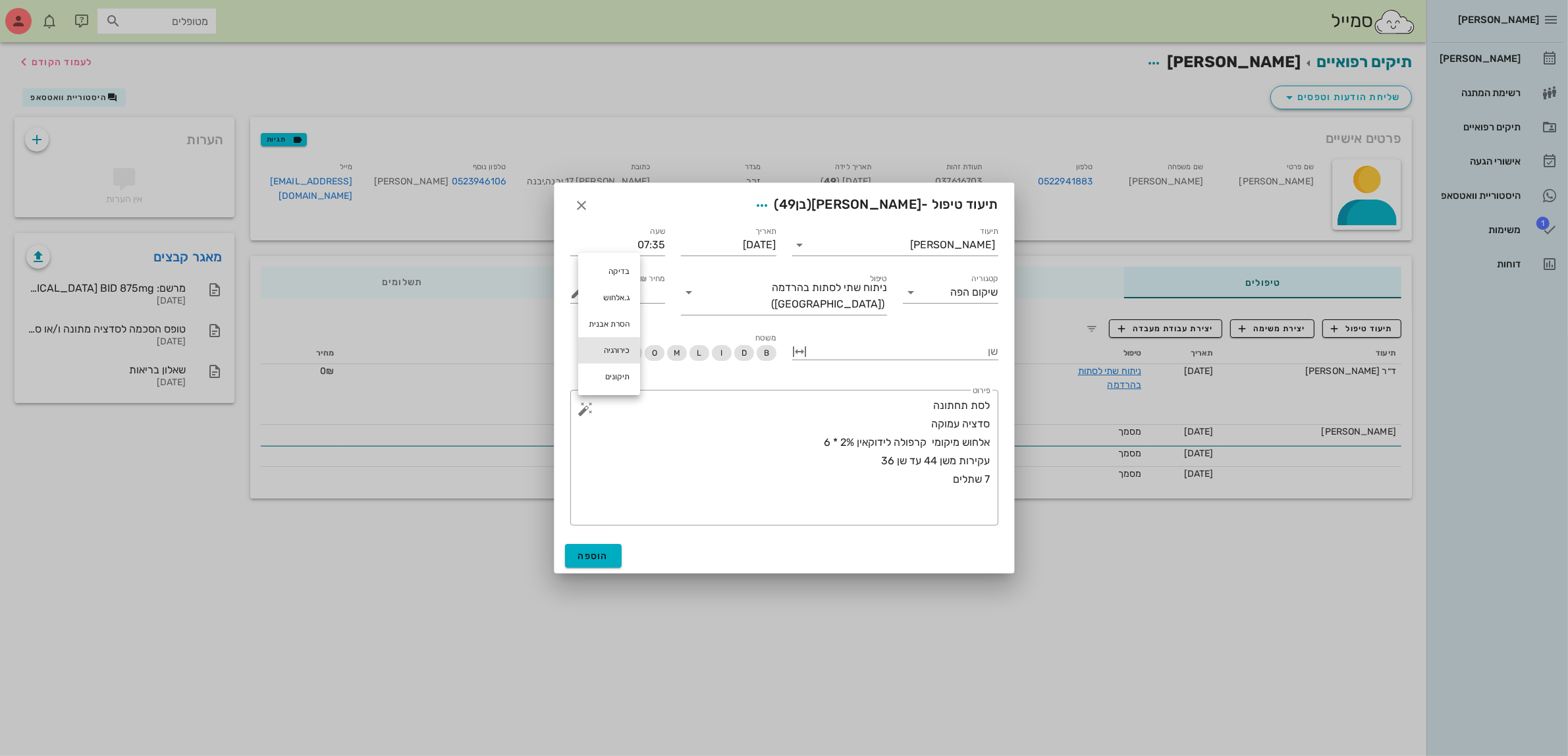
click at [602, 341] on div "כירורגיה" at bounding box center [608, 350] width 62 height 27
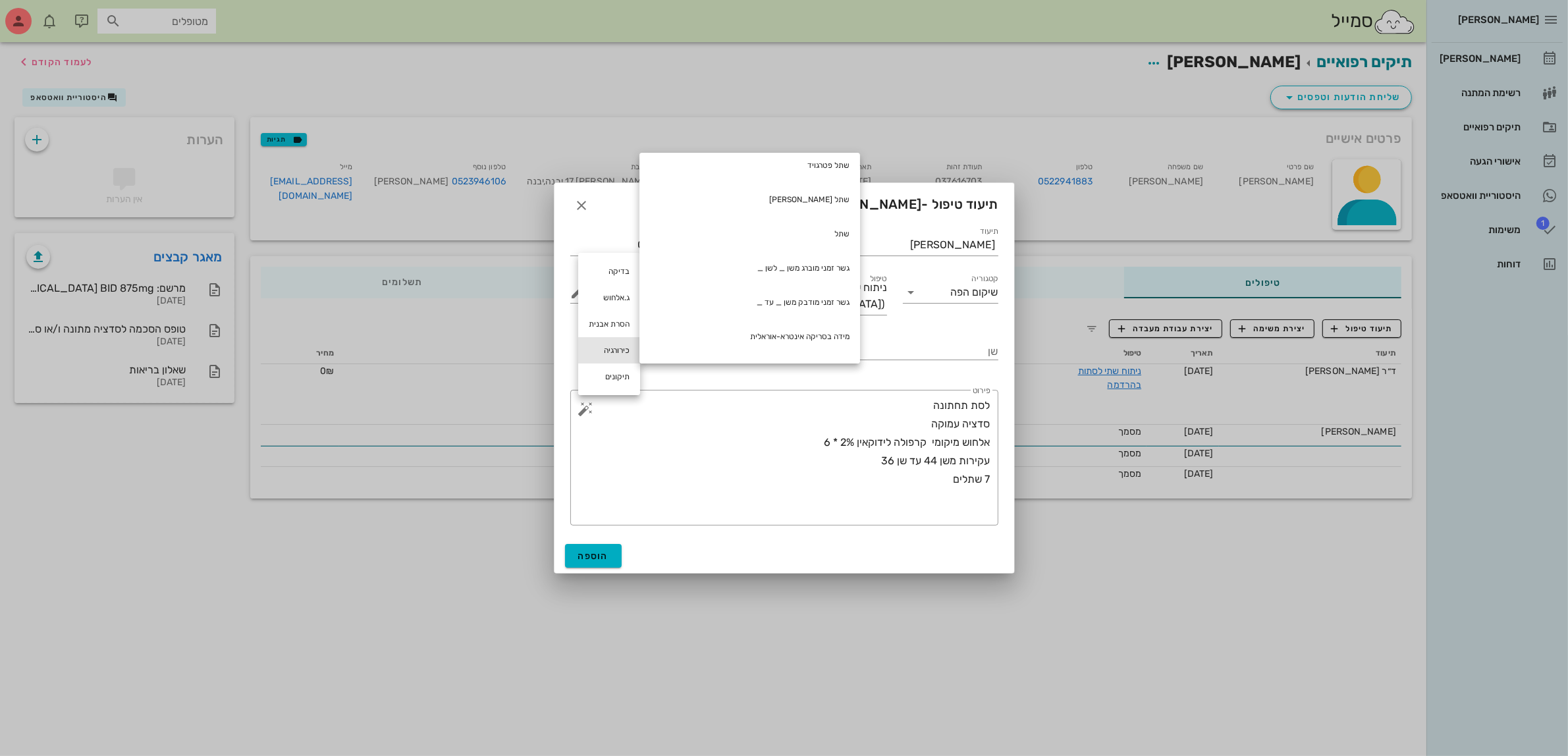
scroll to position [329, 0]
click at [771, 351] on div "תפרים" at bounding box center [750, 359] width 221 height 34
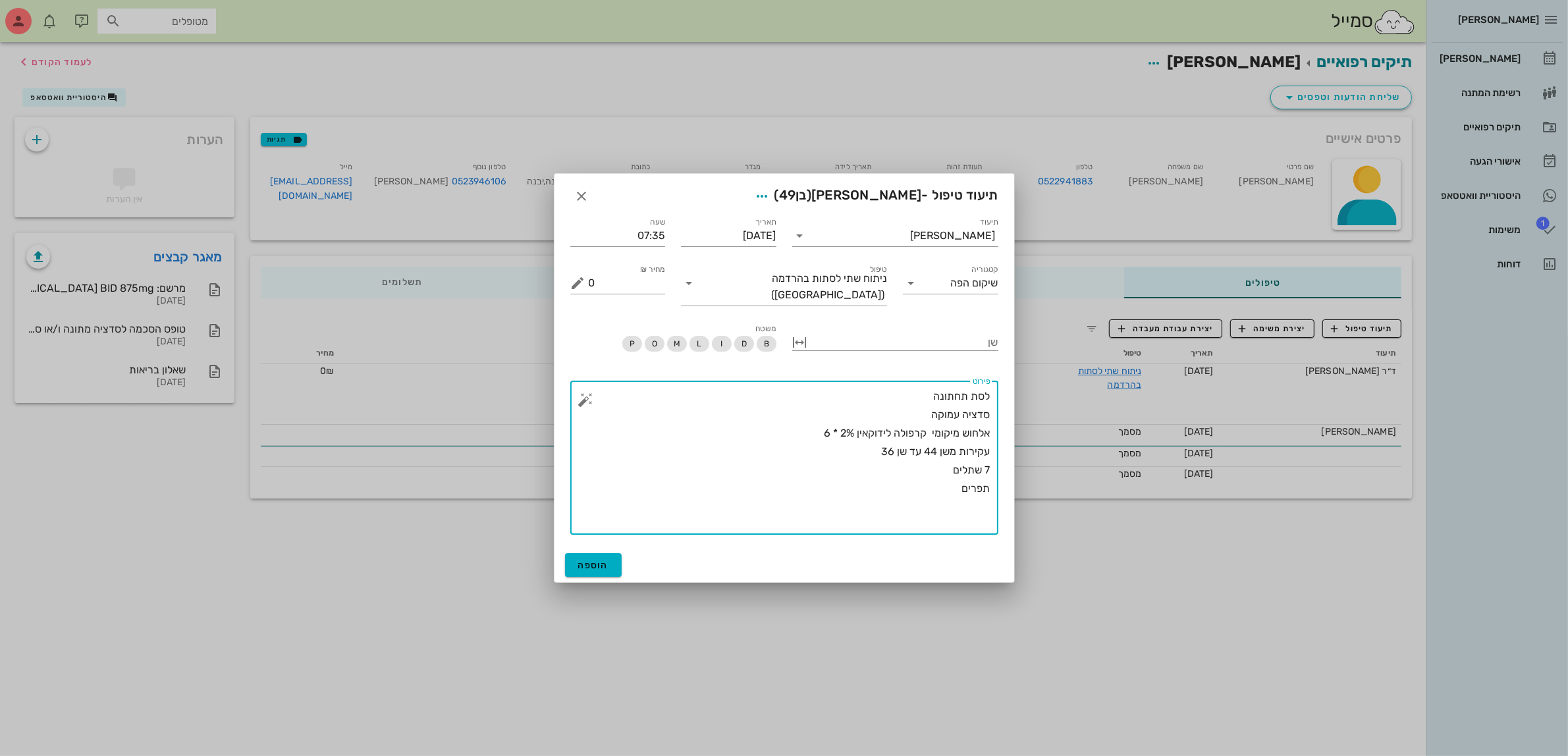
click at [574, 395] on div "​ פירוט לסת תחתונה סדציה עמוקה אלחוש מיקומי קרפולה לידוקאין 2% * 6 עקירות משן 4…" at bounding box center [784, 458] width 428 height 154
click at [582, 392] on button "button" at bounding box center [586, 400] width 16 height 16
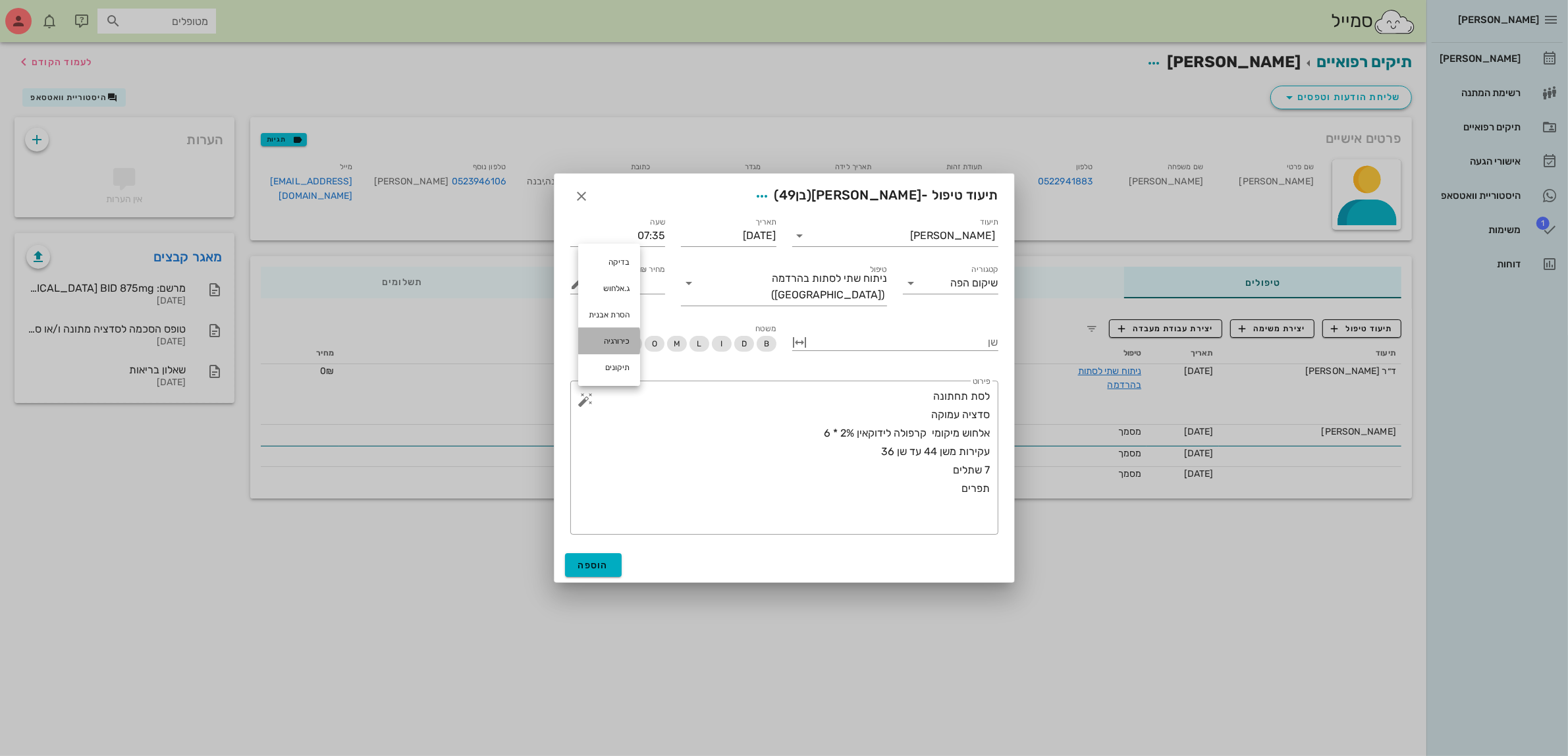
click at [615, 331] on div "כירורגיה" at bounding box center [608, 341] width 62 height 27
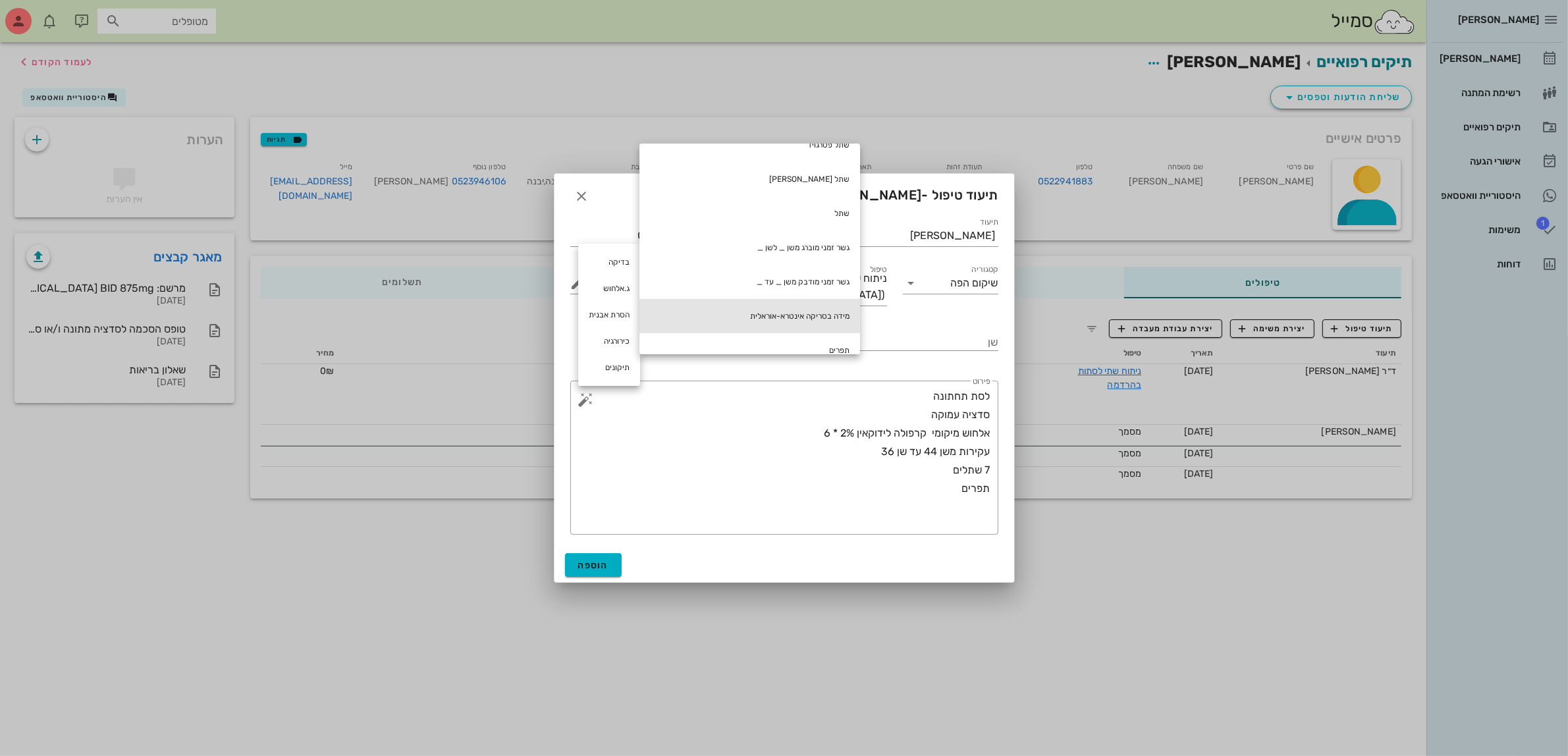
click at [810, 314] on div "מידה בסריקה אינטרא-אוראלית" at bounding box center [750, 316] width 221 height 34
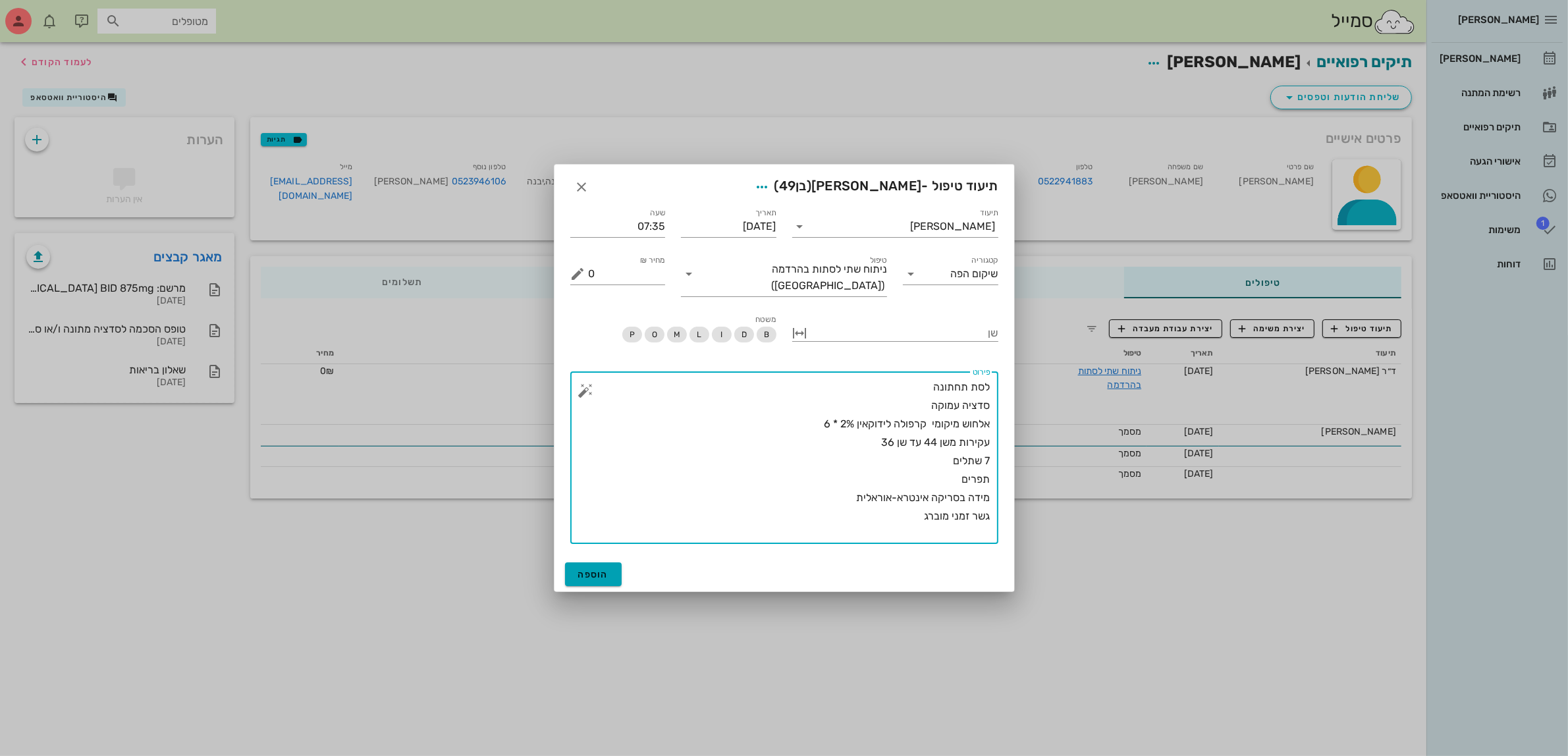
type textarea "לסת תחתונה סדציה עמוקה אלחוש מיקומי קרפולה לידוקאין 2% * 6 עקירות משן 44 עד שן …"
click at [586, 562] on button "הוספה" at bounding box center [593, 573] width 57 height 24
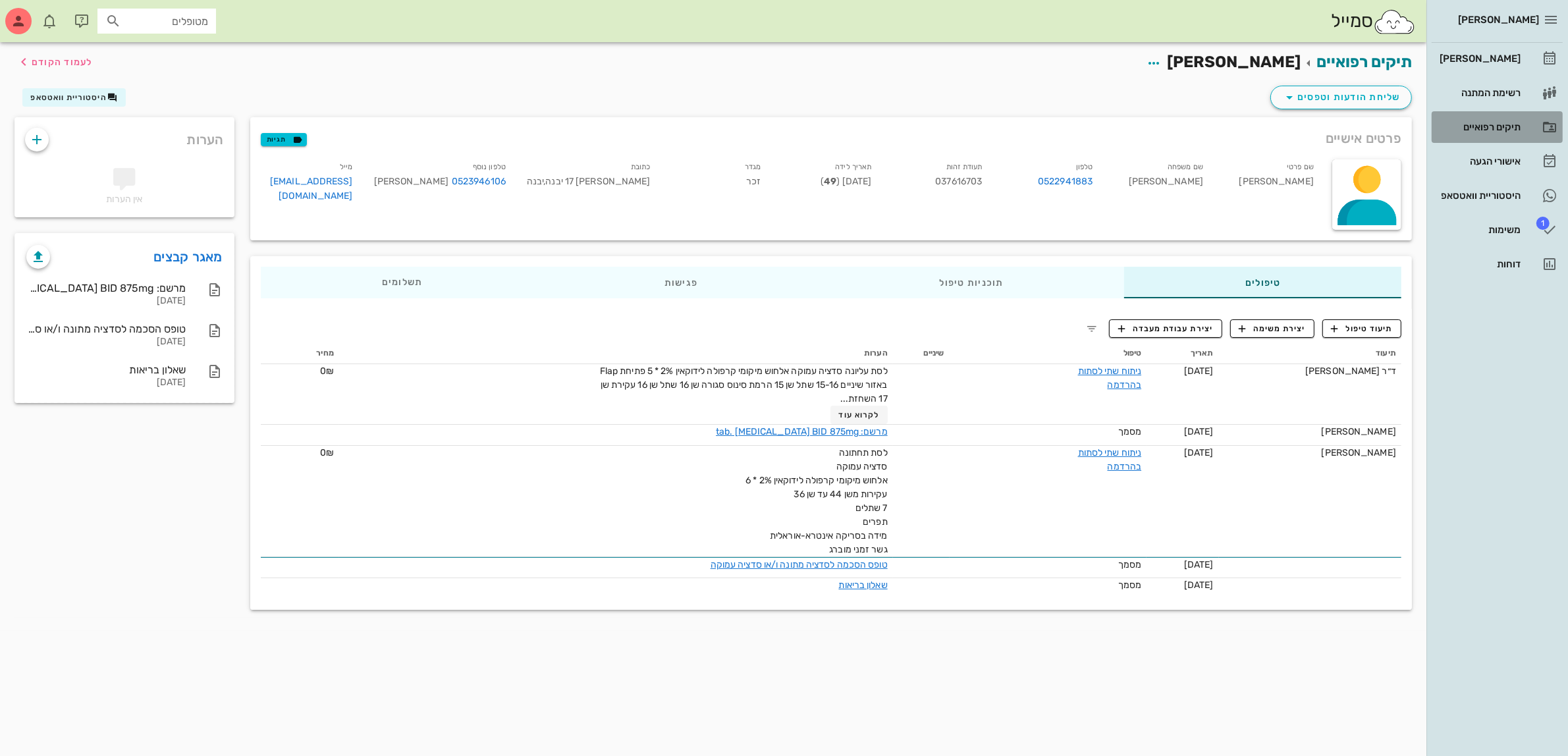
click at [1474, 133] on div "תיקים רפואיים" at bounding box center [1479, 127] width 84 height 21
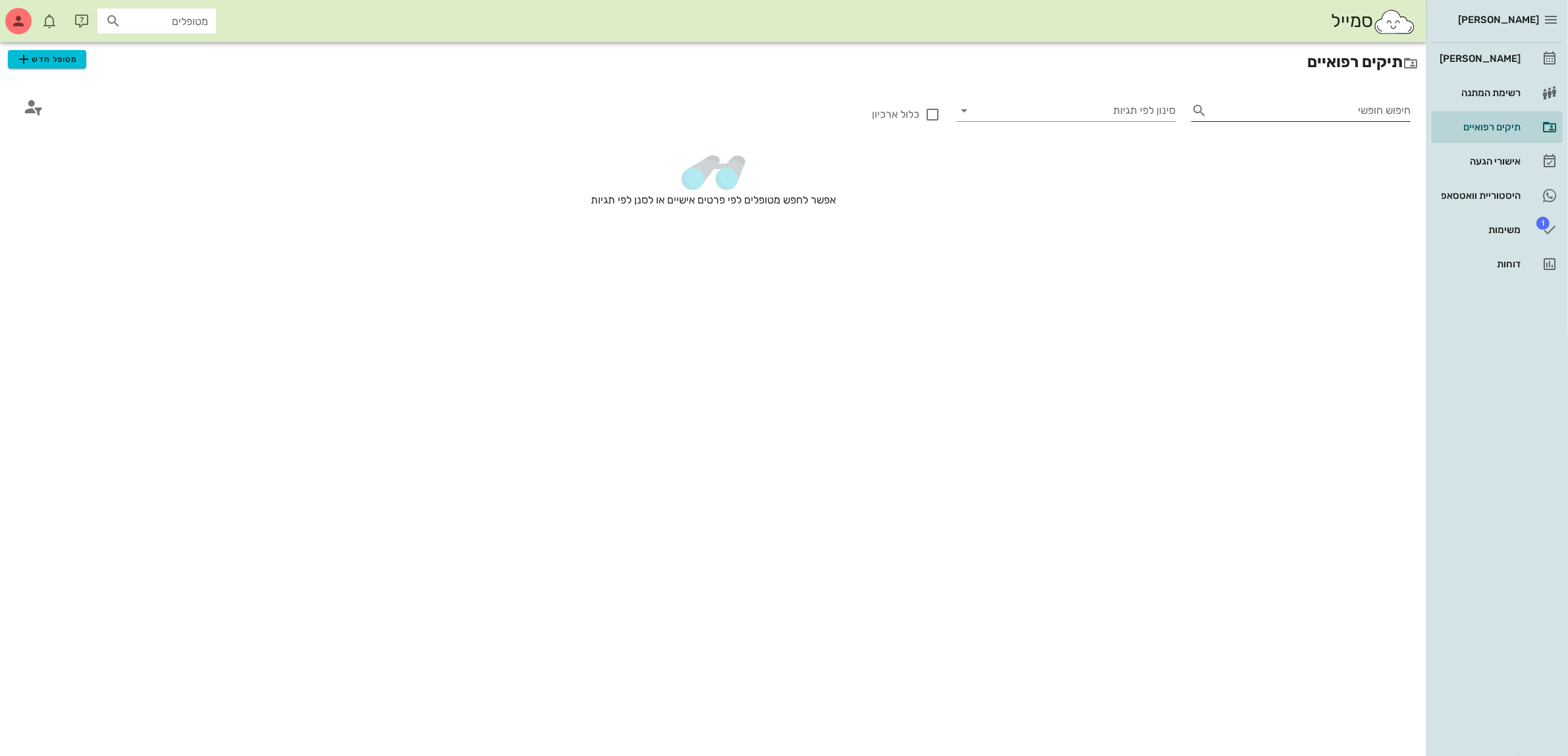
click at [1289, 99] on div "חיפוש חופשי" at bounding box center [1301, 109] width 219 height 34
click at [1298, 115] on input "חיפוש חופשי" at bounding box center [1311, 110] width 198 height 21
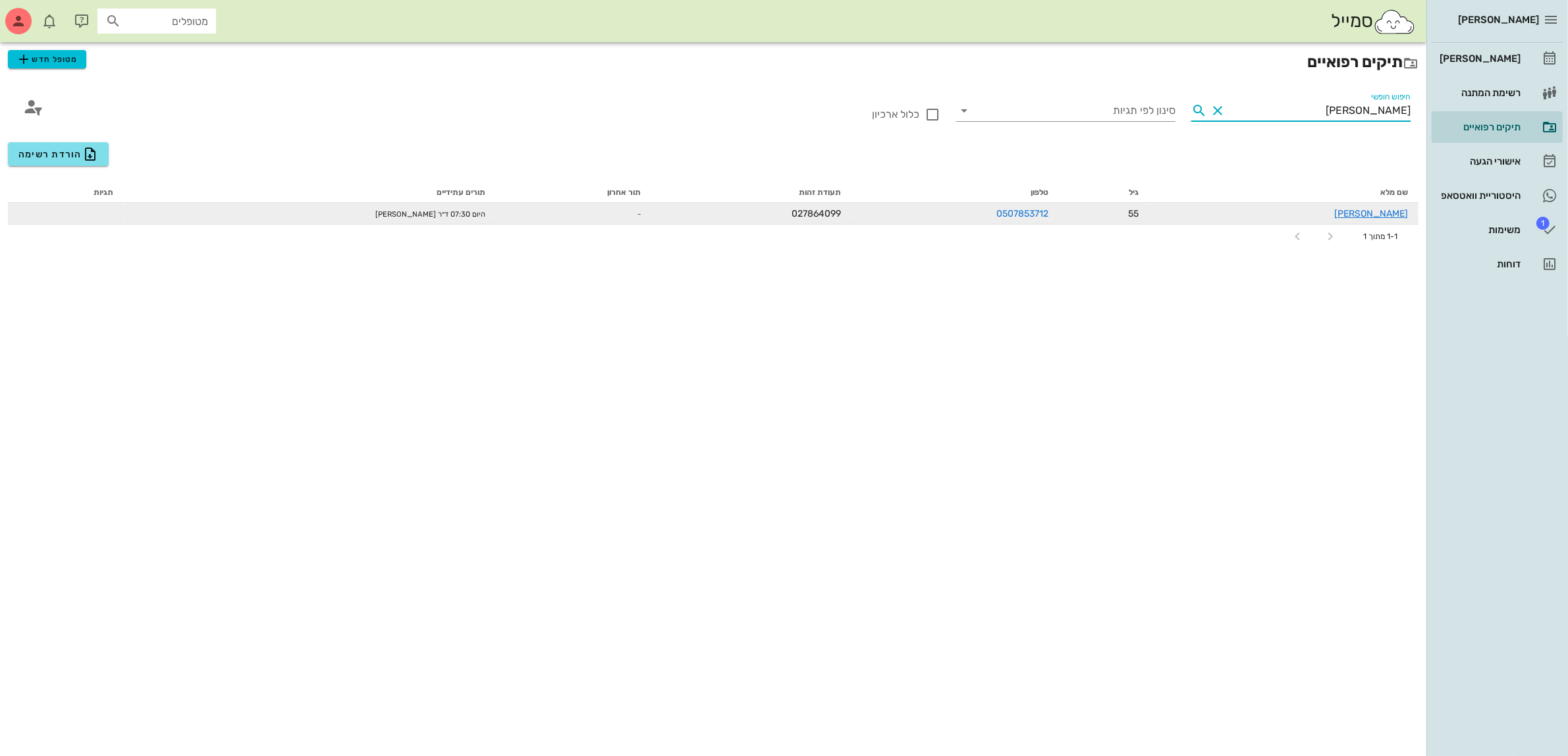
type input "[PERSON_NAME]"
click at [1350, 209] on div "בטי אפללו" at bounding box center [1284, 214] width 248 height 14
click at [1400, 215] on link "בטי אפללו" at bounding box center [1371, 213] width 74 height 11
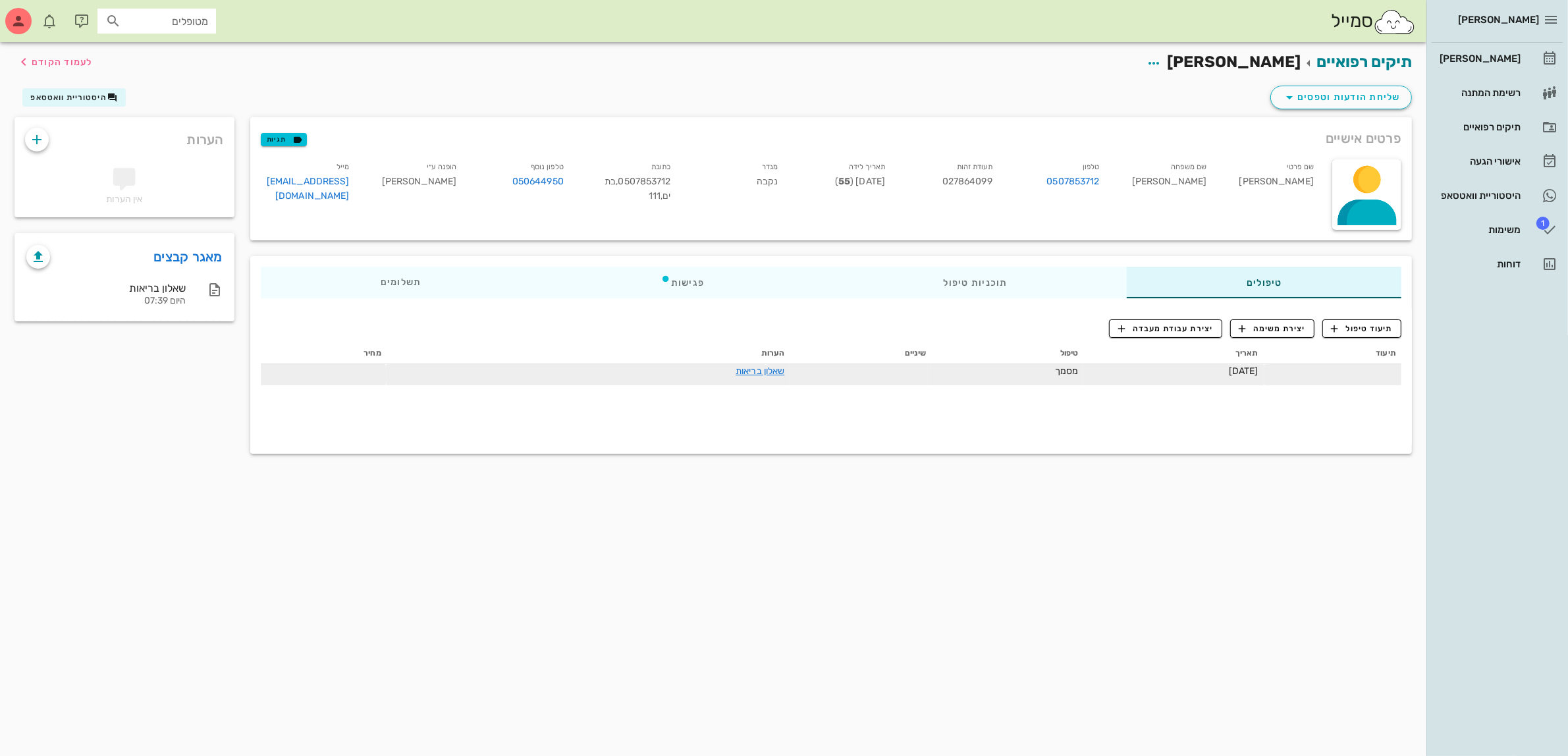
click at [1055, 373] on span "מסמך" at bounding box center [1066, 371] width 23 height 11
click at [736, 369] on link "שאלון בריאות" at bounding box center [760, 371] width 49 height 11
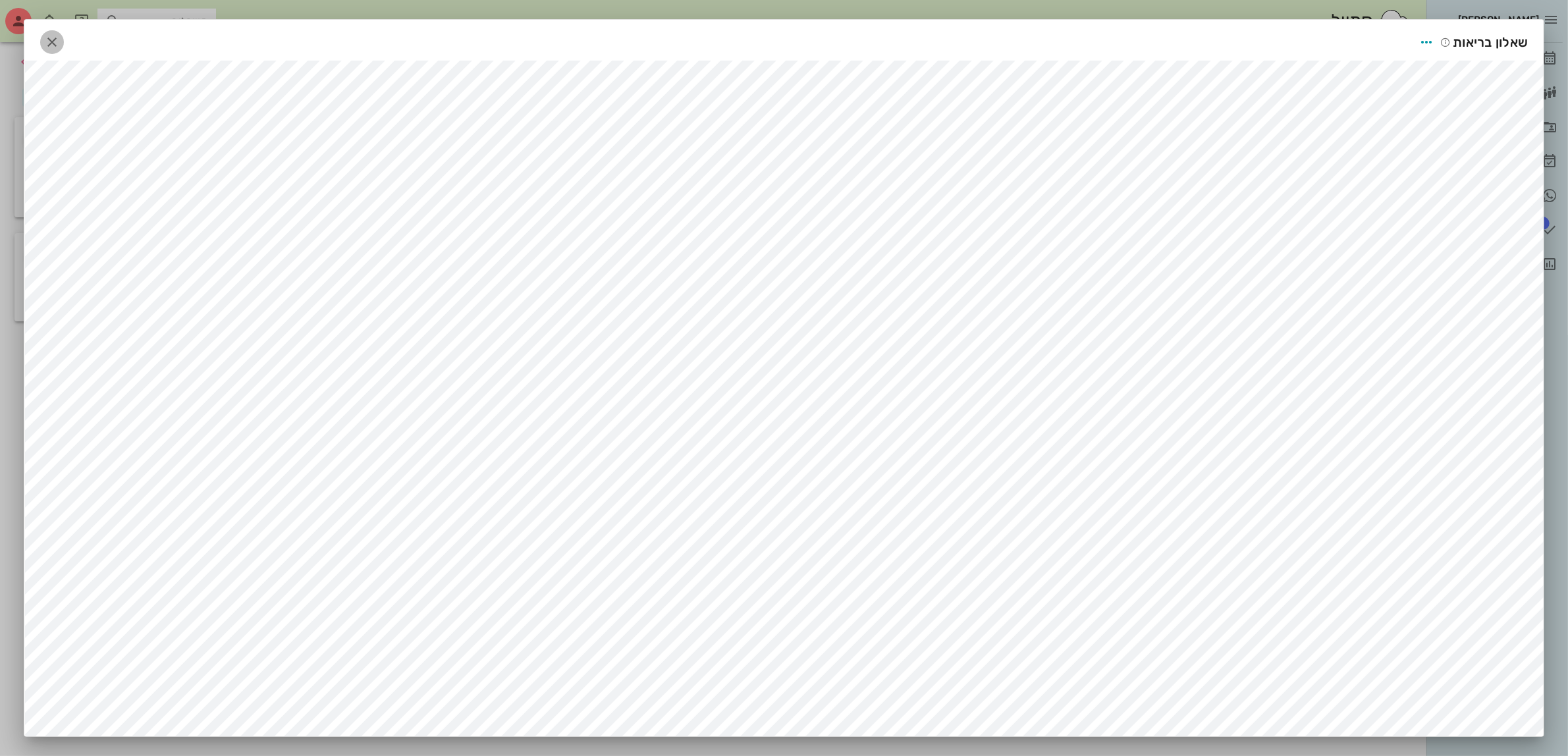
click at [60, 41] on icon "button" at bounding box center [52, 42] width 16 height 16
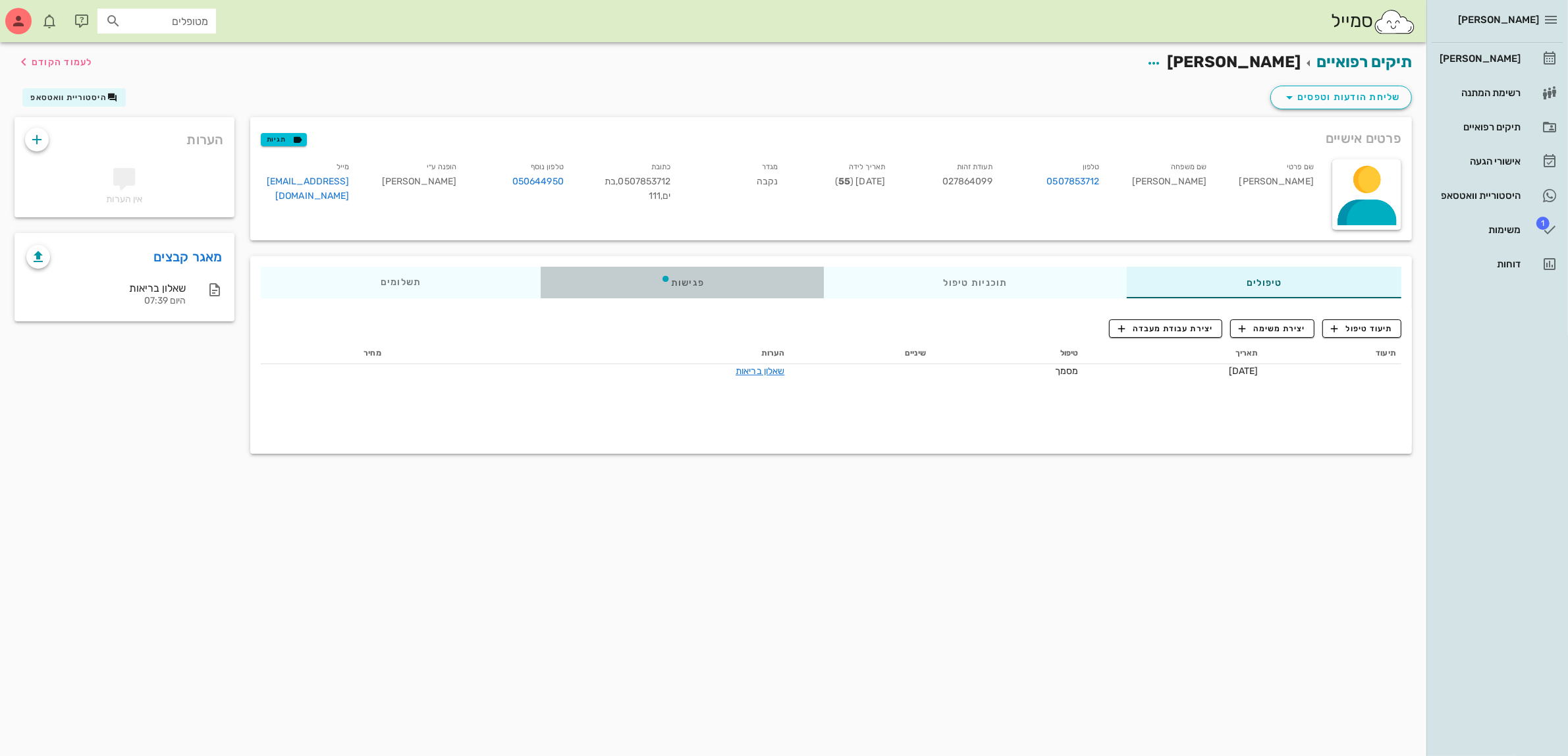
click at [690, 275] on div "פגישות" at bounding box center [682, 282] width 283 height 32
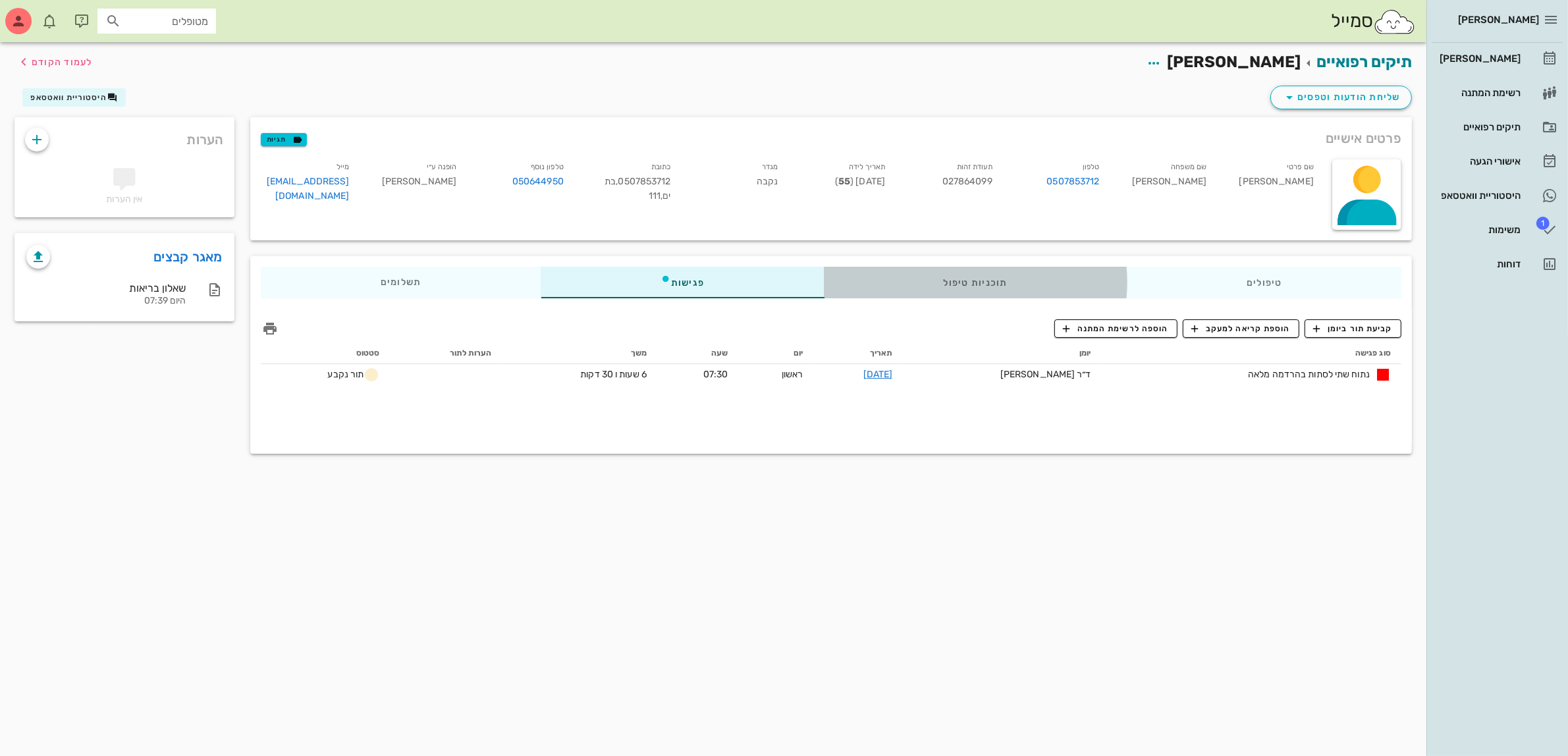
click at [992, 280] on div "תוכניות טיפול" at bounding box center [975, 282] width 304 height 32
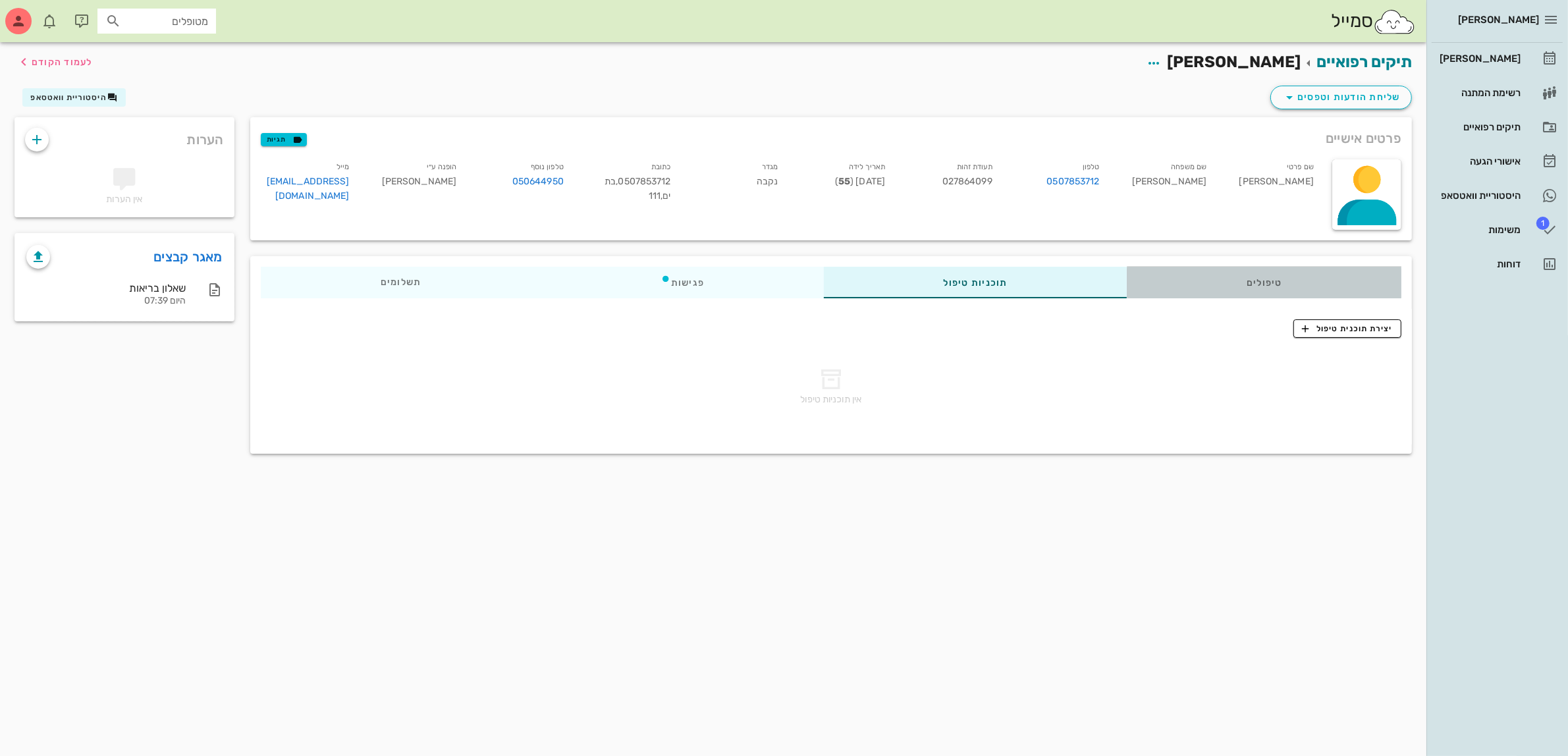
click at [1264, 280] on div "טיפולים" at bounding box center [1264, 282] width 275 height 32
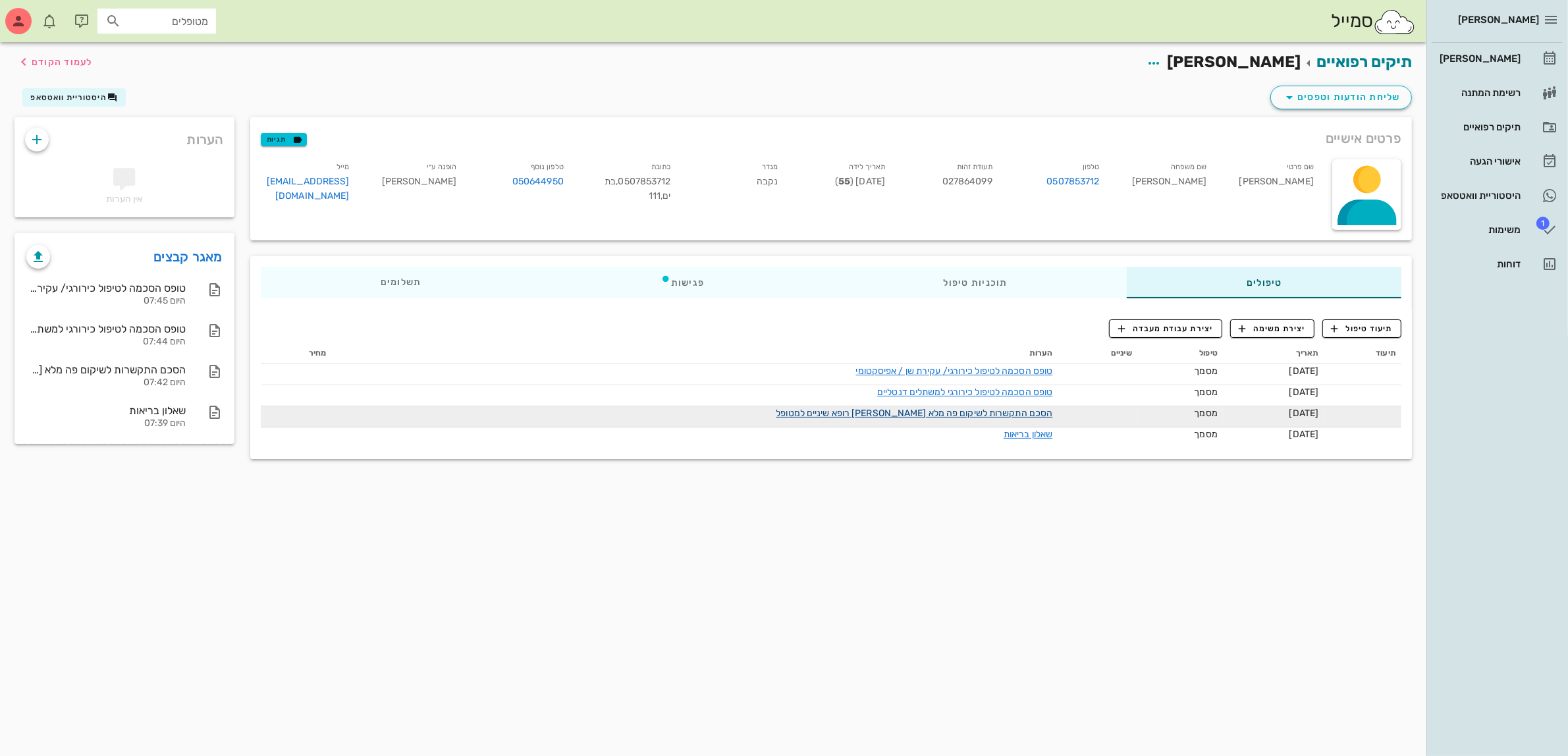
click at [841, 413] on link "הסכם התקשרות לשיקום פה מלא [PERSON_NAME] רופא שיניים למטופל" at bounding box center [914, 413] width 276 height 11
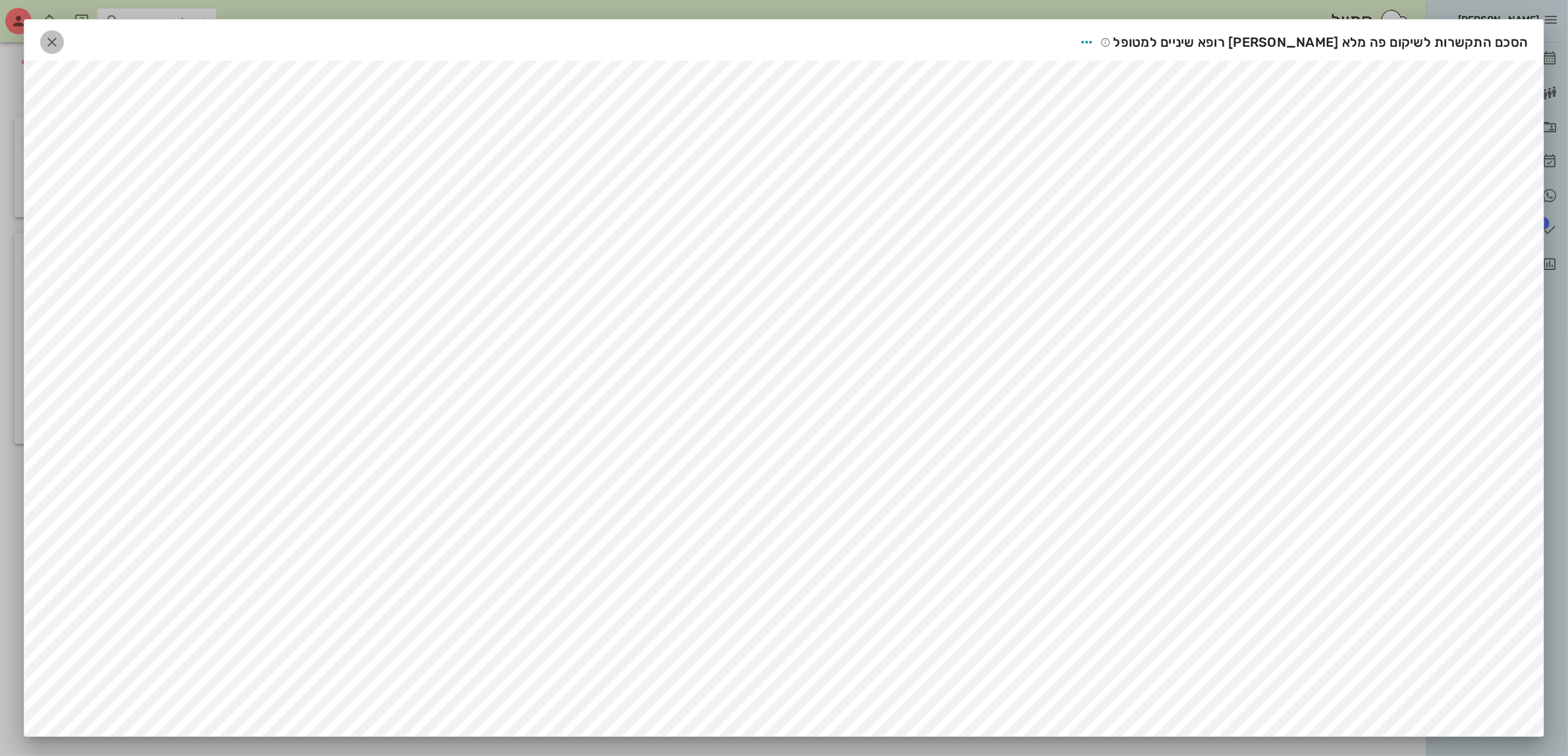
click at [44, 45] on div "הסכם התקשרות לשיקום פה מלא [PERSON_NAME] רופא שיניים למטופל" at bounding box center [784, 40] width 1520 height 41
click at [58, 40] on icon "button" at bounding box center [52, 42] width 16 height 16
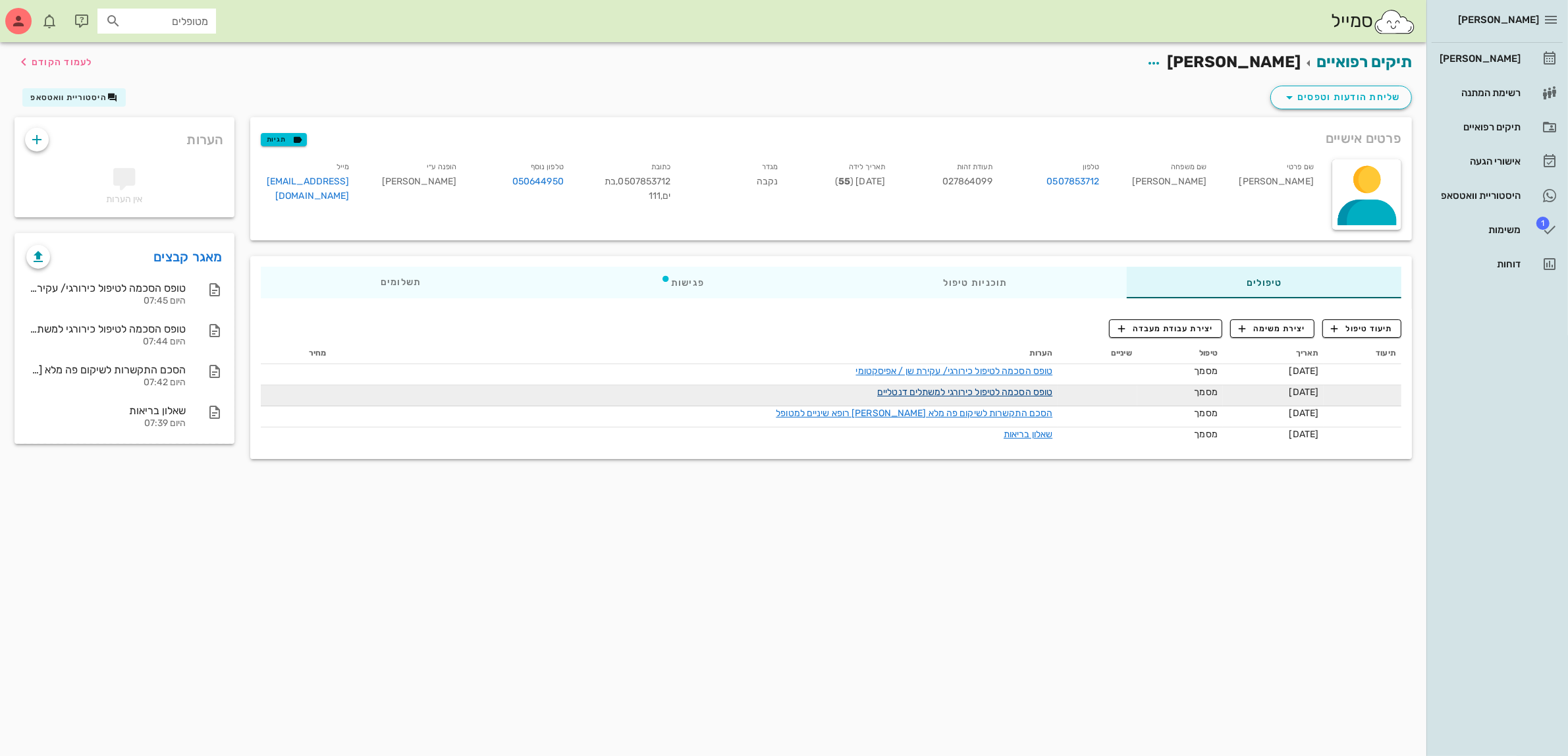
click at [923, 393] on link "טופס הסכמה לטיפול כירורגי למשתלים דנטליים" at bounding box center [965, 392] width 175 height 11
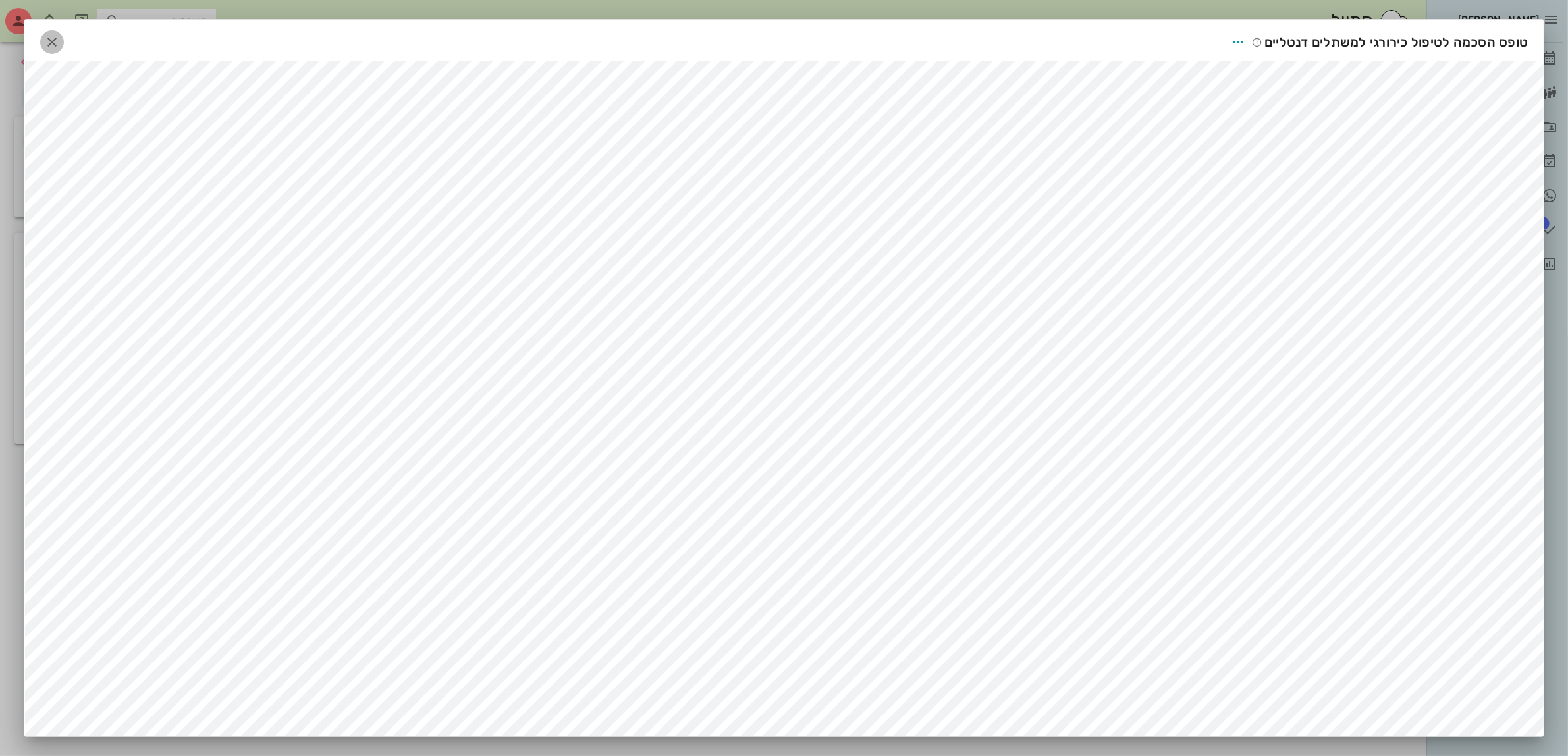
click at [56, 40] on icon "button" at bounding box center [52, 42] width 16 height 16
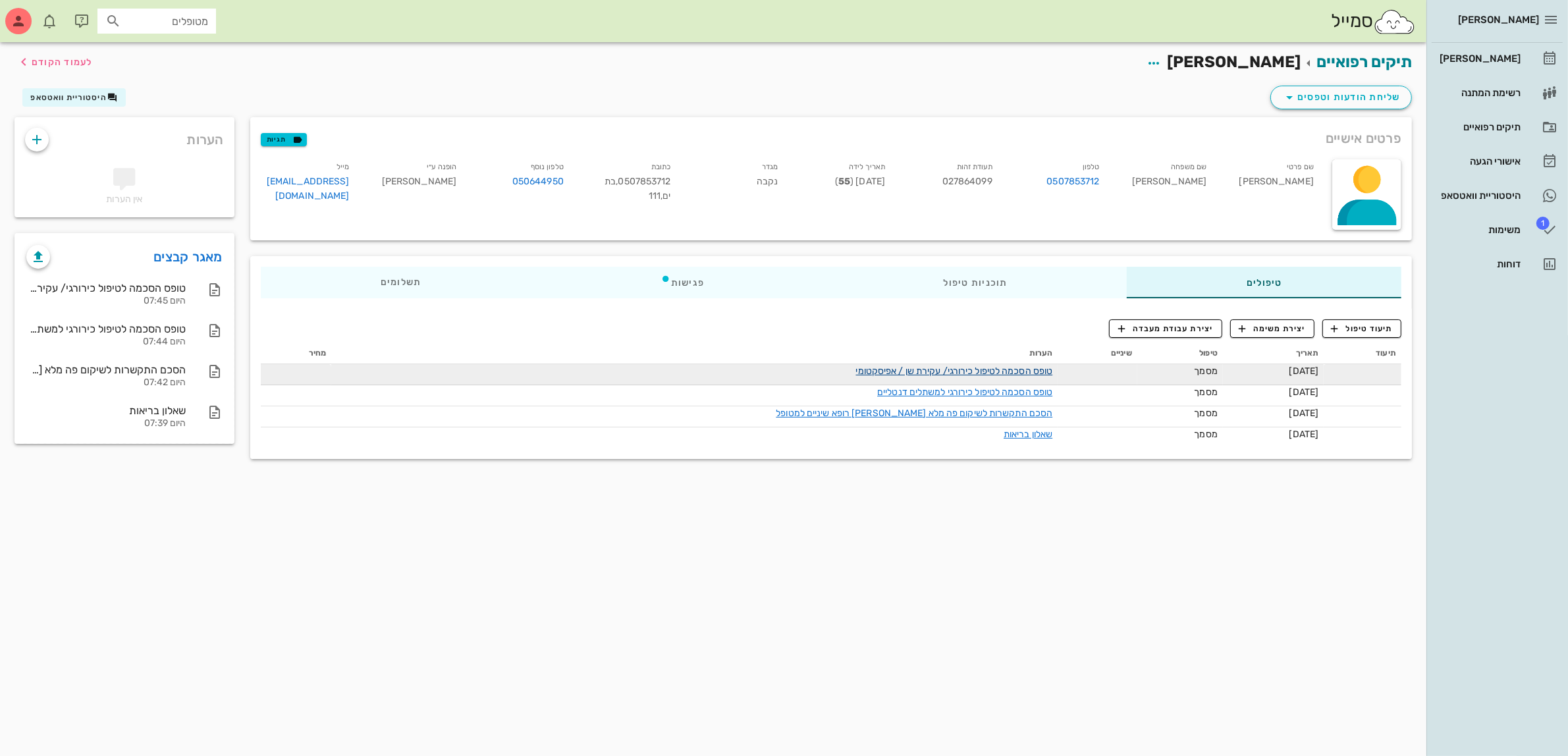
click at [856, 370] on link "טופס הסכמה לטיפול כירורגי/ עקירת שן / אפיסקטומי" at bounding box center [954, 371] width 197 height 11
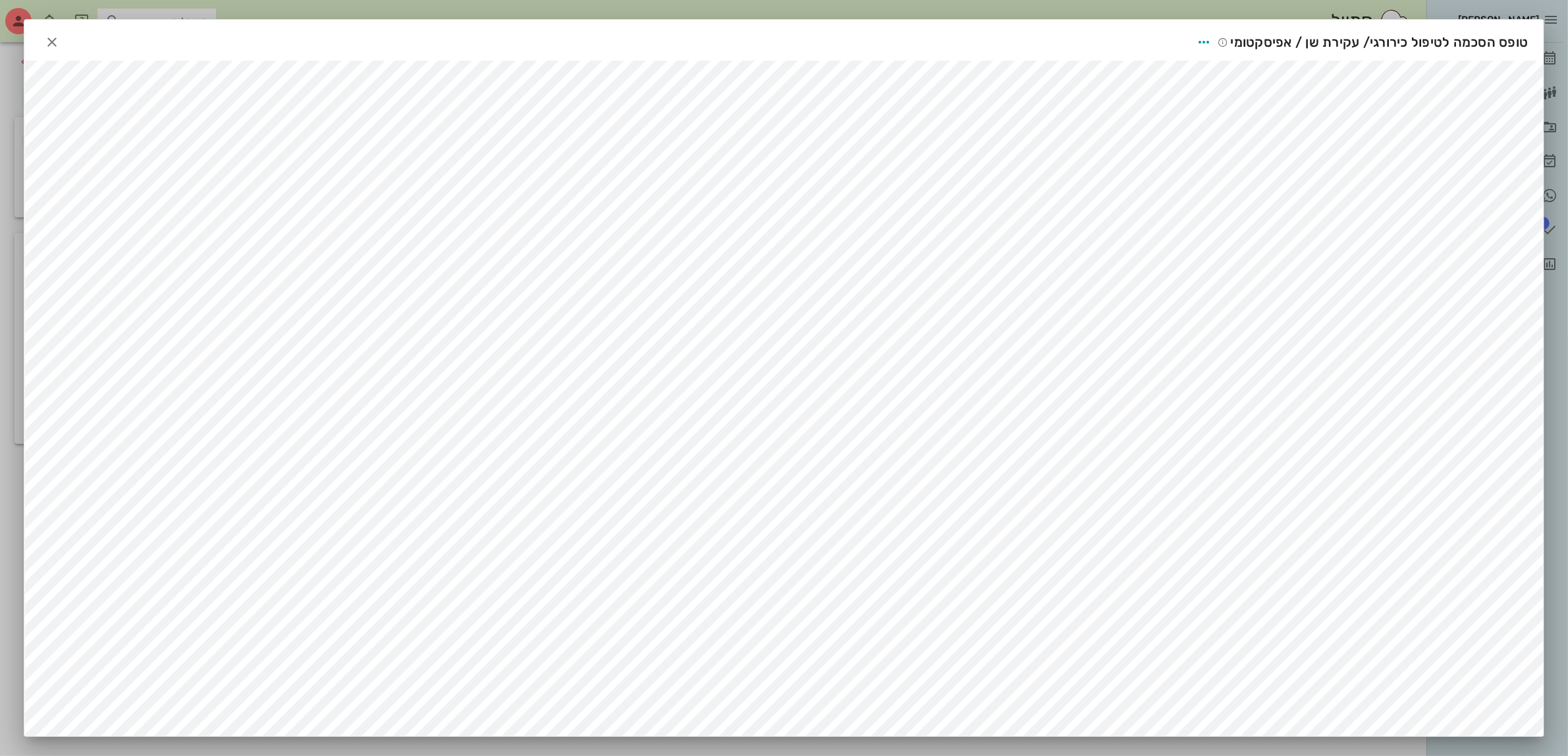
scroll to position [14, 0]
click at [60, 34] on icon "button" at bounding box center [52, 42] width 16 height 16
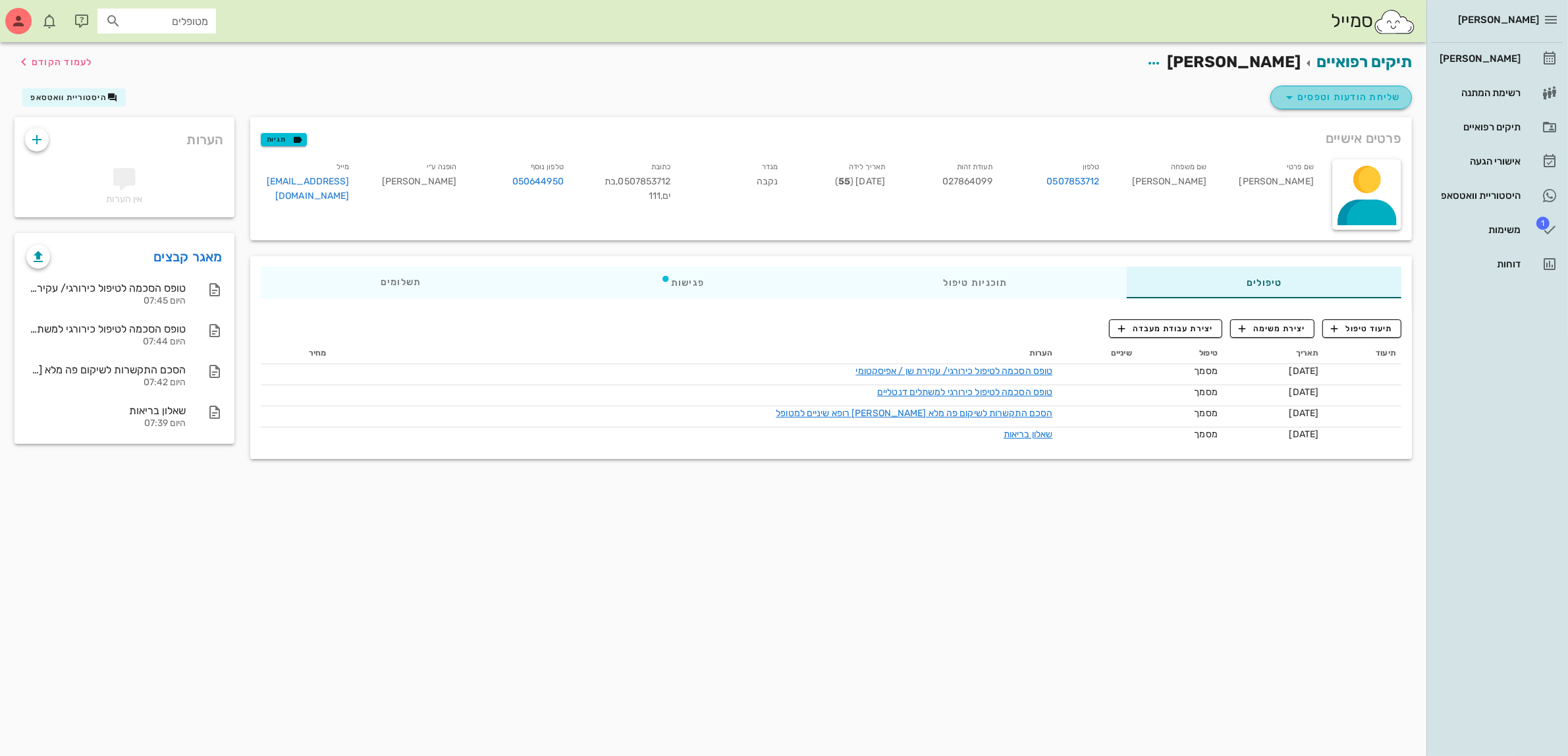
click at [1354, 90] on span "שליחת הודעות וטפסים" at bounding box center [1341, 97] width 120 height 16
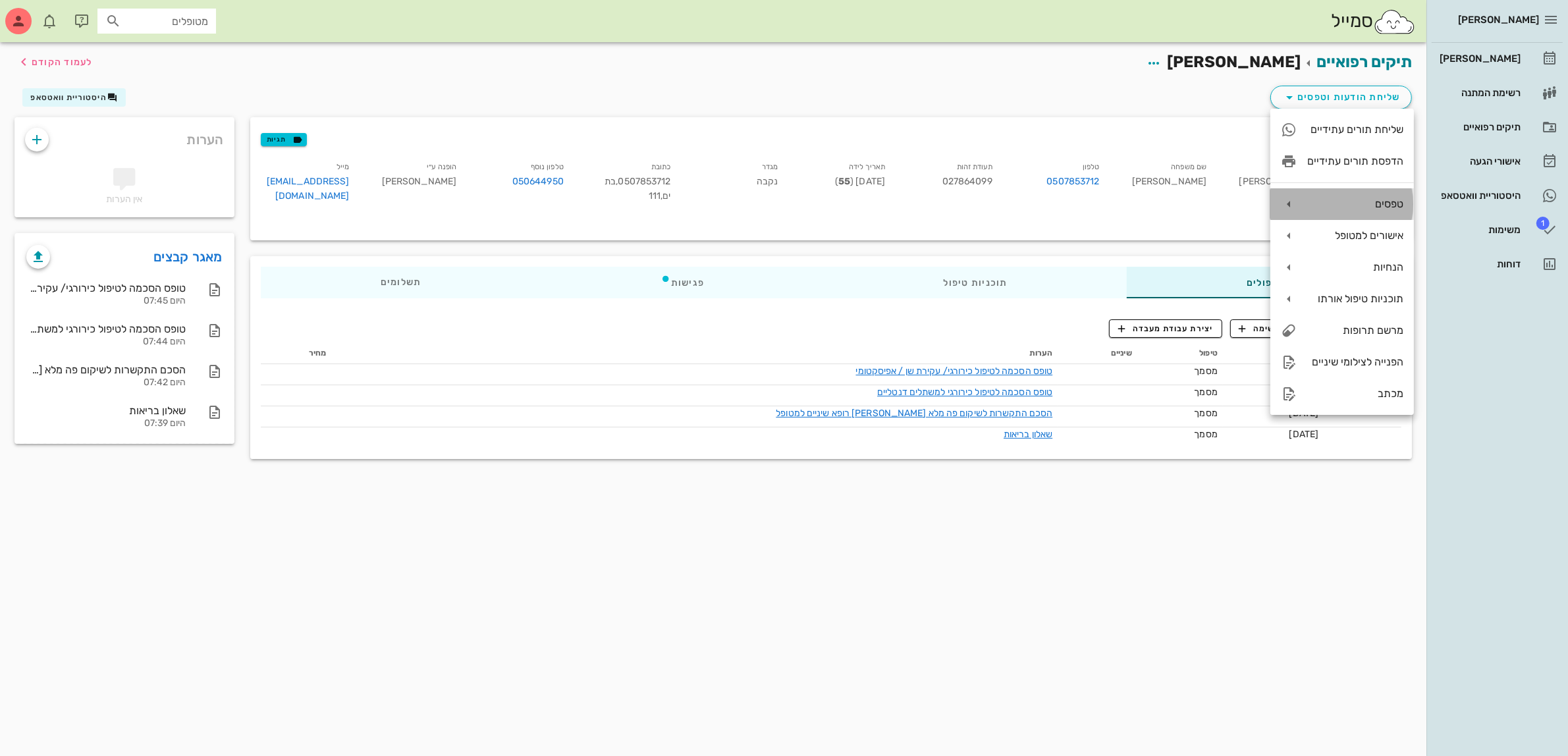
click at [1347, 201] on div "טפסים" at bounding box center [1356, 203] width 96 height 12
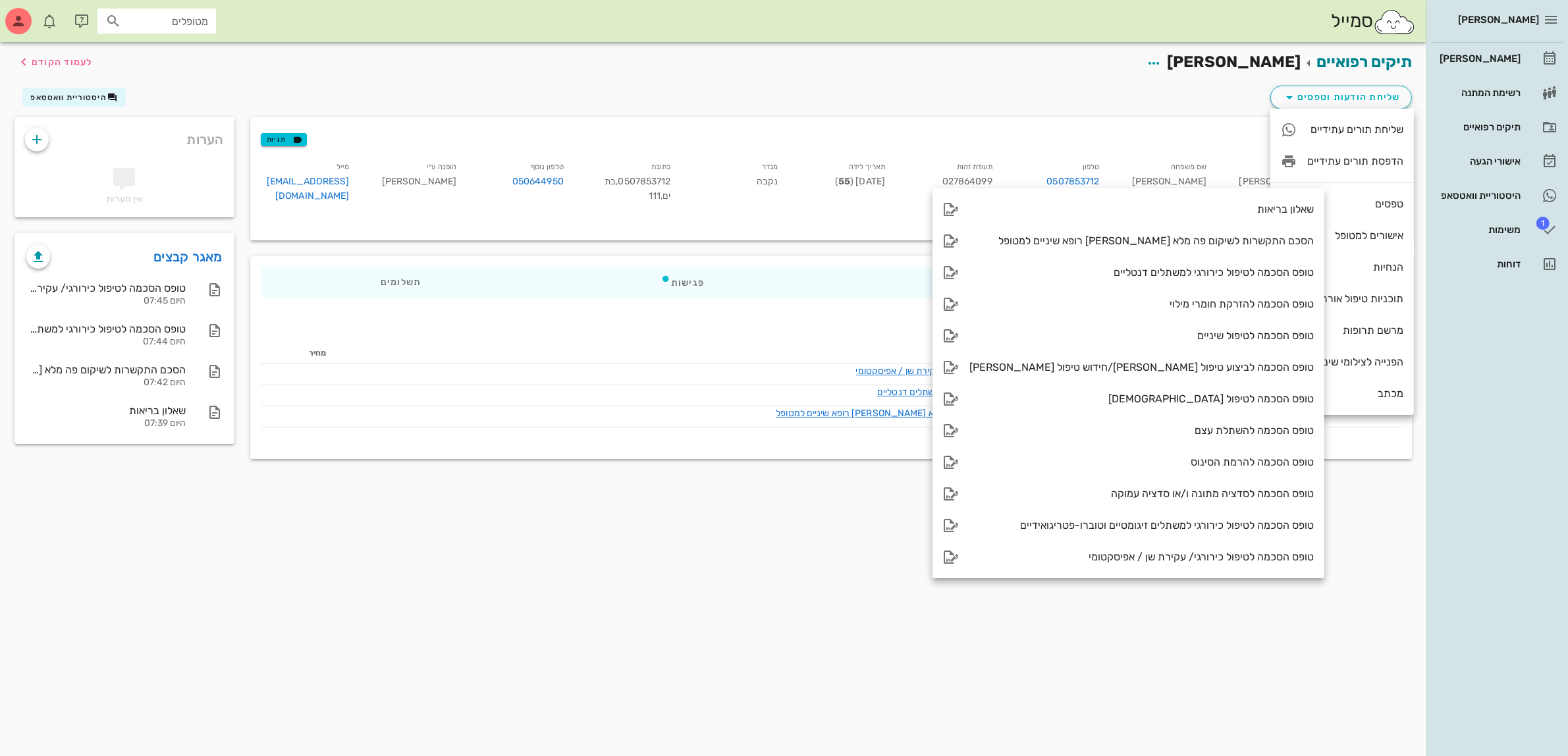
click at [584, 626] on div "תיקים רפואיים [PERSON_NAME] לעמוד הקודם שליחת הודעות וטפסים היסטוריית וואטסאפ פ…" at bounding box center [713, 398] width 1426 height 713
